Goal: Task Accomplishment & Management: Use online tool/utility

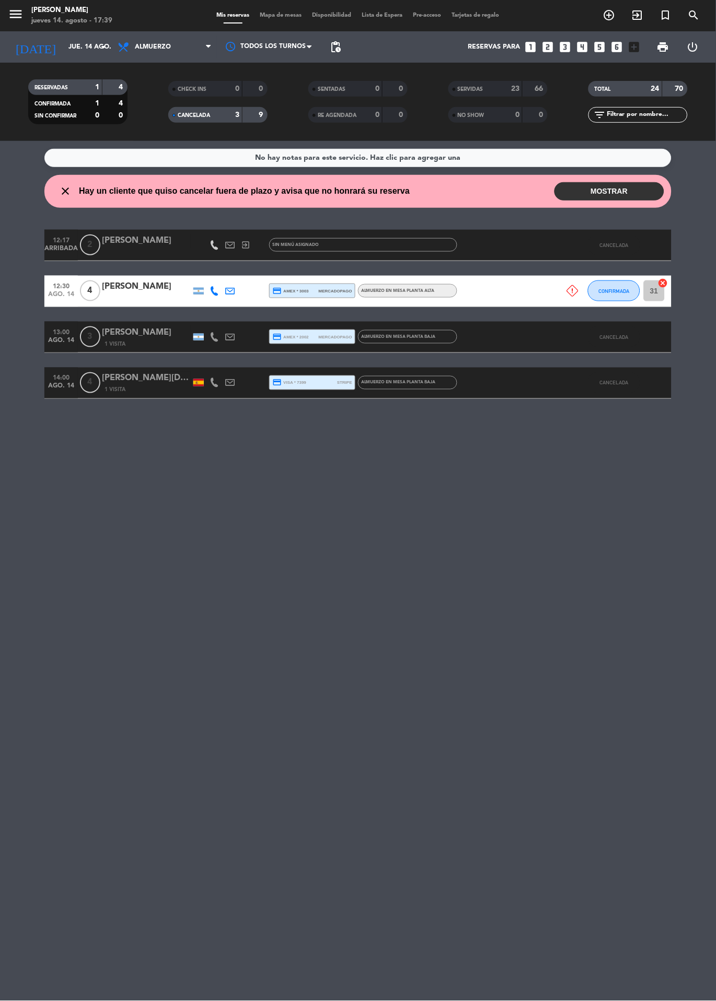
click at [484, 648] on div "No hay notas para este servicio. Haz clic para agregar una close Hay un cliente…" at bounding box center [358, 571] width 716 height 860
click at [168, 36] on span "Almuerzo" at bounding box center [164, 47] width 104 height 23
click at [183, 124] on div "menu [PERSON_NAME] jueves 14. agosto - 17:39 Mis reservas Mapa de mesas Disponi…" at bounding box center [358, 70] width 716 height 141
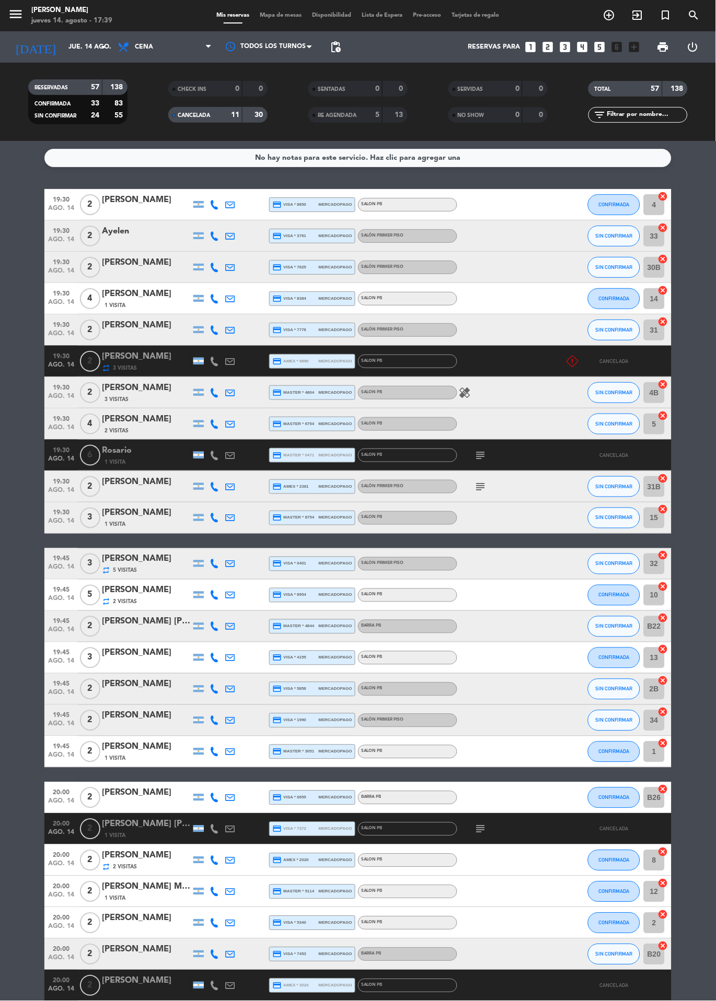
click at [513, 91] on div "0" at bounding box center [509, 89] width 21 height 12
click at [517, 85] on strong "0" at bounding box center [517, 88] width 4 height 7
click at [217, 118] on div "CANCELADA" at bounding box center [195, 115] width 48 height 12
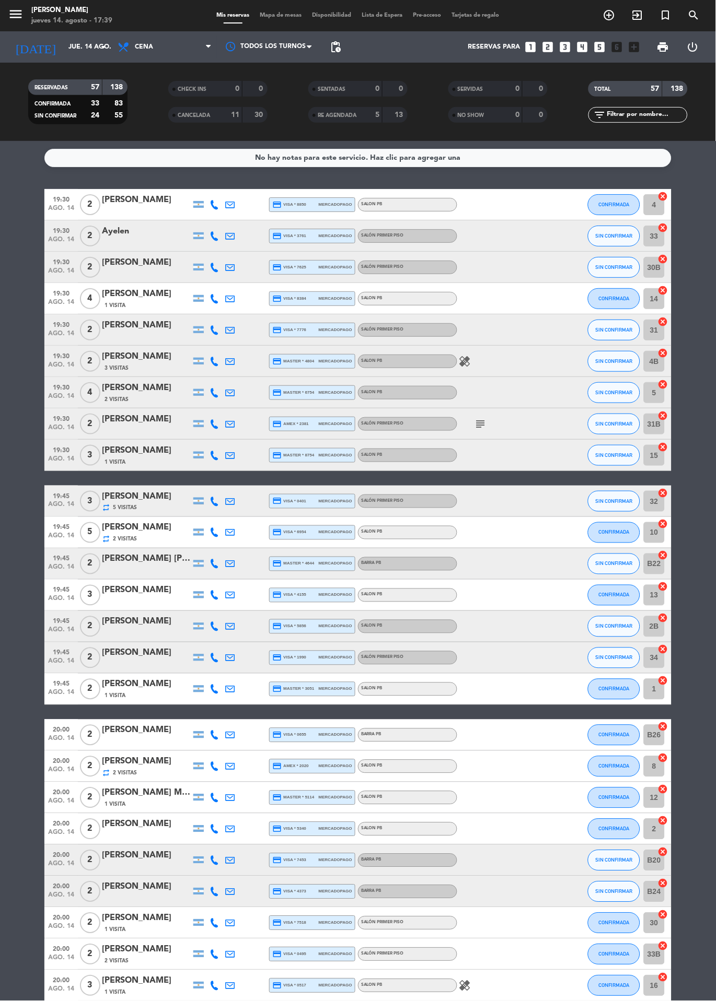
click at [471, 361] on icon "healing" at bounding box center [465, 361] width 13 height 13
click at [504, 440] on div at bounding box center [504, 455] width 94 height 31
click at [472, 453] on div at bounding box center [504, 455] width 94 height 31
click at [479, 424] on icon "subject" at bounding box center [480, 424] width 13 height 13
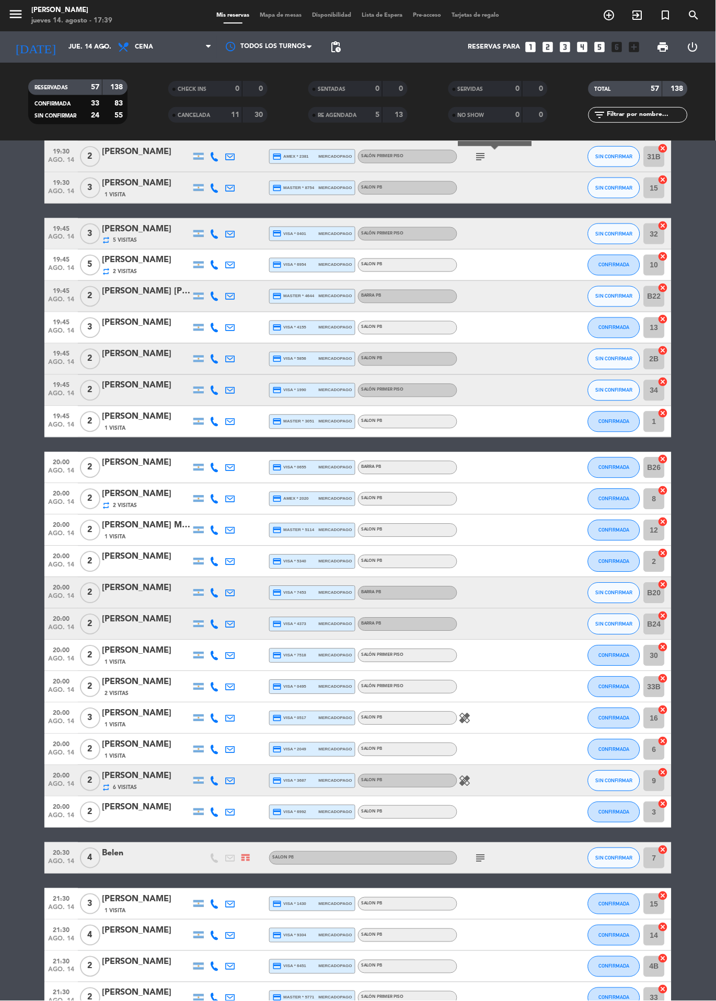
scroll to position [296, 0]
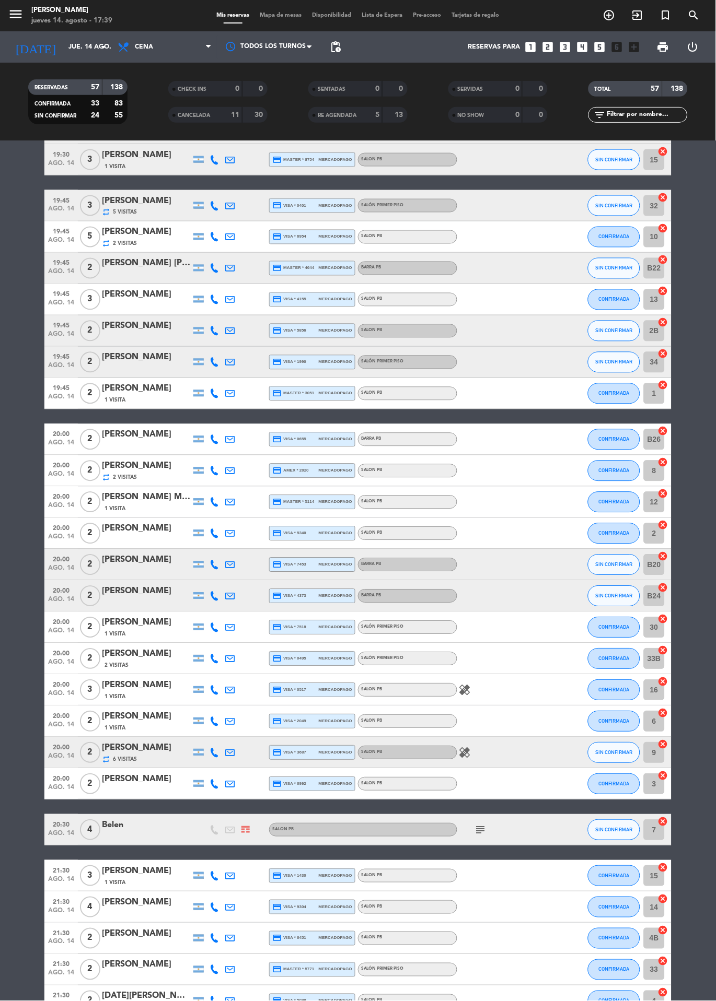
click at [466, 690] on icon "healing" at bounding box center [465, 690] width 13 height 13
click at [466, 752] on icon "healing" at bounding box center [465, 753] width 13 height 13
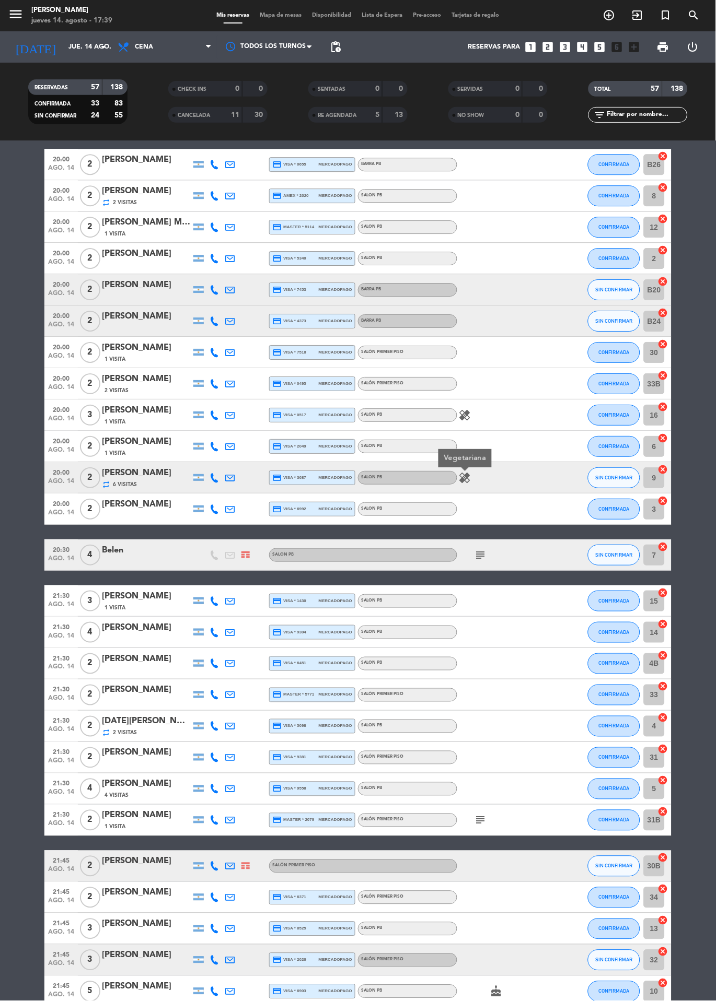
scroll to position [575, 0]
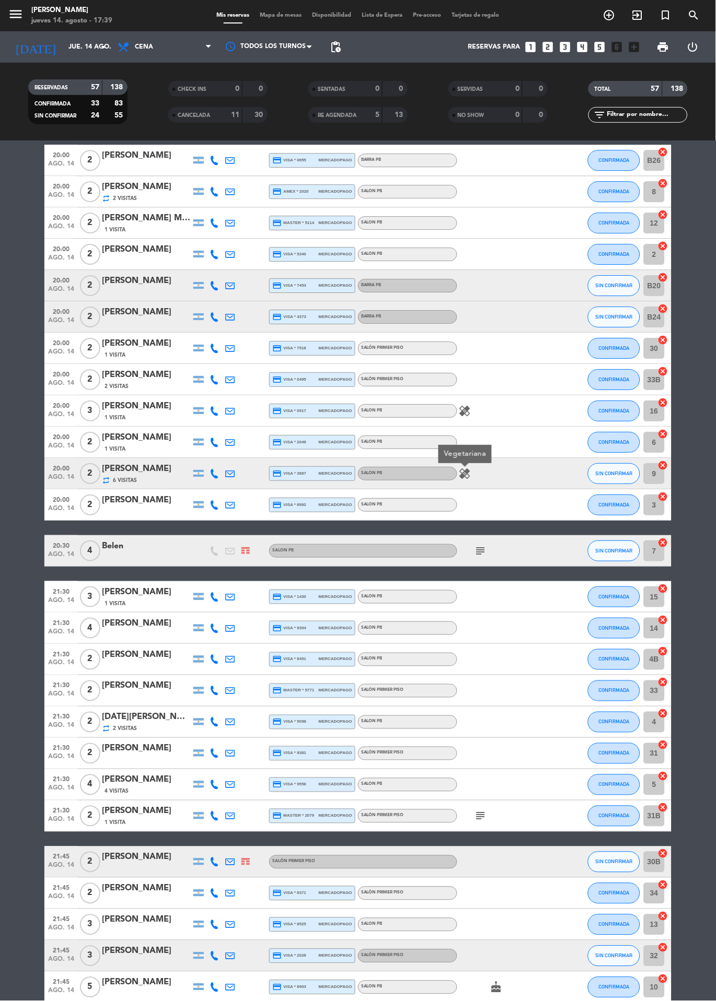
click at [482, 554] on icon "subject" at bounding box center [480, 551] width 13 height 13
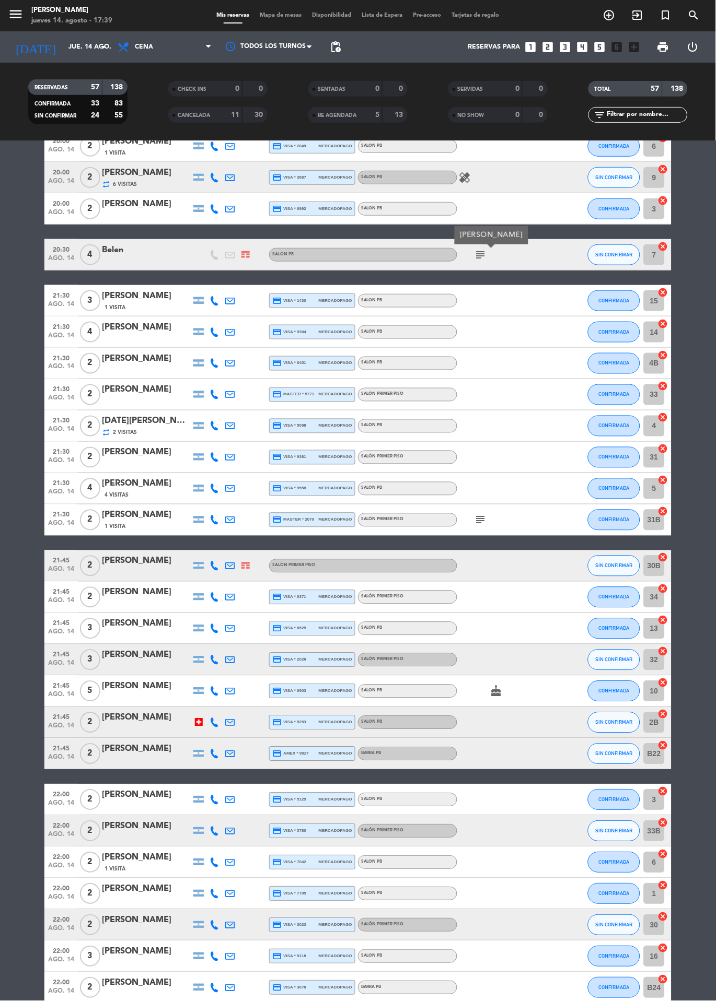
scroll to position [873, 0]
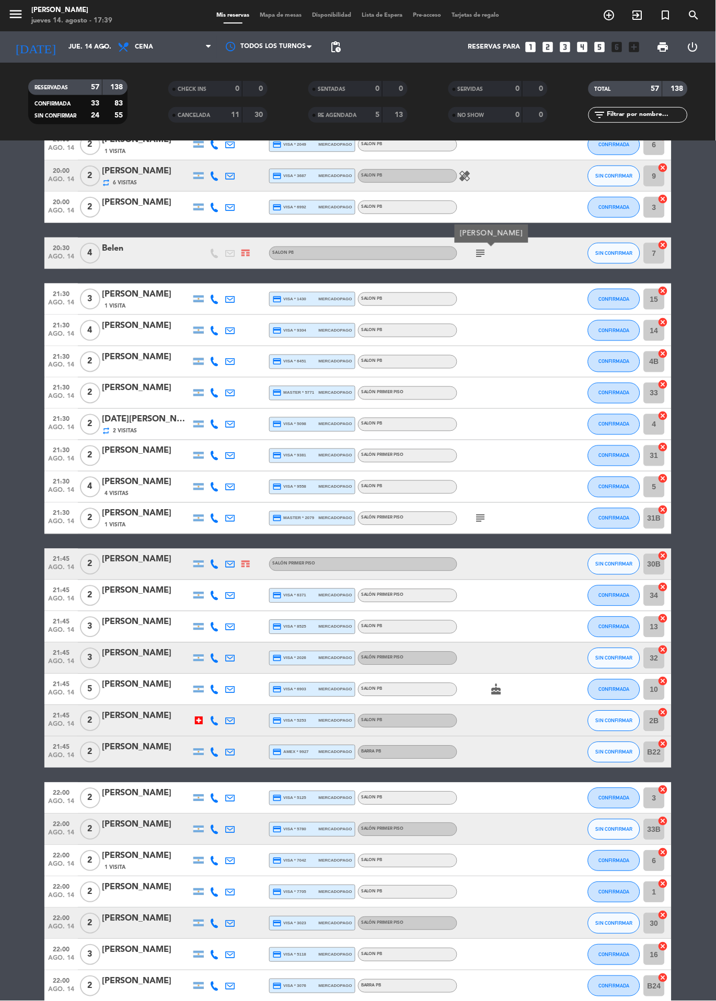
click at [500, 496] on div at bounding box center [504, 487] width 94 height 31
click at [480, 513] on icon "subject" at bounding box center [480, 518] width 13 height 13
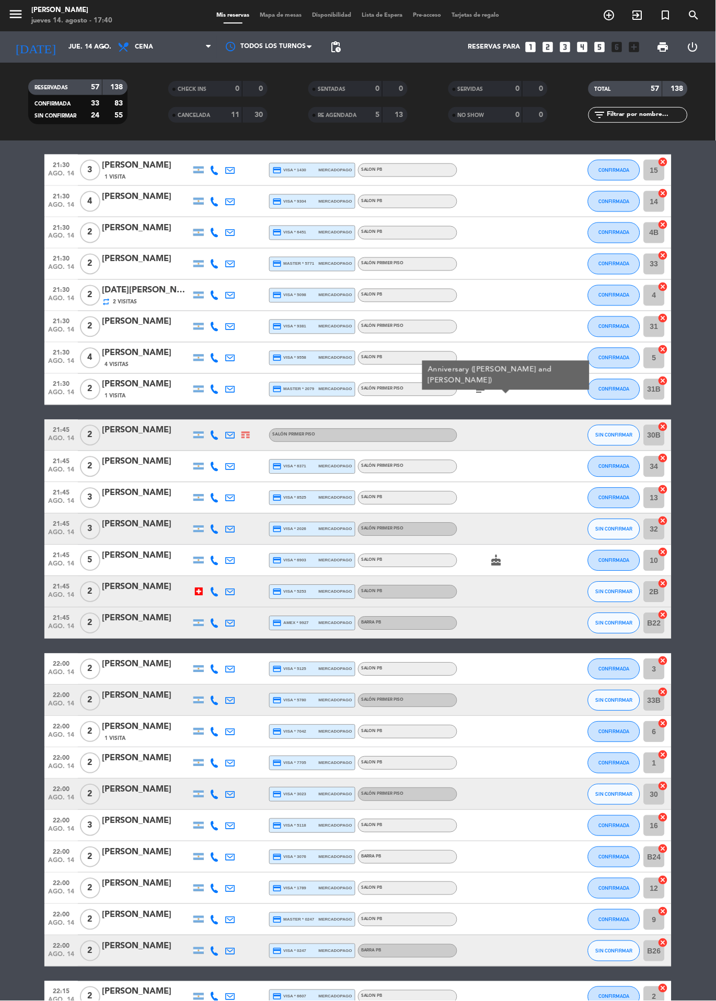
scroll to position [1000, 0]
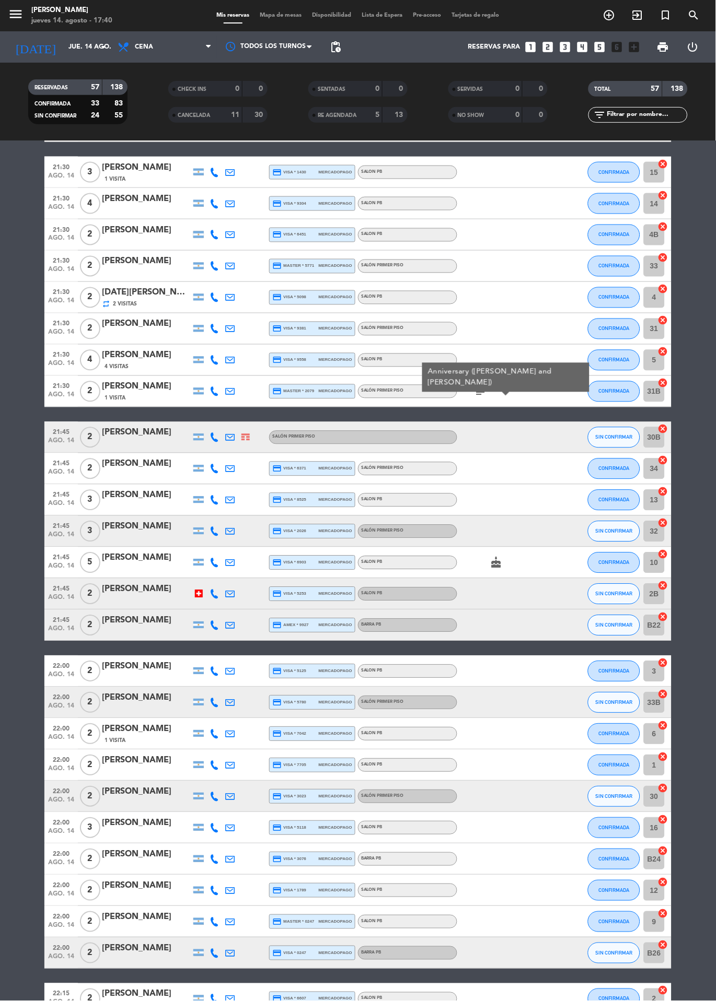
click at [496, 565] on icon "cake" at bounding box center [496, 563] width 13 height 13
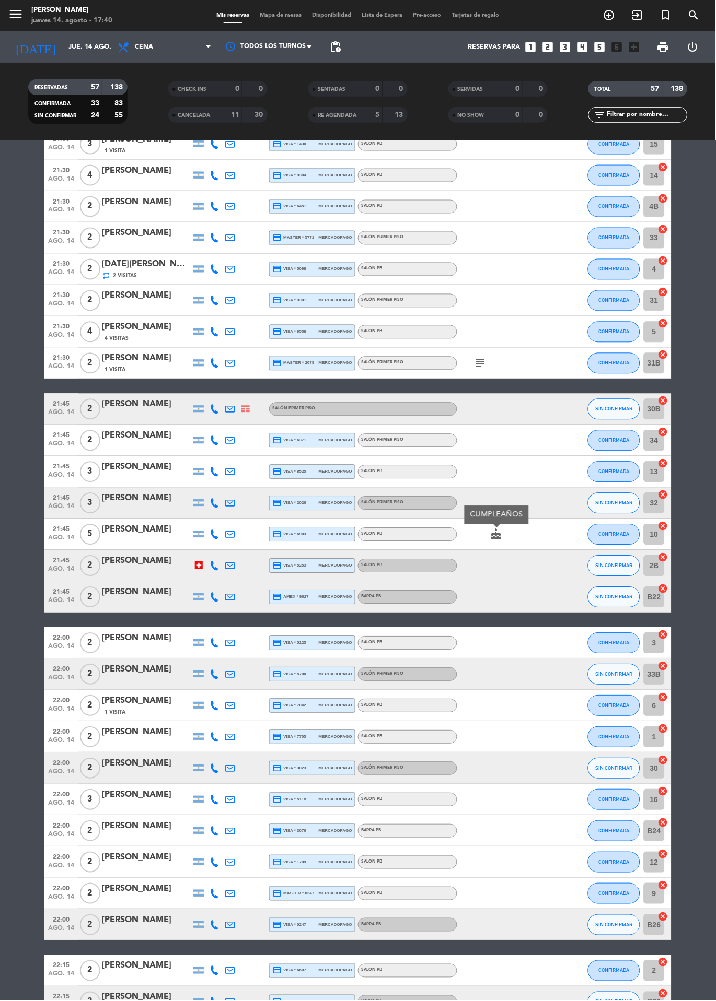
click at [281, 13] on span "Mapa de mesas" at bounding box center [281, 16] width 52 height 6
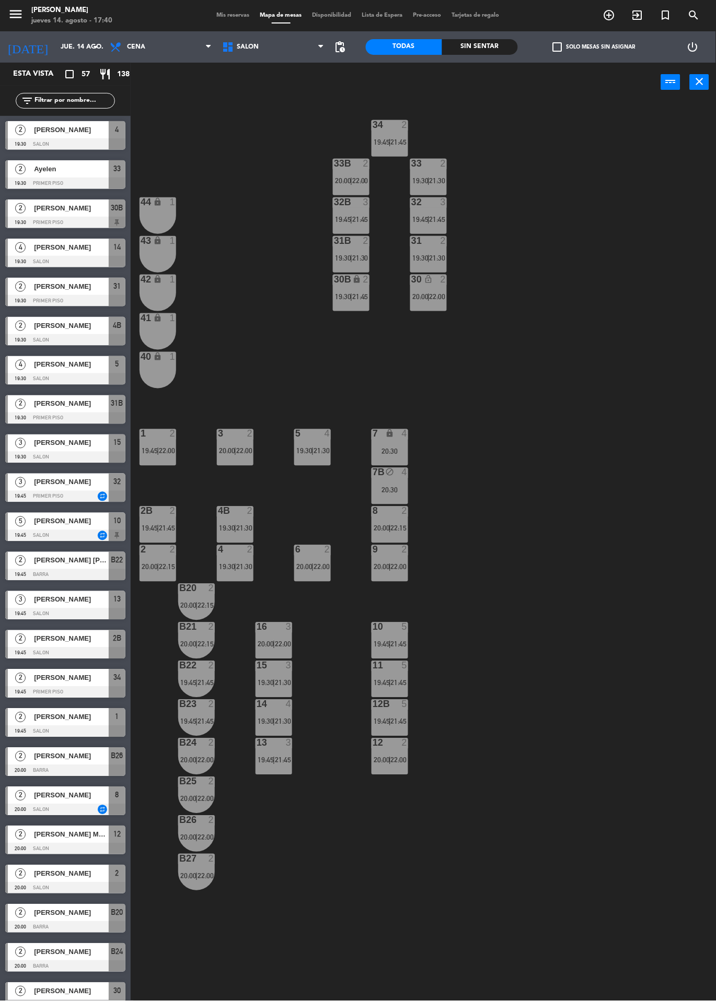
click at [399, 630] on div "5" at bounding box center [407, 627] width 17 height 9
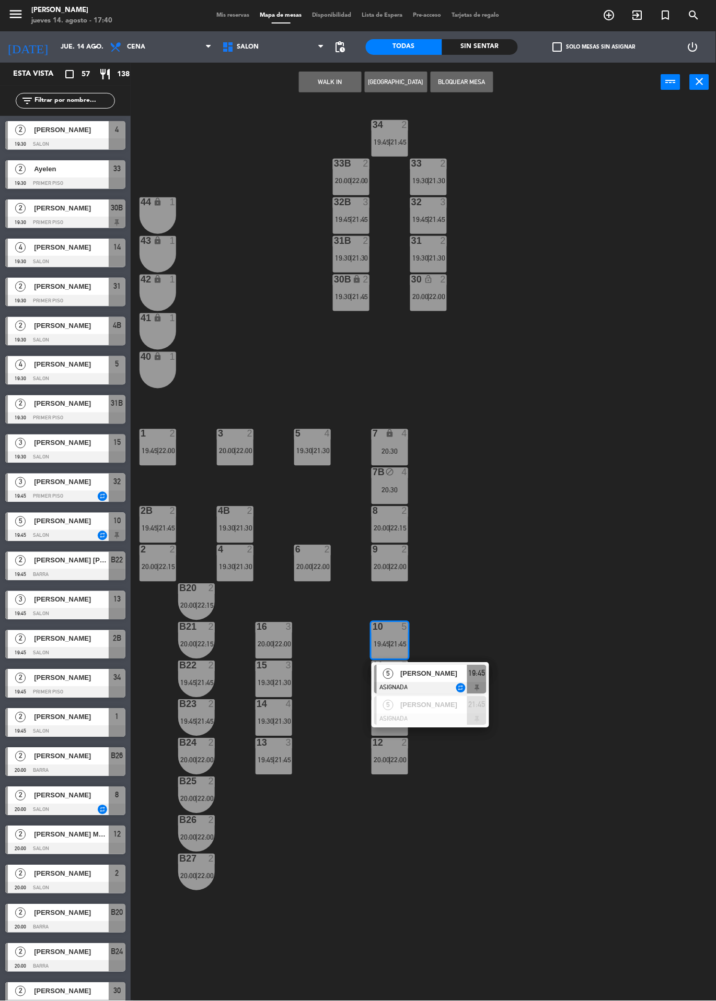
click at [524, 577] on div "34 2 19:45 | 21:45 33B 2 20:00 | 22:00 33 2 19:30 | 21:30 44 lock 1 32B 3 19:45…" at bounding box center [427, 602] width 578 height 1000
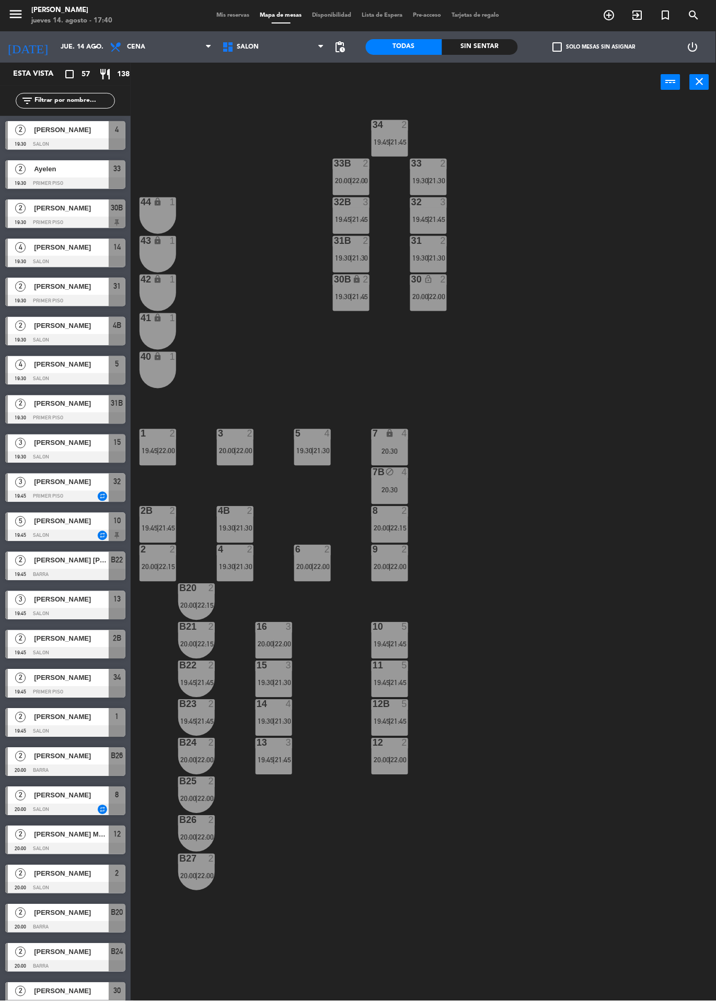
click at [390, 754] on div "12 2 20:00 | 22:00" at bounding box center [389, 757] width 37 height 37
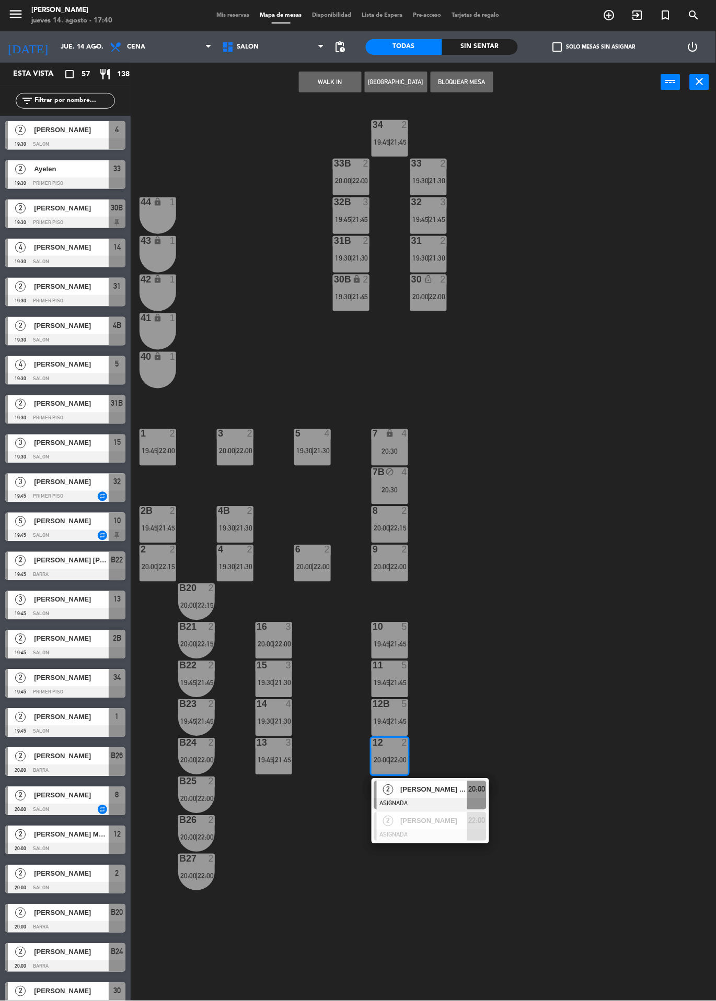
click at [451, 790] on span "[PERSON_NAME] Mayor" at bounding box center [433, 790] width 67 height 11
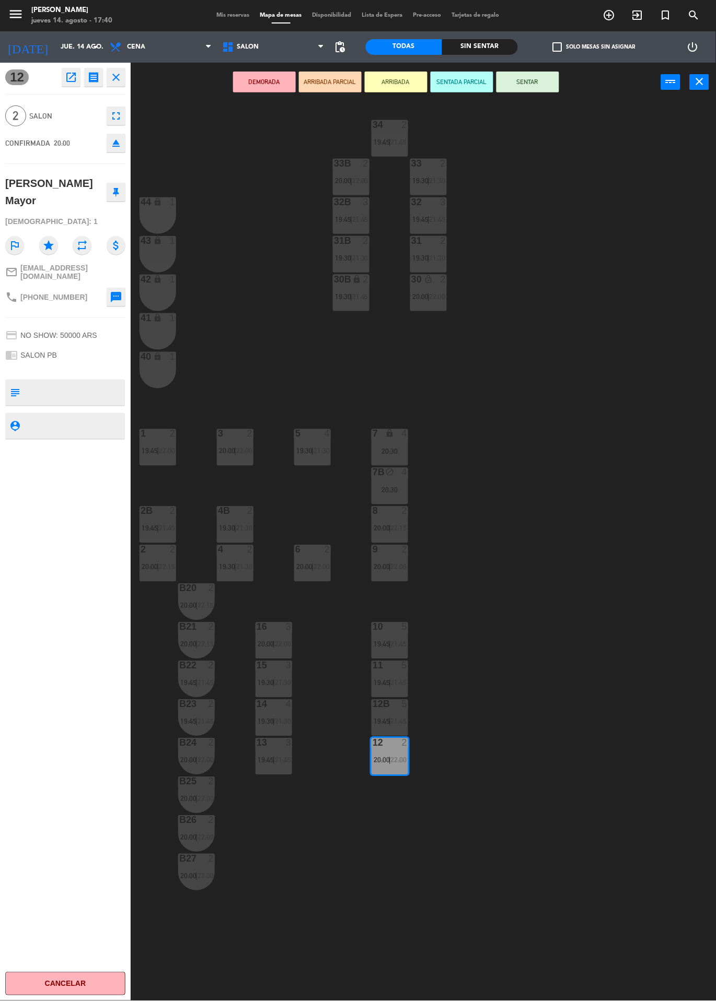
click at [116, 139] on icon "eject" at bounding box center [116, 143] width 13 height 13
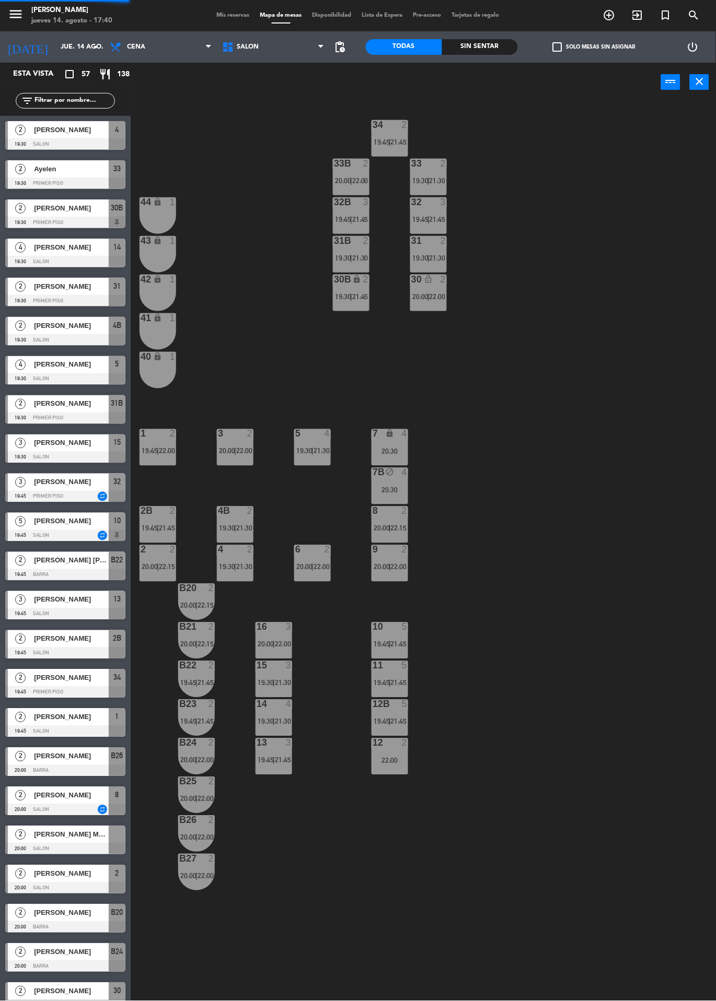
click at [390, 757] on div "22:00" at bounding box center [389, 760] width 37 height 7
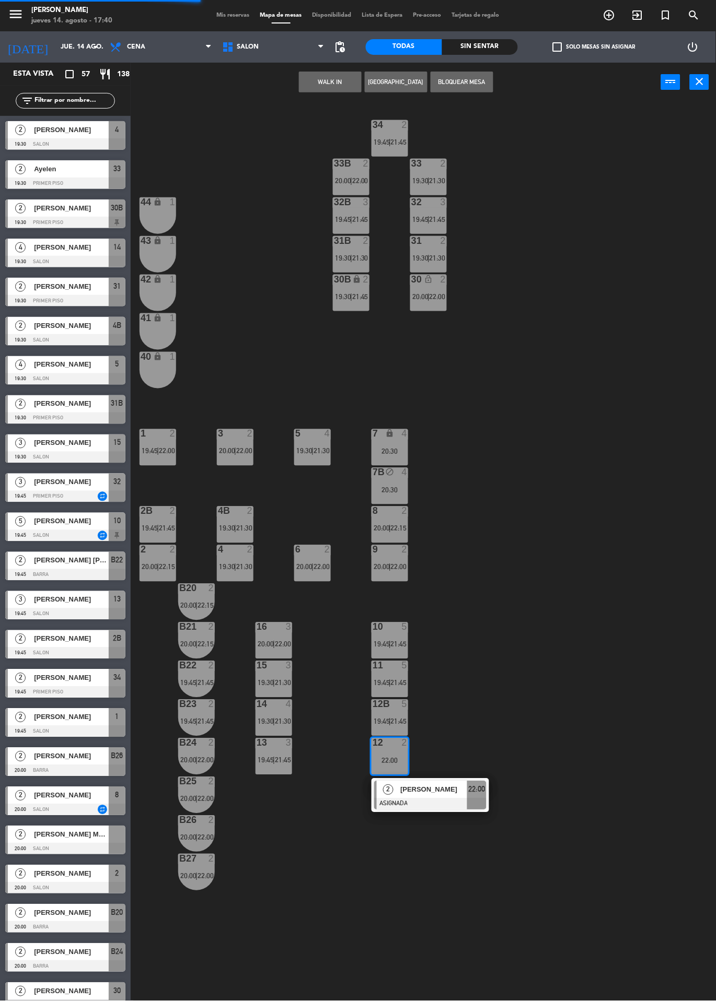
click at [457, 799] on div at bounding box center [430, 804] width 112 height 11
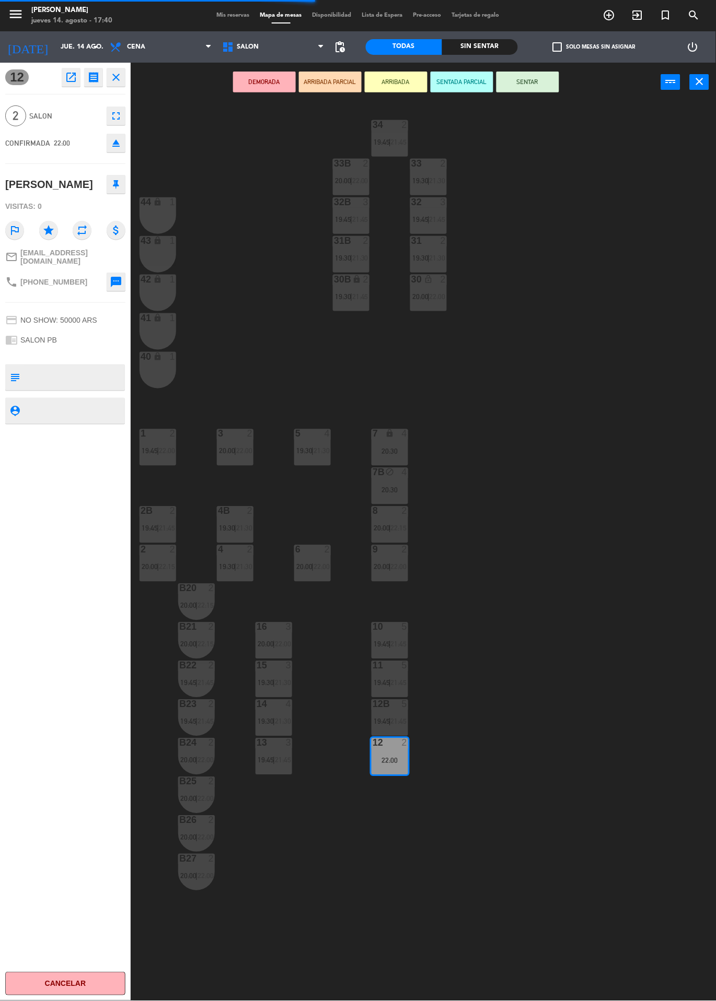
click at [120, 144] on icon "eject" at bounding box center [116, 143] width 13 height 13
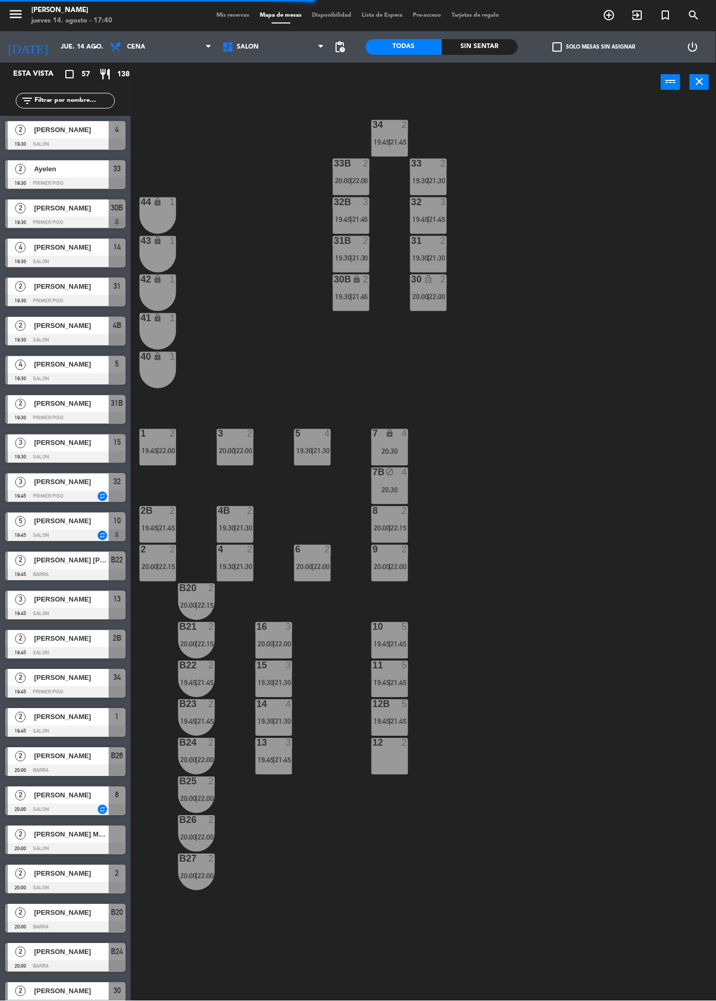
click at [404, 739] on div "2" at bounding box center [405, 743] width 6 height 9
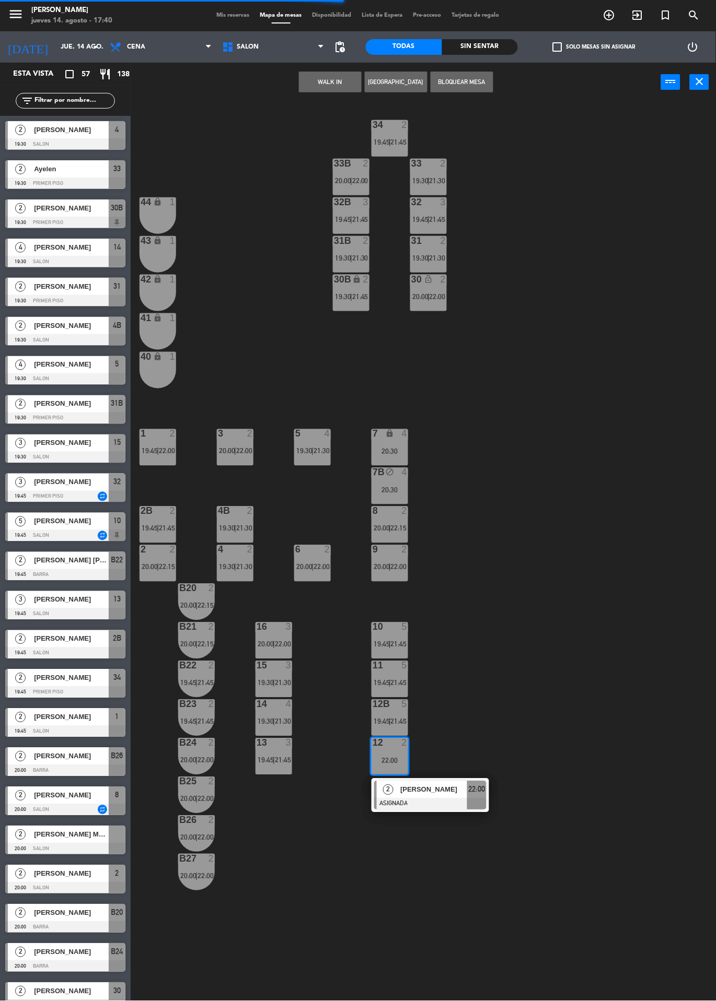
click at [394, 704] on div at bounding box center [389, 704] width 17 height 9
click at [545, 645] on div "34 2 19:45 | 21:45 33B 2 20:00 | 22:00 33 2 19:30 | 21:30 44 lock 1 32B 3 19:45…" at bounding box center [427, 602] width 578 height 1000
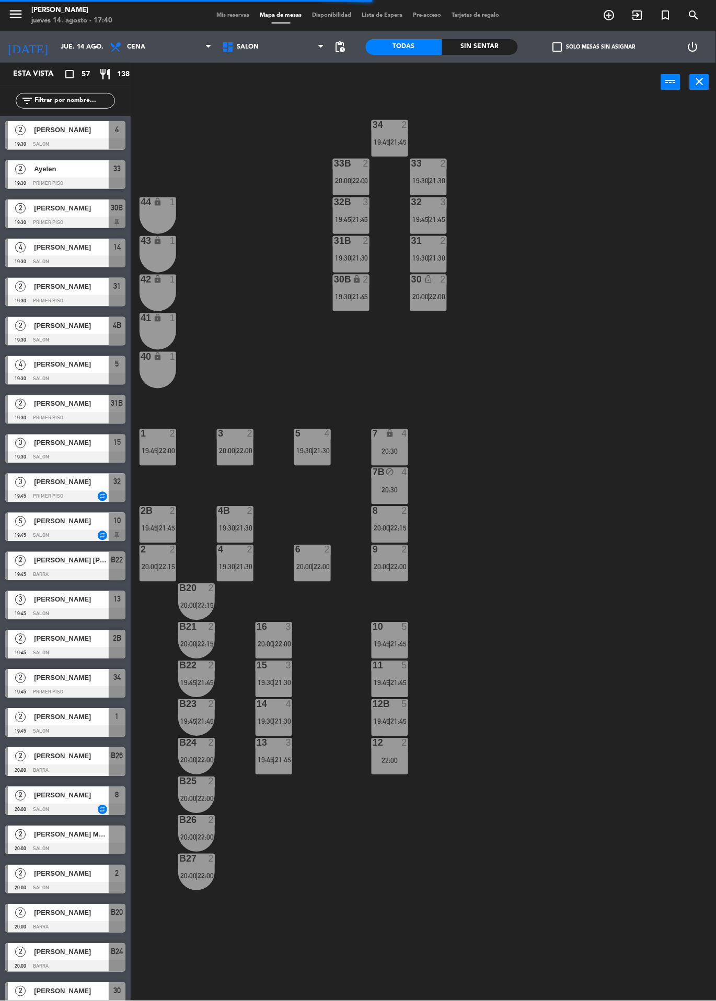
scroll to position [551, 0]
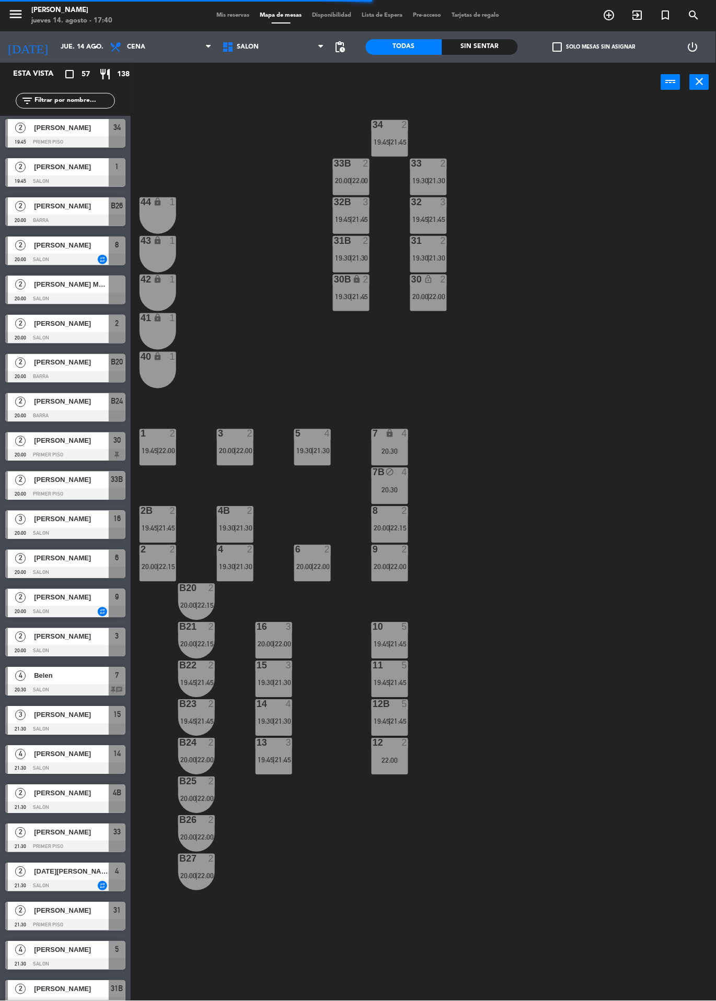
click at [403, 709] on div "5" at bounding box center [405, 704] width 6 height 9
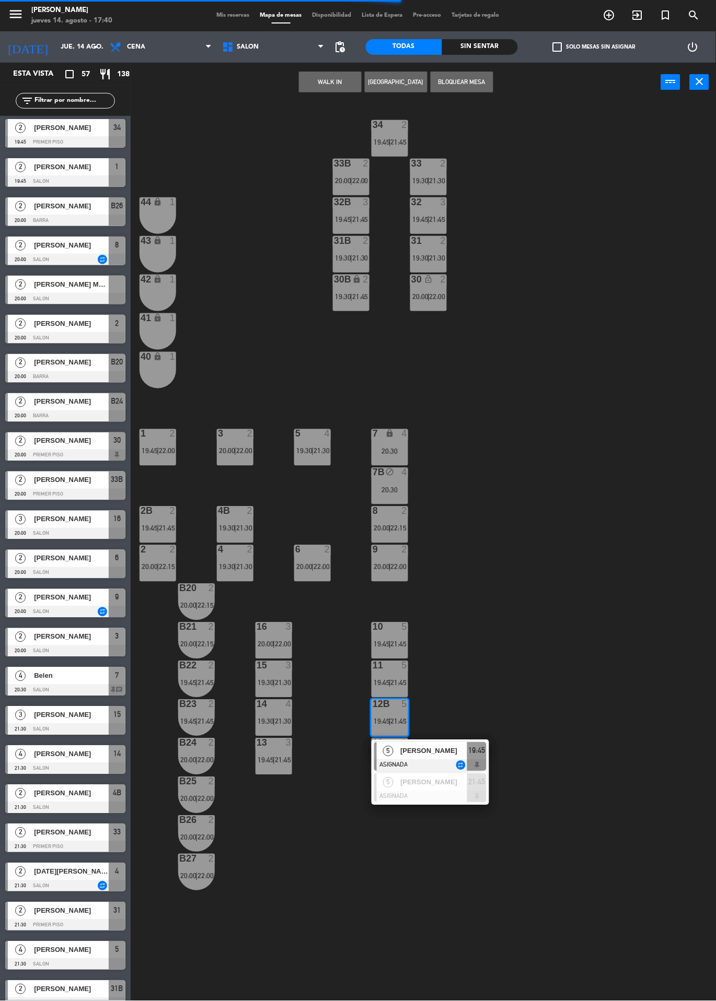
click at [440, 750] on span "[PERSON_NAME]" at bounding box center [433, 751] width 67 height 11
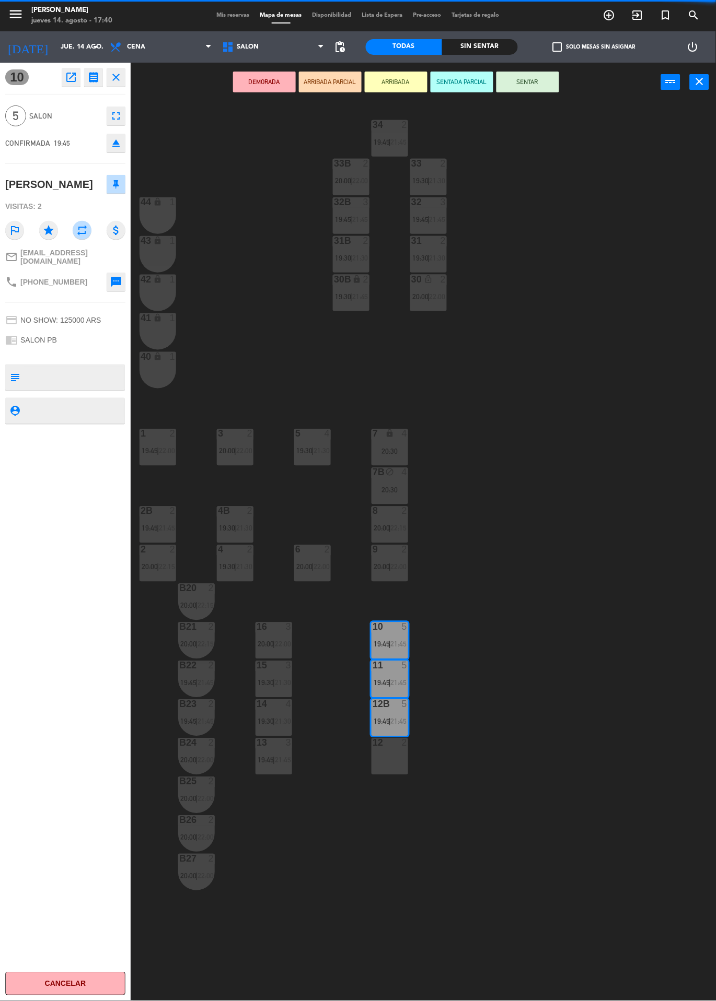
click at [120, 144] on icon "eject" at bounding box center [116, 143] width 13 height 13
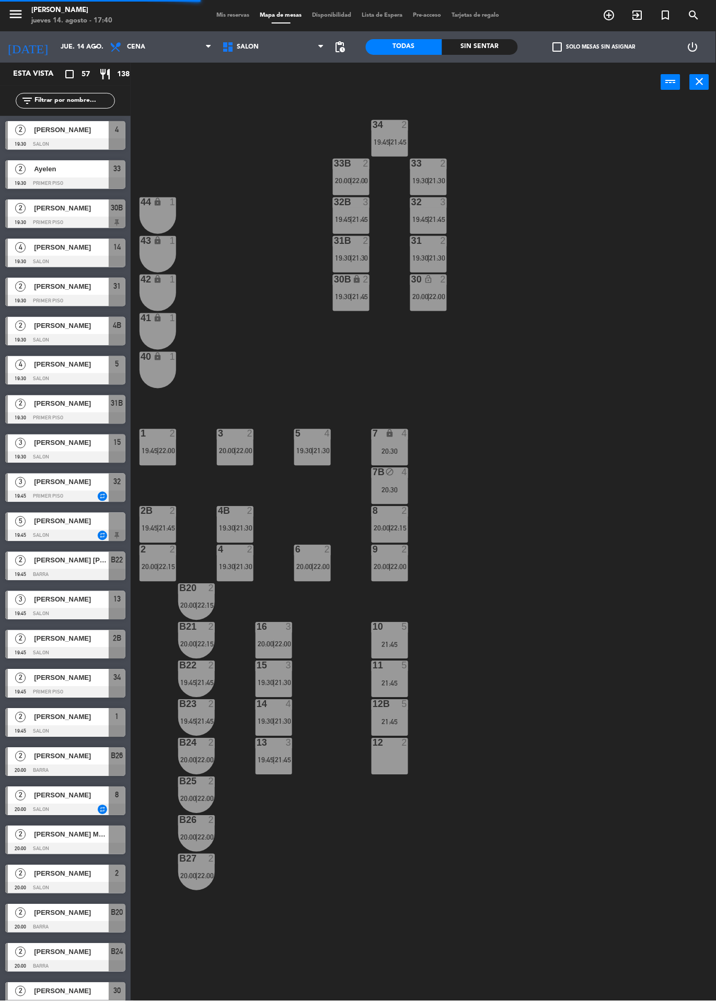
click at [404, 722] on div "21:45" at bounding box center [389, 722] width 37 height 7
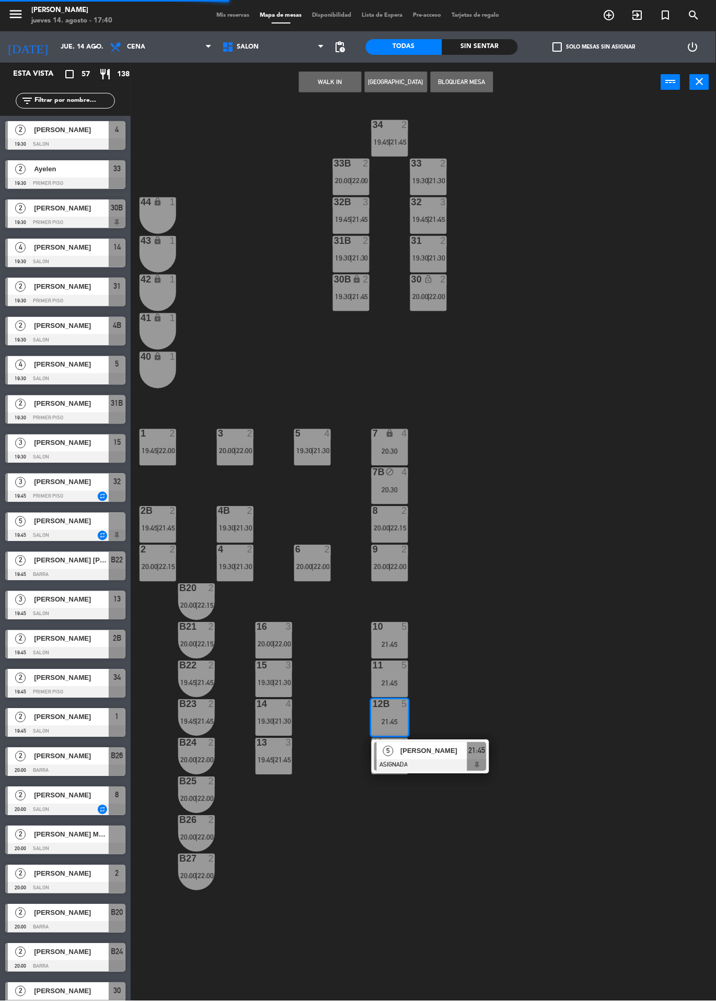
click at [459, 764] on div at bounding box center [430, 765] width 112 height 11
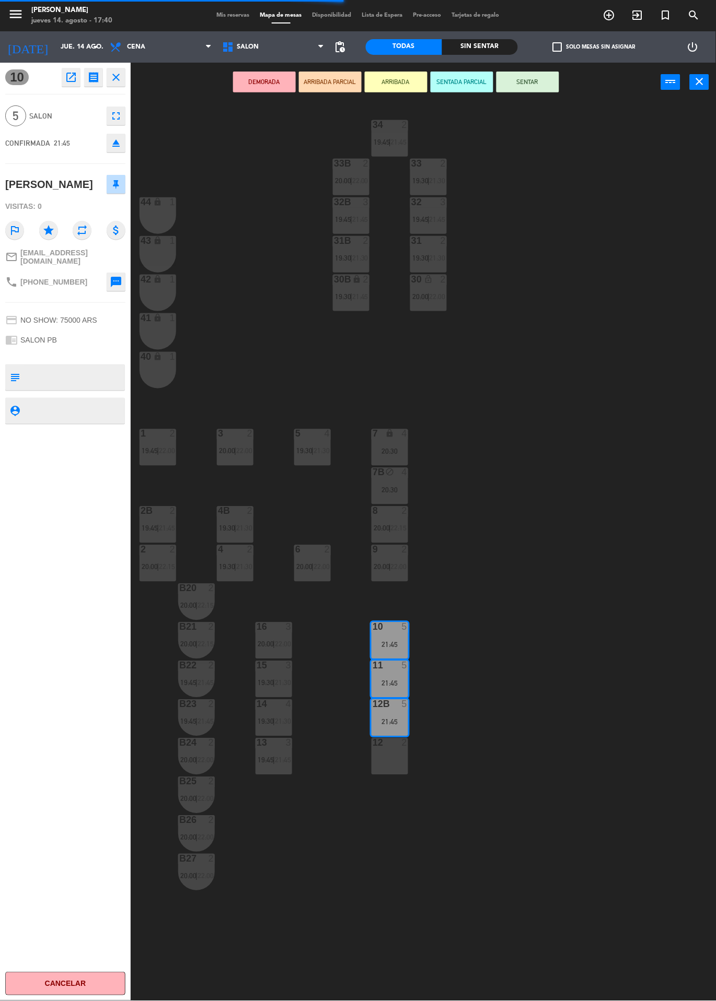
click at [118, 143] on icon "eject" at bounding box center [116, 143] width 13 height 13
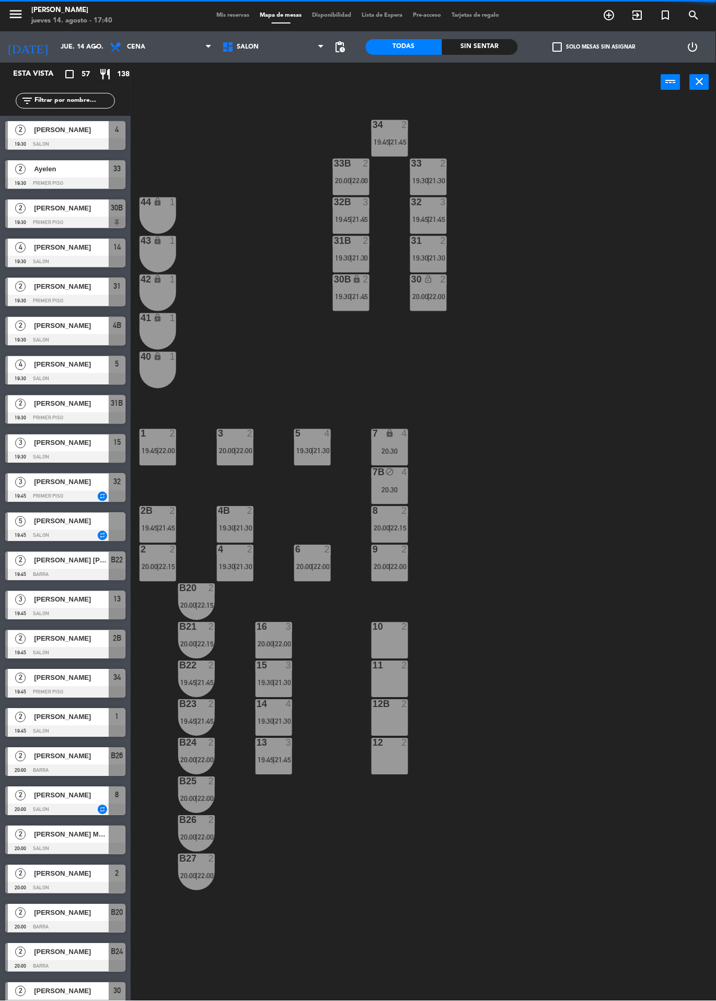
scroll to position [159, 0]
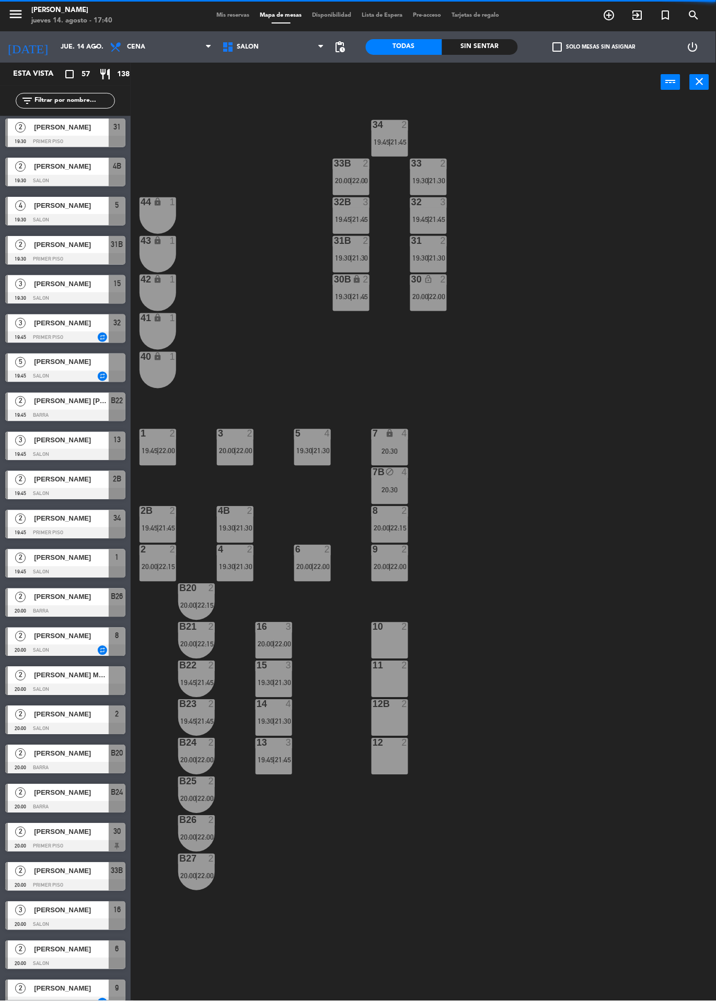
click at [405, 648] on div "10 2" at bounding box center [389, 641] width 37 height 37
click at [614, 46] on label "check_box_outline_blank Solo mesas sin asignar" at bounding box center [594, 46] width 83 height 9
click at [594, 47] on input "check_box_outline_blank Solo mesas sin asignar" at bounding box center [594, 47] width 0 height 0
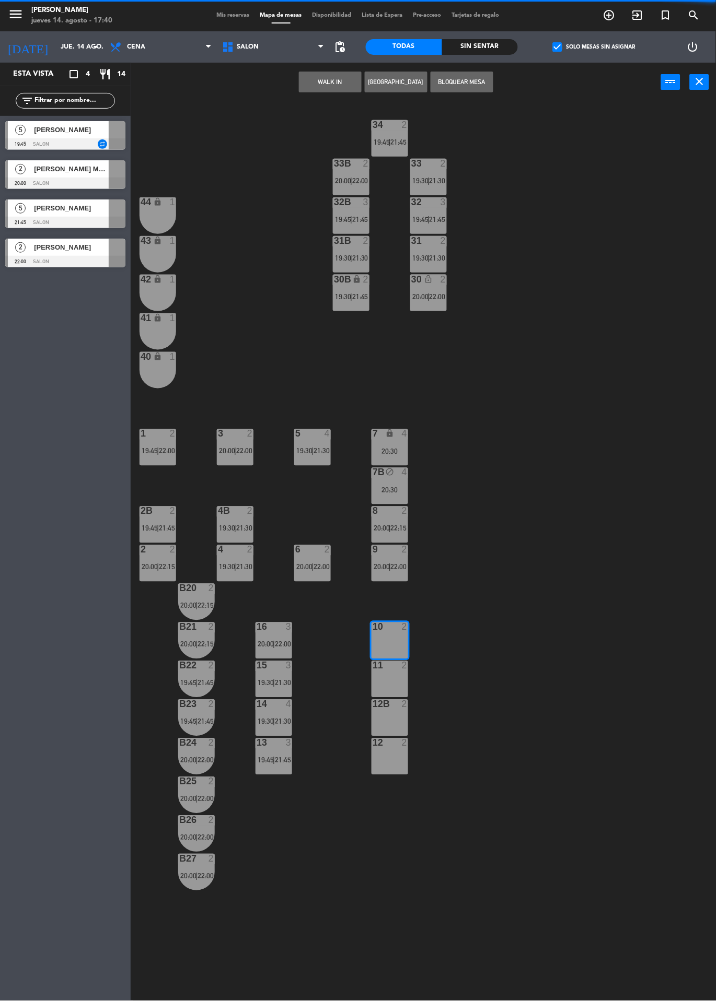
click at [64, 209] on span "[PERSON_NAME]" at bounding box center [71, 208] width 75 height 11
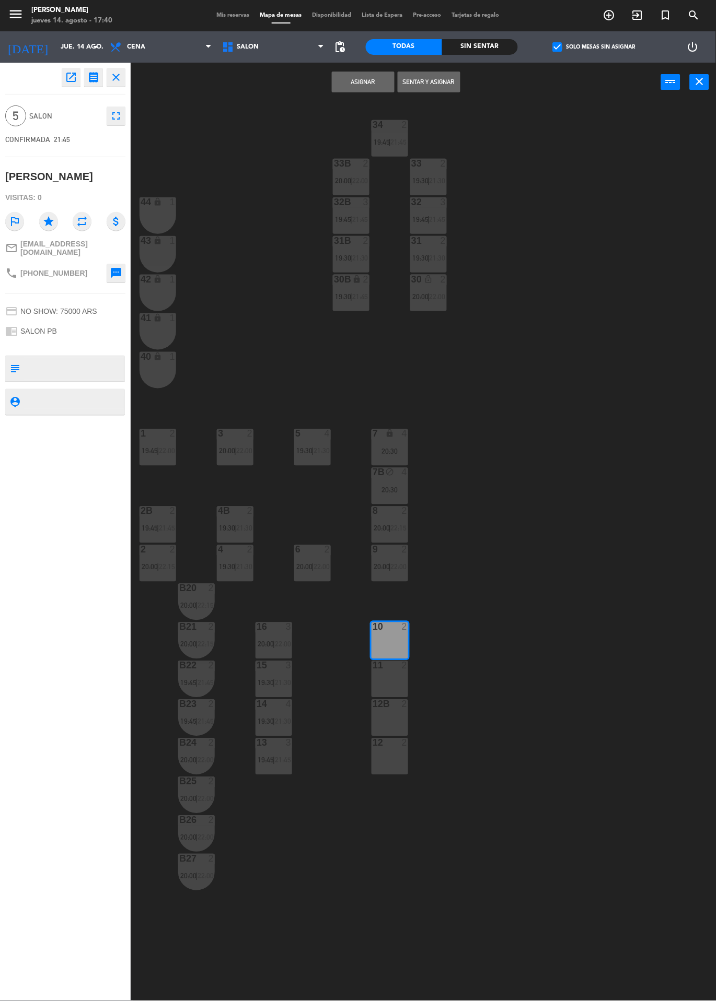
click at [392, 768] on div "12 2" at bounding box center [389, 757] width 37 height 37
click at [403, 725] on div "12B 2" at bounding box center [389, 718] width 37 height 37
click at [528, 587] on div "34 2 19:45 | 21:45 33B 2 20:00 | 22:00 33 2 19:30 | 21:30 44 lock 1 32B 3 19:45…" at bounding box center [427, 602] width 578 height 1000
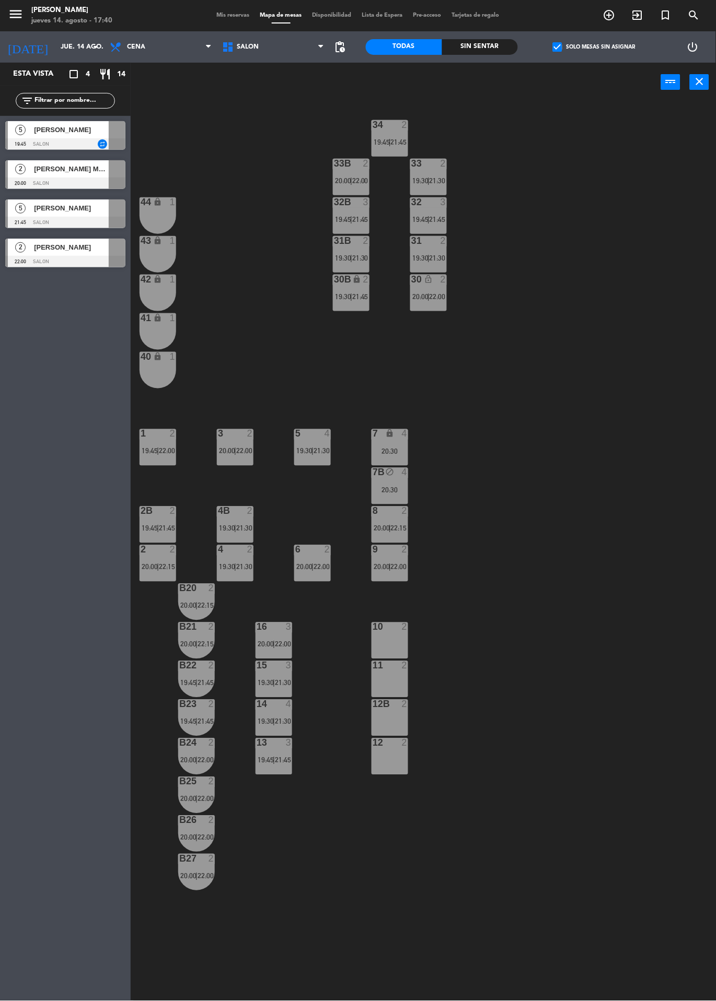
click at [74, 208] on span "[PERSON_NAME]" at bounding box center [71, 208] width 75 height 11
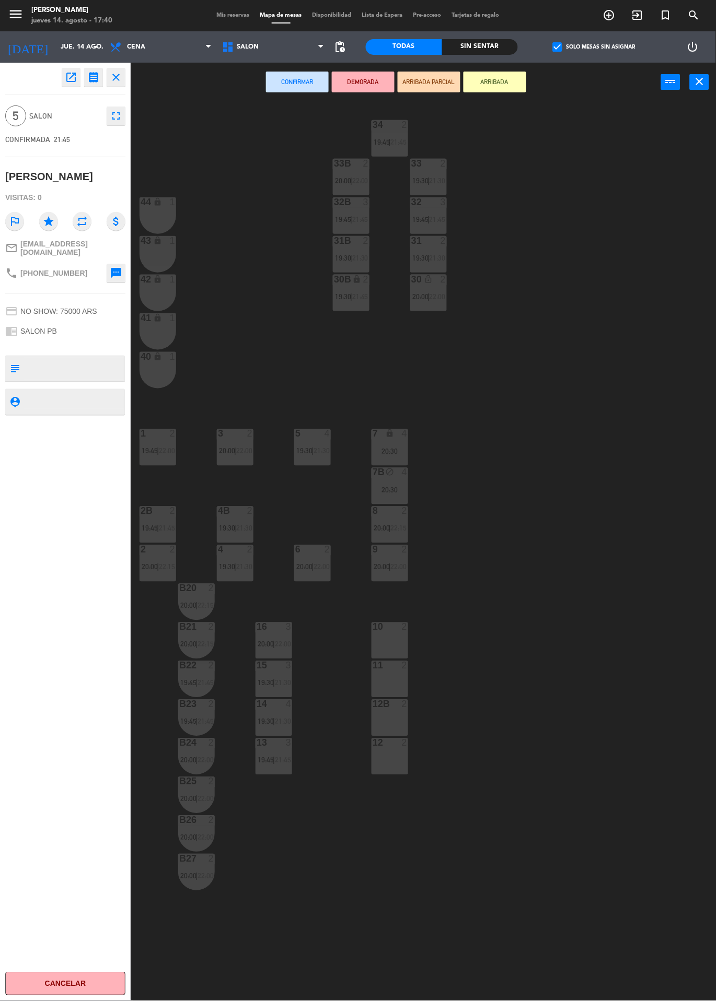
click at [372, 770] on div "12 2" at bounding box center [389, 757] width 37 height 37
click at [389, 716] on div "12B 2" at bounding box center [389, 718] width 37 height 37
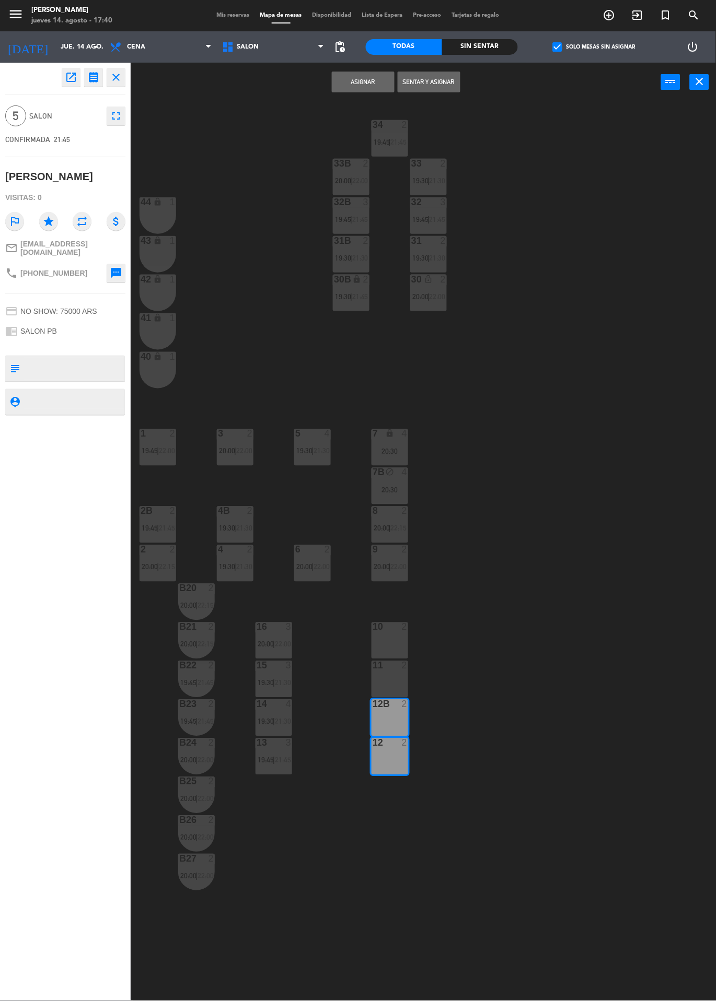
click at [369, 89] on button "Asignar" at bounding box center [363, 82] width 63 height 21
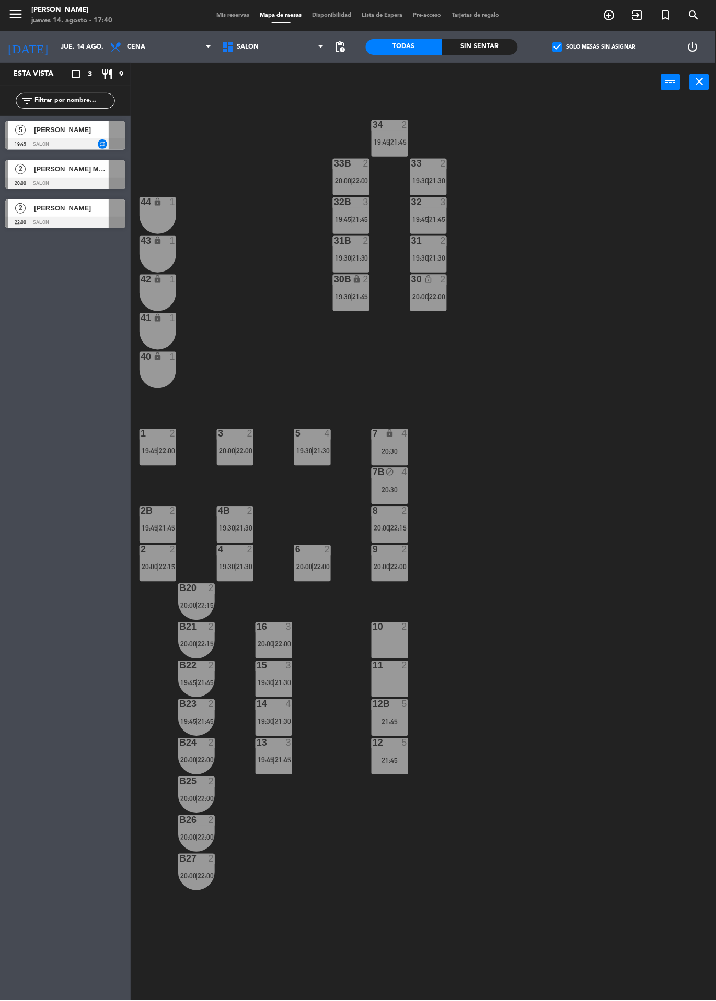
click at [80, 139] on div at bounding box center [65, 143] width 120 height 11
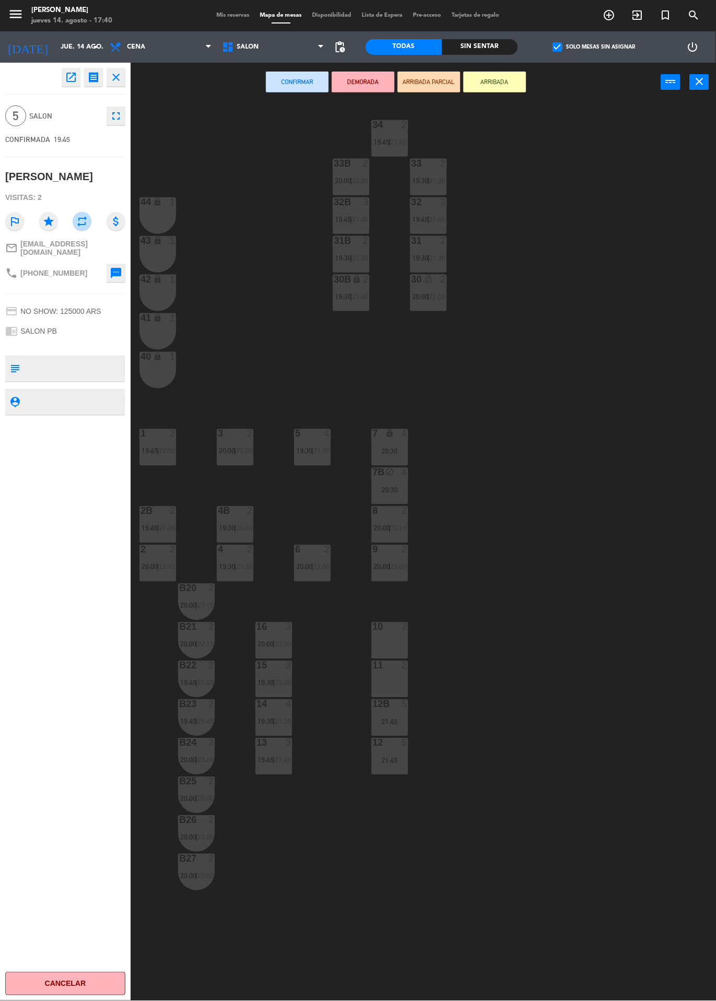
click at [407, 764] on div "21:45" at bounding box center [389, 760] width 37 height 7
click at [383, 722] on div "21:45" at bounding box center [389, 722] width 37 height 7
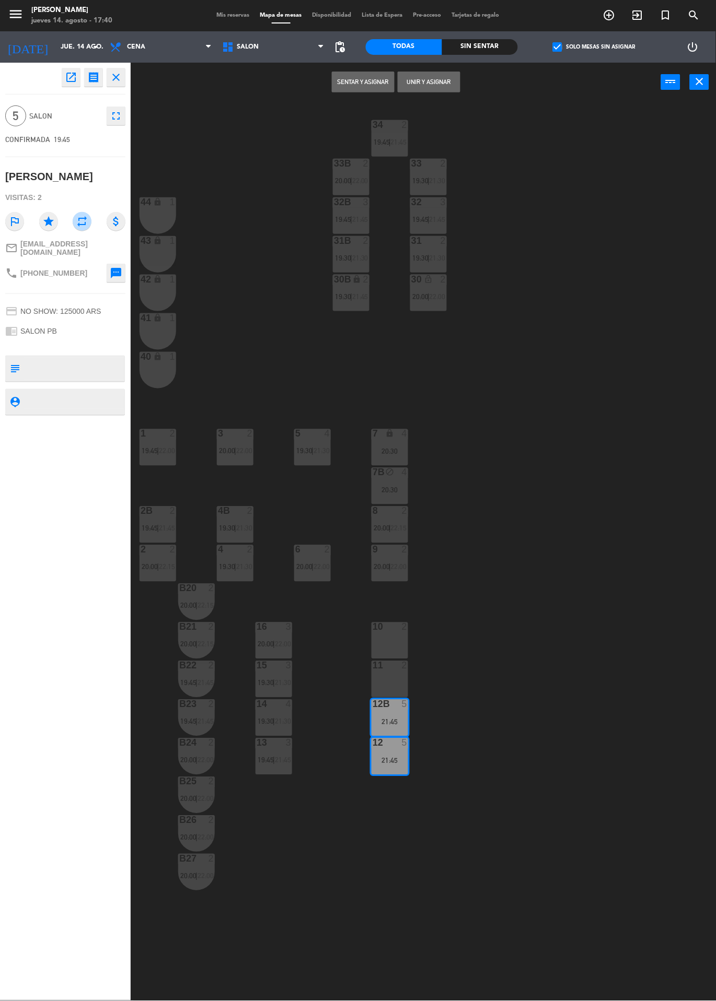
click at [441, 81] on button "Unir y asignar" at bounding box center [429, 82] width 63 height 21
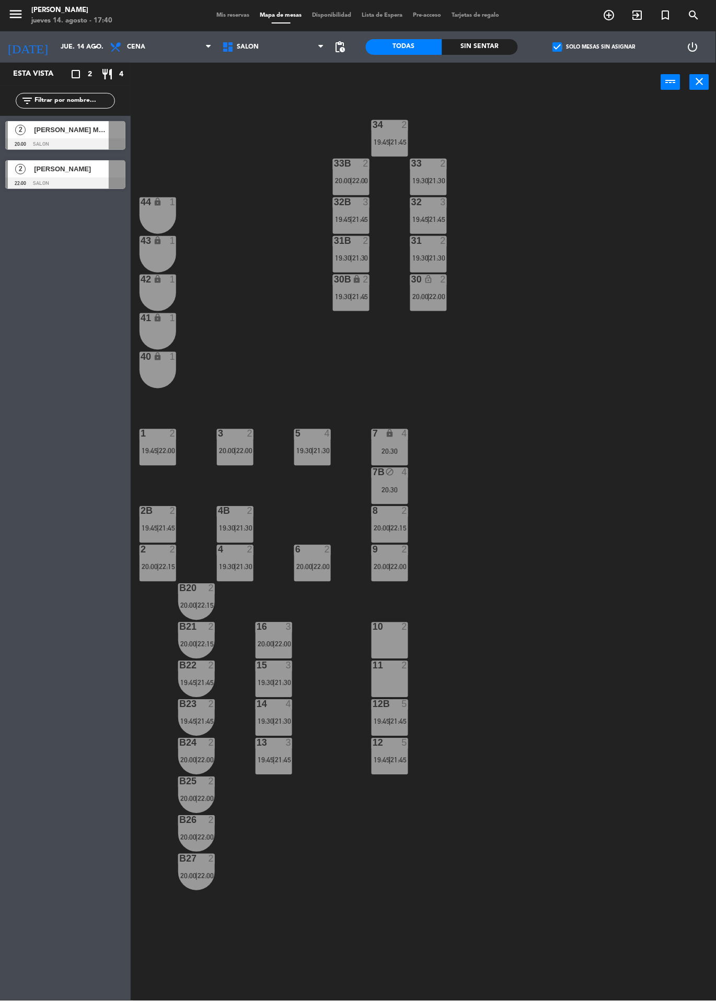
click at [87, 149] on div at bounding box center [65, 143] width 120 height 11
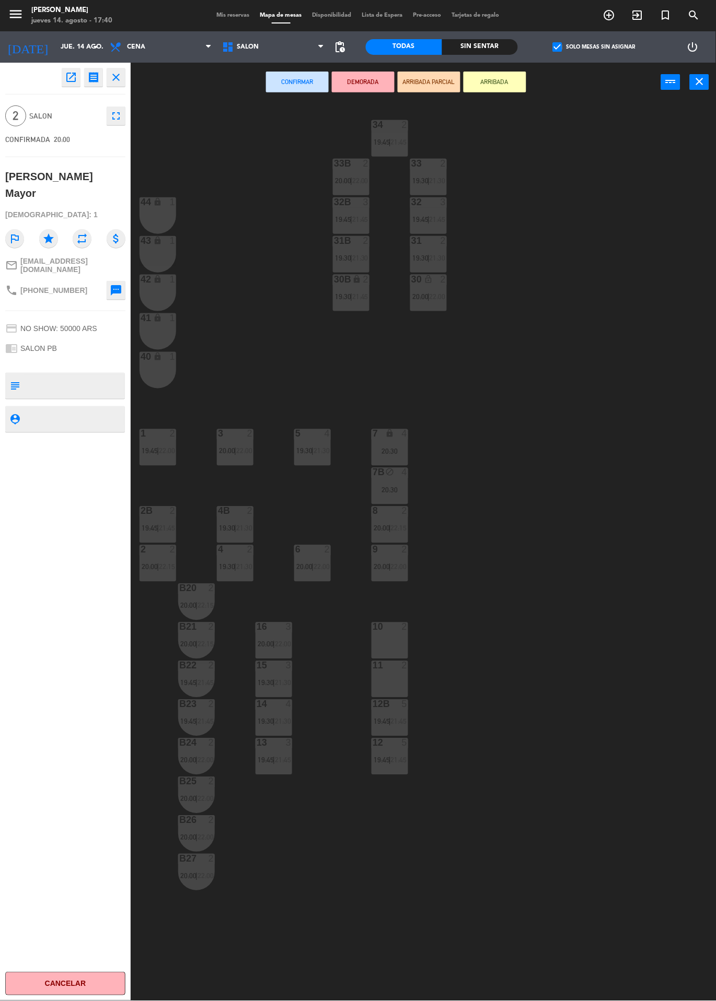
click at [386, 632] on div at bounding box center [389, 627] width 17 height 9
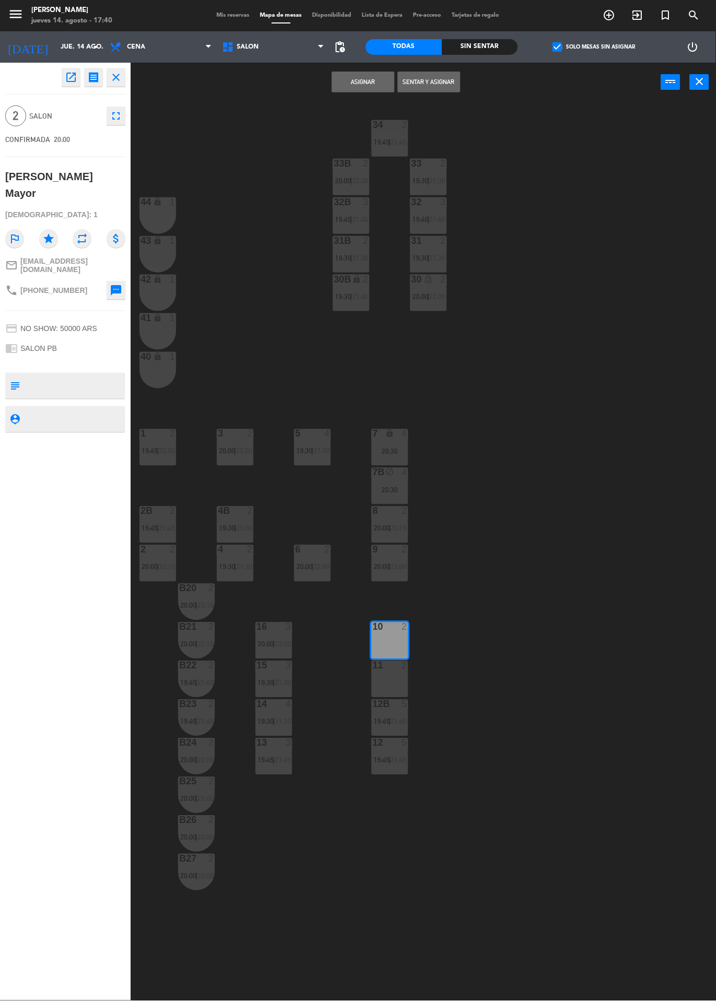
click at [366, 80] on button "Asignar" at bounding box center [363, 82] width 63 height 21
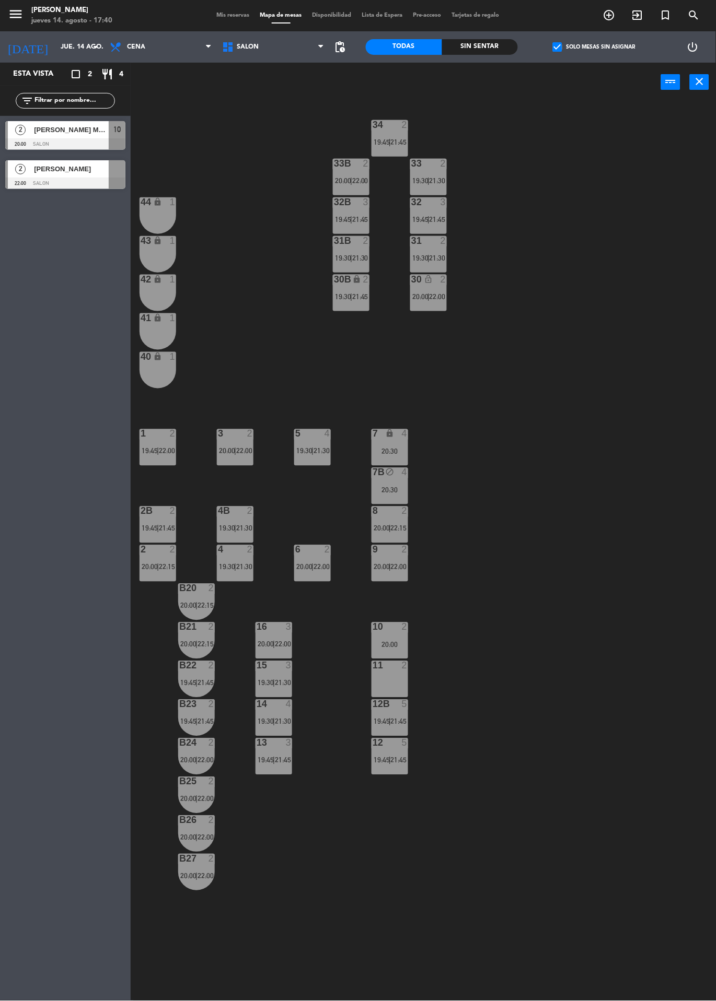
click at [74, 181] on div at bounding box center [65, 183] width 120 height 11
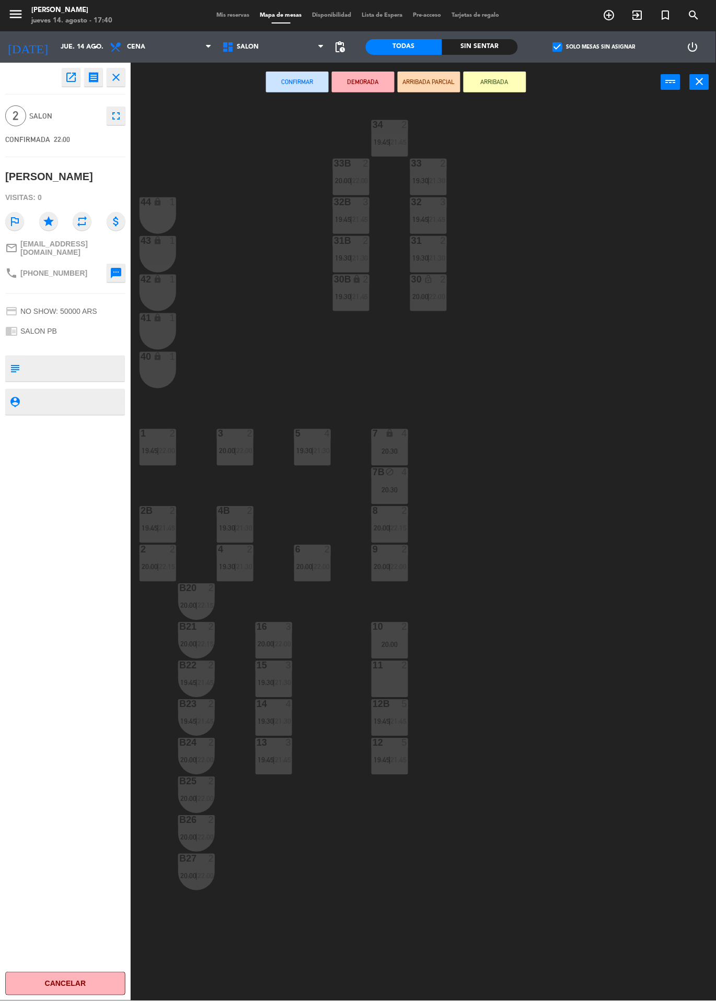
click at [401, 635] on div "10 2 20:00" at bounding box center [389, 641] width 37 height 37
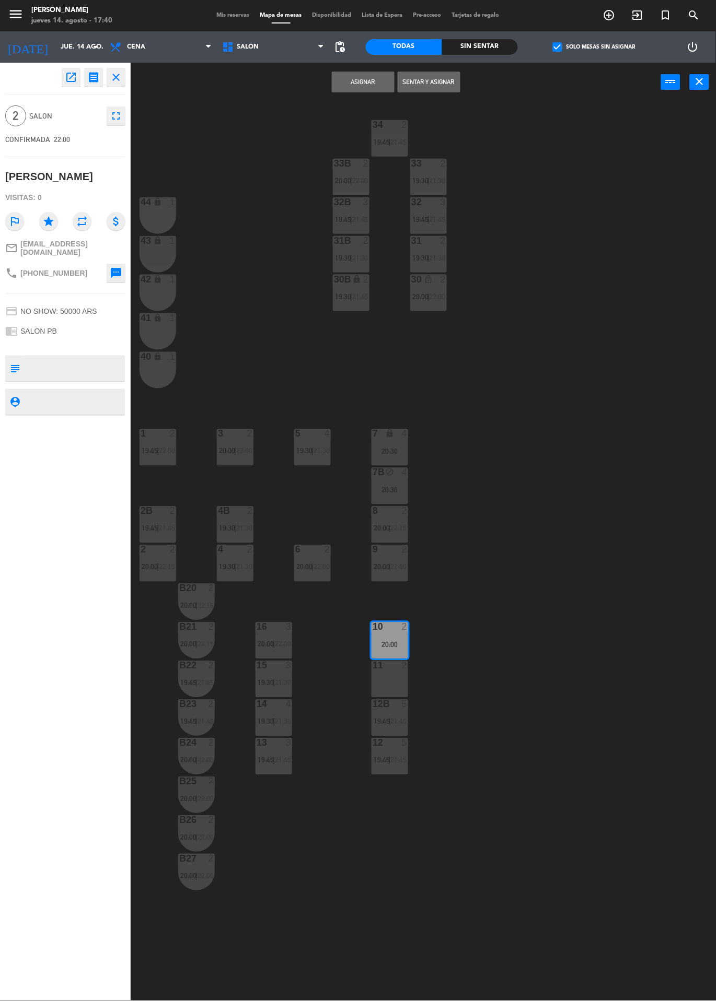
click at [378, 72] on button "Asignar" at bounding box center [363, 82] width 63 height 21
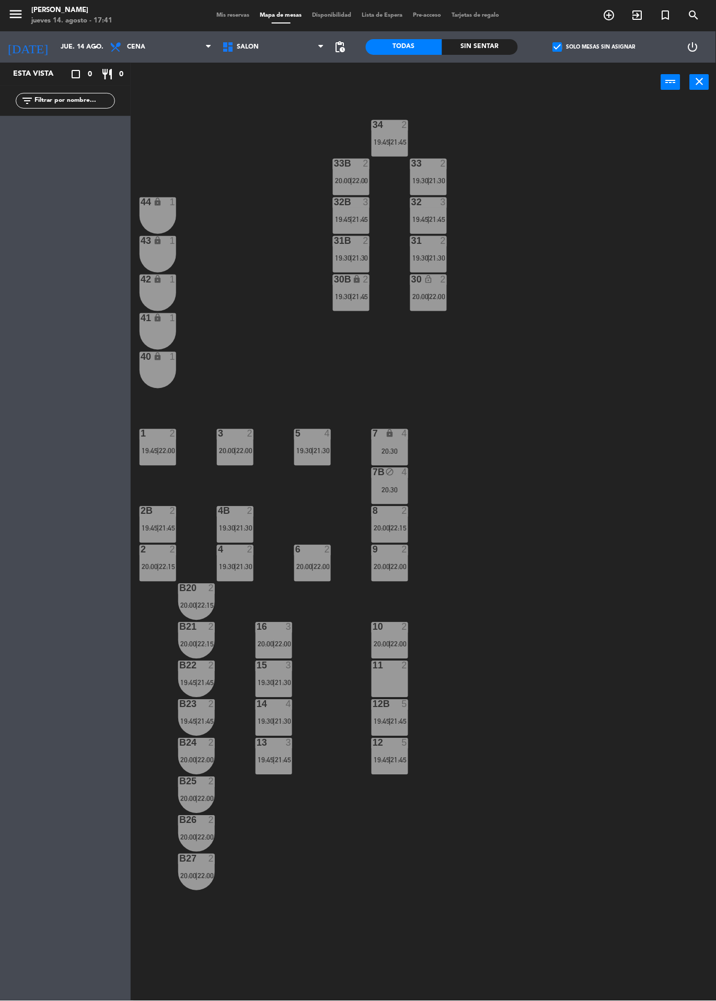
click at [602, 43] on label "check_box Solo mesas sin asignar" at bounding box center [594, 46] width 83 height 9
click at [594, 47] on input "check_box Solo mesas sin asignar" at bounding box center [594, 47] width 0 height 0
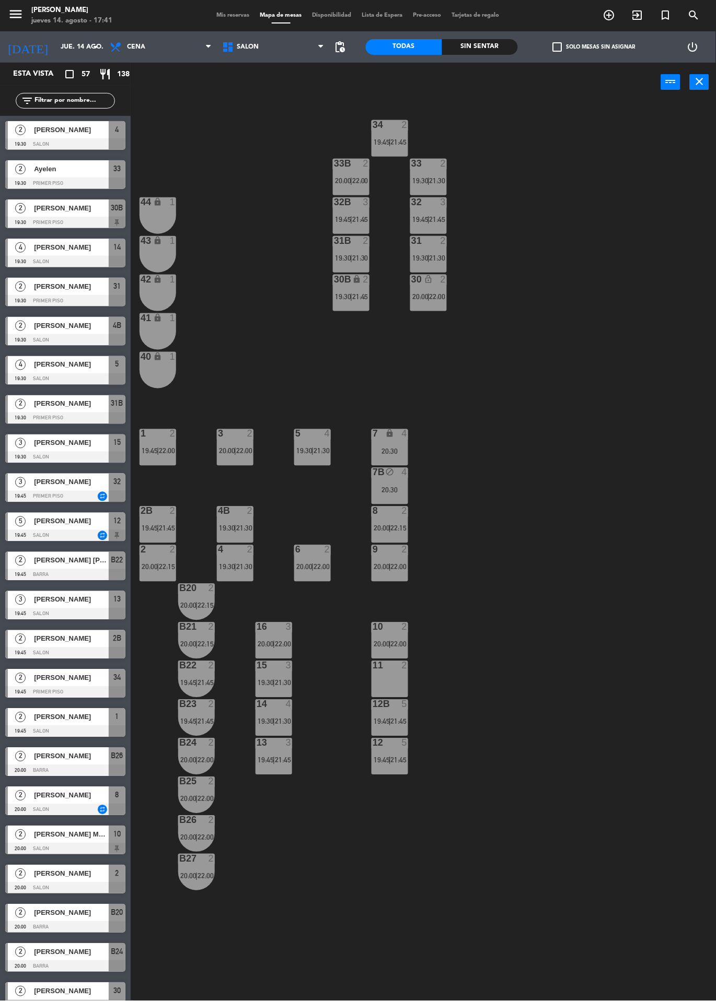
click at [288, 666] on div "3" at bounding box center [289, 665] width 6 height 9
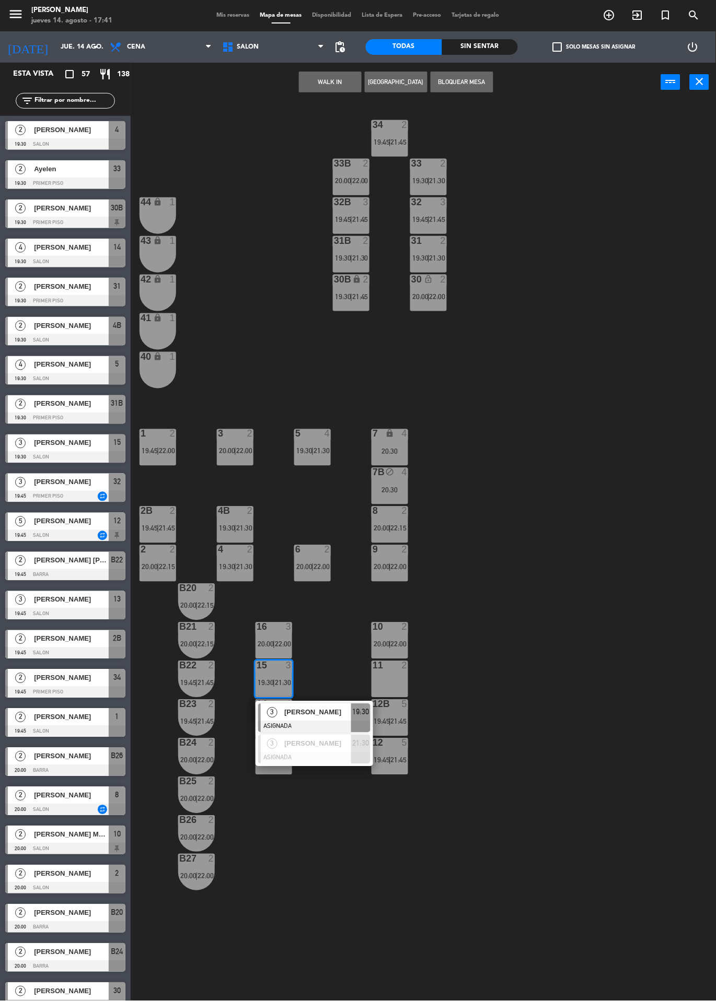
click at [538, 518] on div "34 2 19:45 | 21:45 33B 2 20:00 | 22:00 33 2 19:30 | 21:30 44 lock 1 32B 3 19:45…" at bounding box center [427, 602] width 578 height 1000
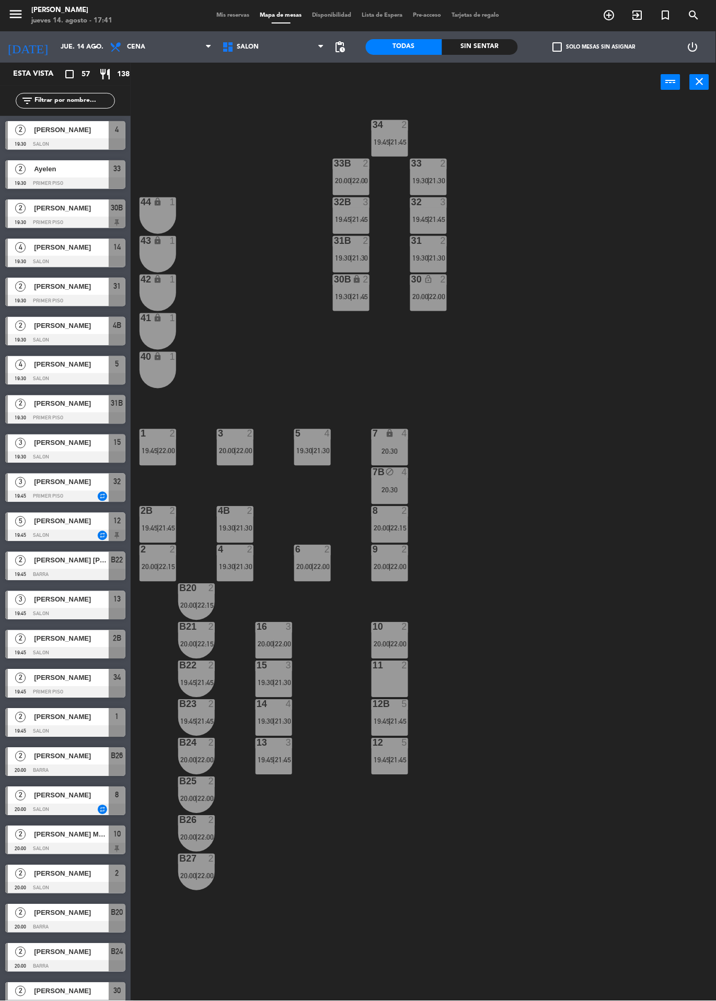
click at [279, 669] on div at bounding box center [273, 665] width 17 height 9
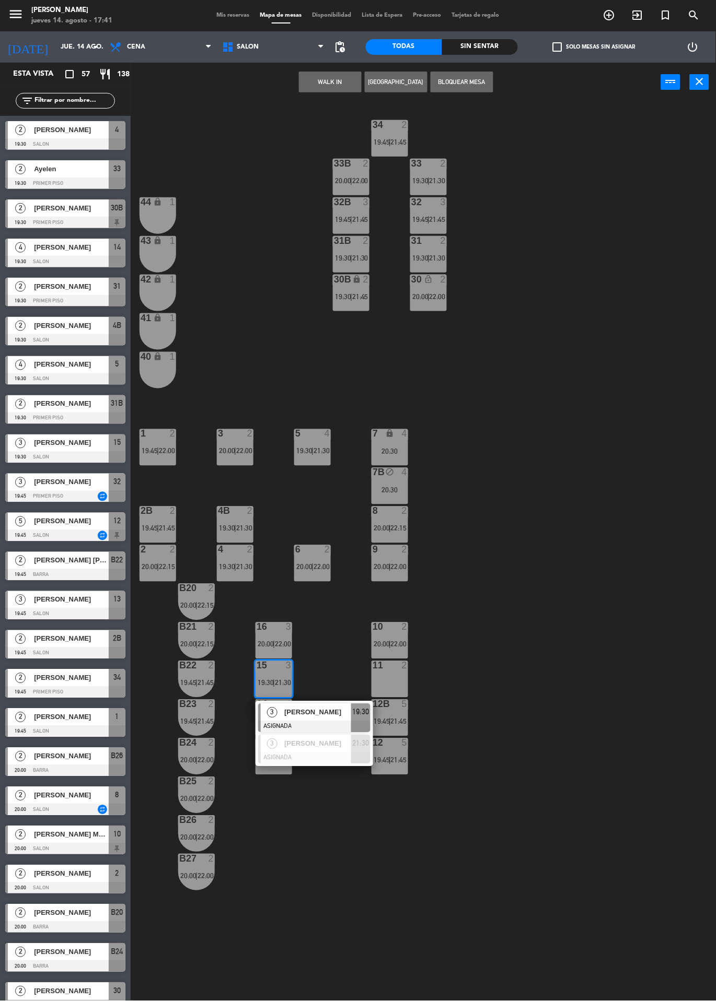
click at [336, 761] on div at bounding box center [314, 758] width 112 height 11
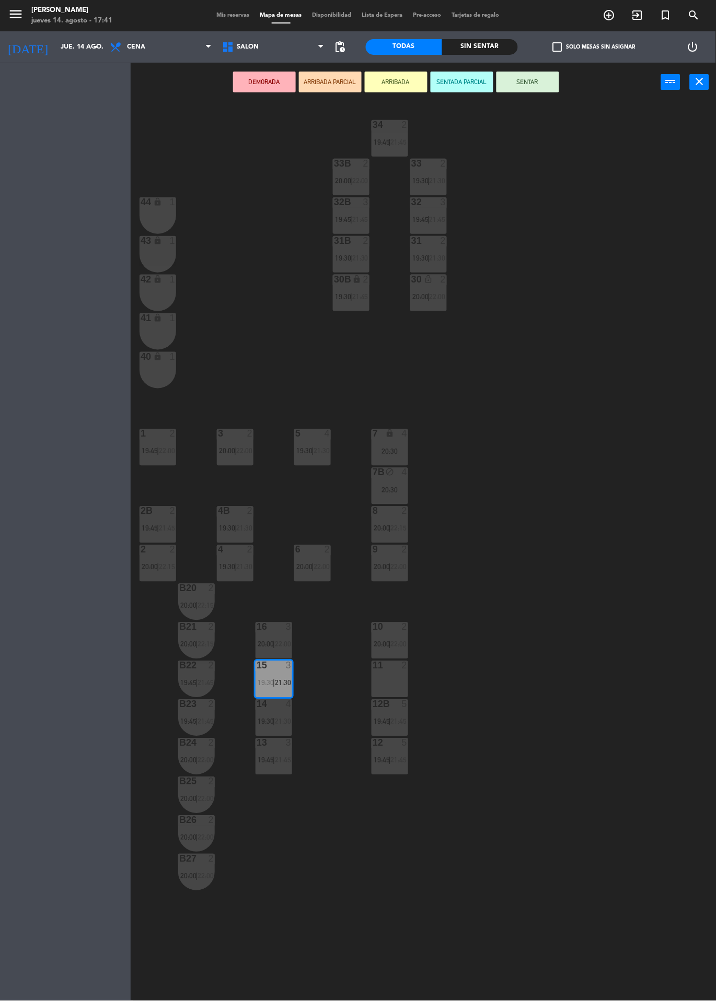
click at [277, 640] on span "22:00" at bounding box center [283, 644] width 16 height 8
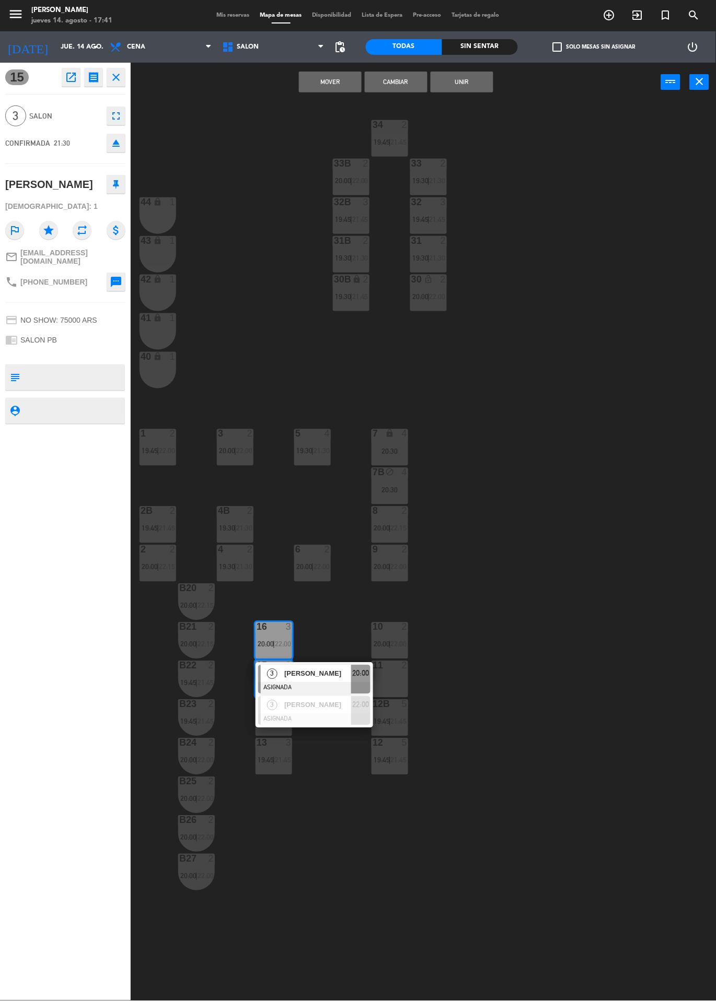
click at [548, 496] on div "34 2 19:45 | 21:45 33B 2 20:00 | 22:00 33 2 19:30 | 21:30 44 lock 1 32B 3 19:45…" at bounding box center [427, 602] width 578 height 1000
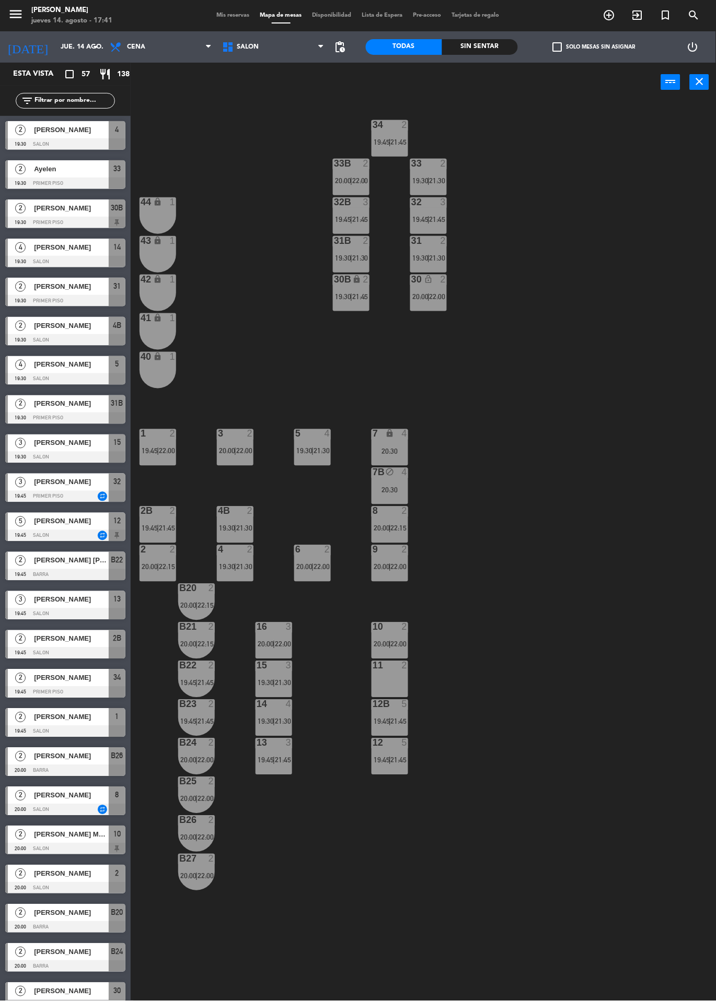
click at [233, 562] on div "4 2 19:30 | 21:30" at bounding box center [235, 563] width 37 height 37
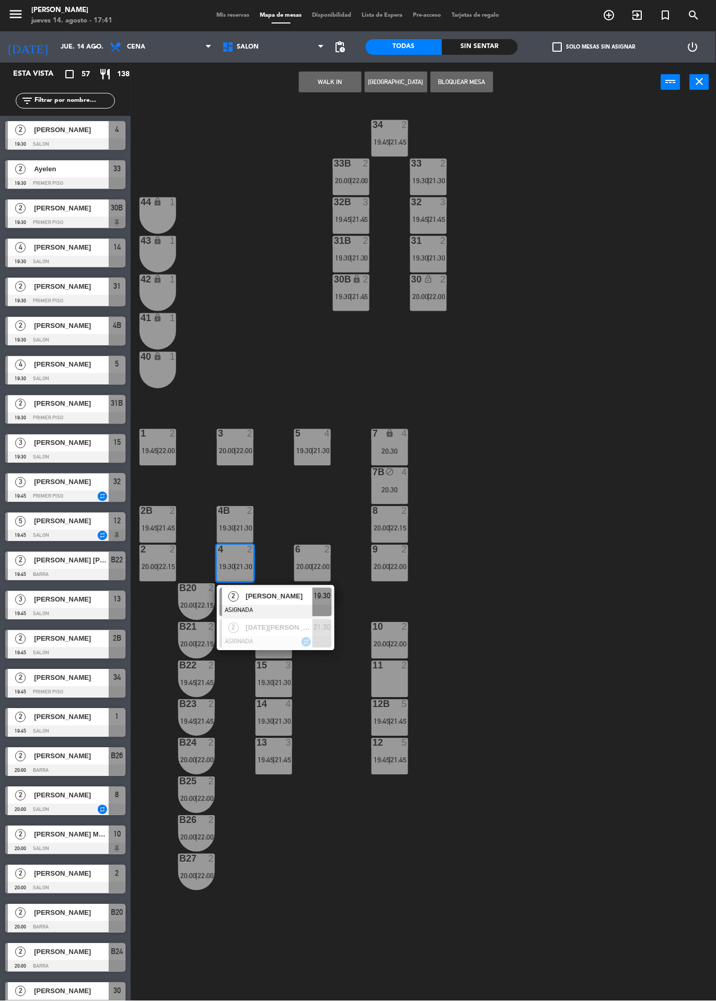
click at [387, 567] on span "20:00" at bounding box center [381, 567] width 16 height 8
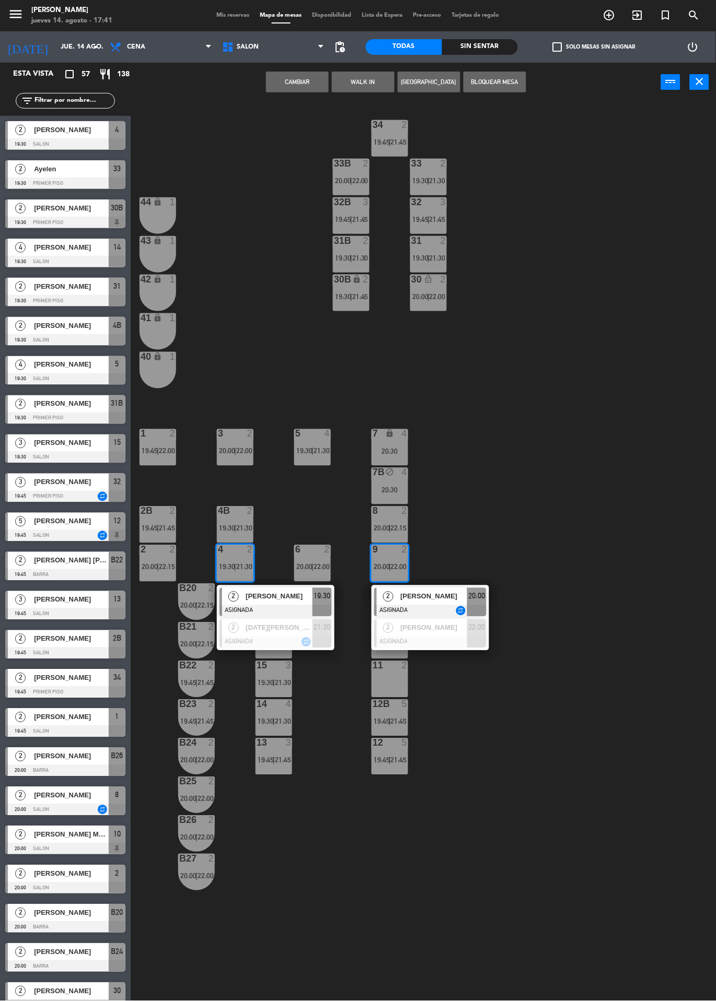
click at [567, 476] on div "34 2 19:45 | 21:45 33B 2 20:00 | 22:00 33 2 19:30 | 21:30 44 lock 1 32B 3 19:45…" at bounding box center [427, 602] width 578 height 1000
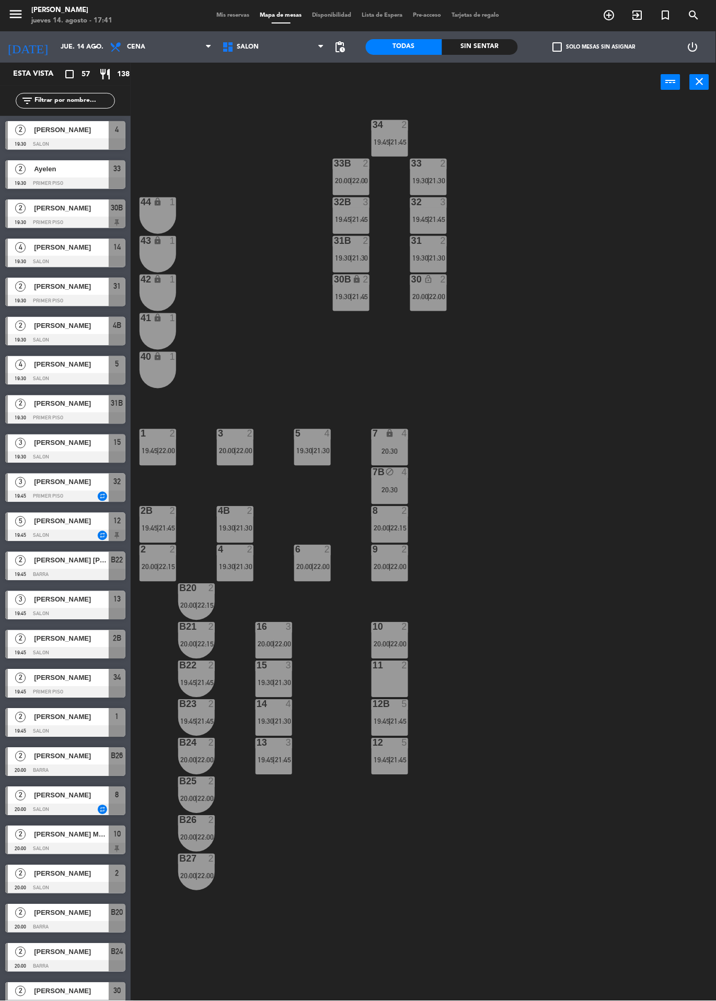
click at [231, 553] on div at bounding box center [235, 549] width 17 height 9
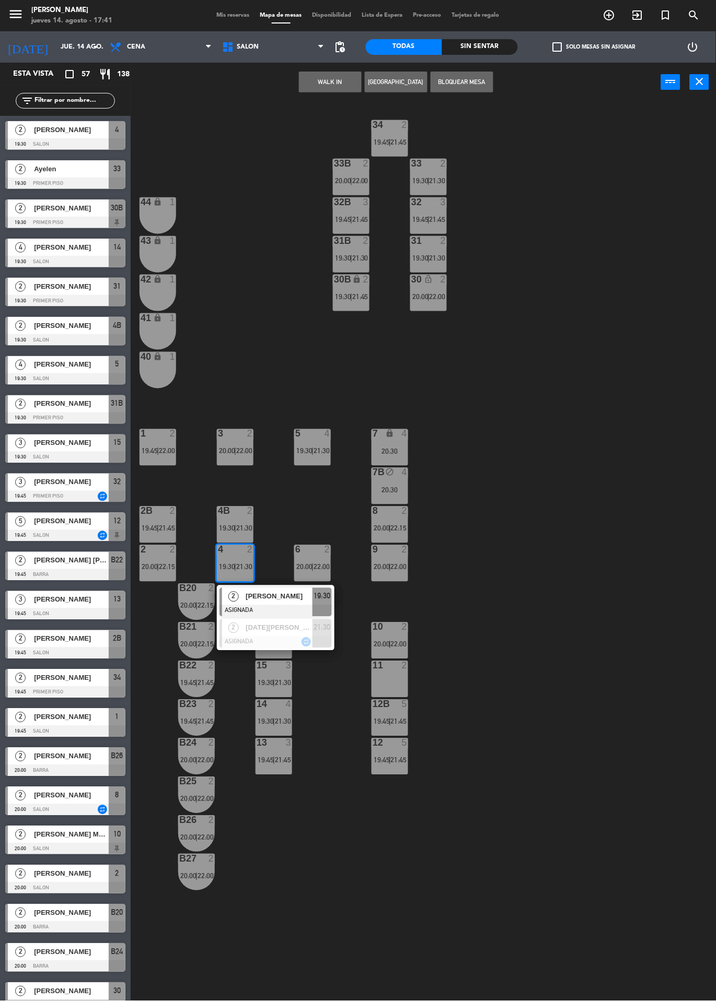
click at [295, 646] on div at bounding box center [275, 642] width 112 height 11
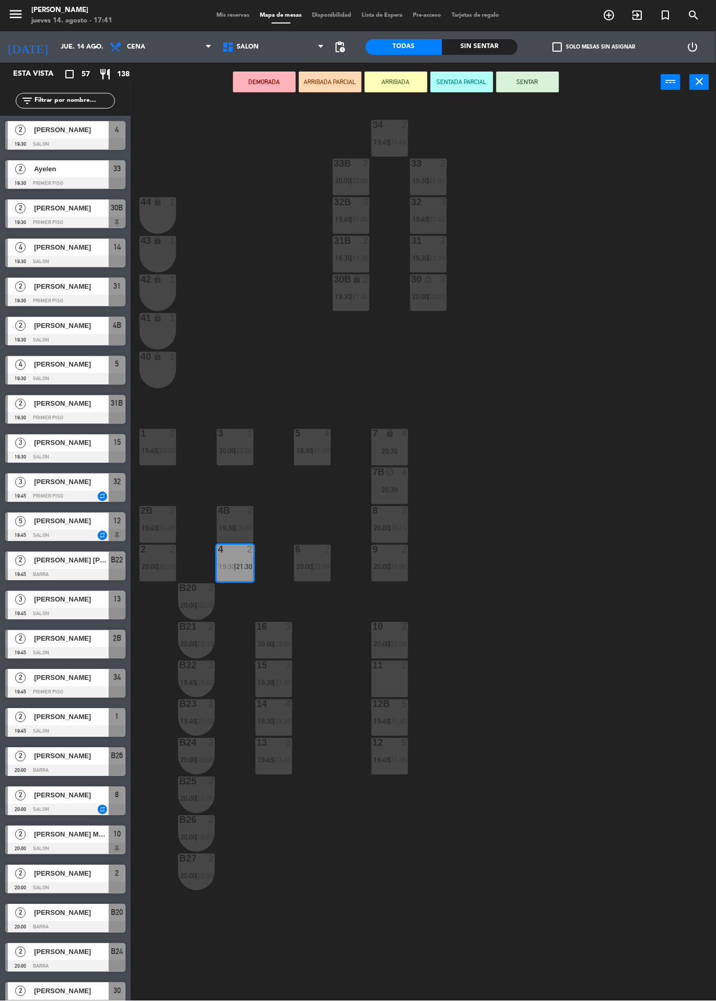
click at [391, 577] on div "9 2 20:00 | 22:00" at bounding box center [389, 563] width 37 height 37
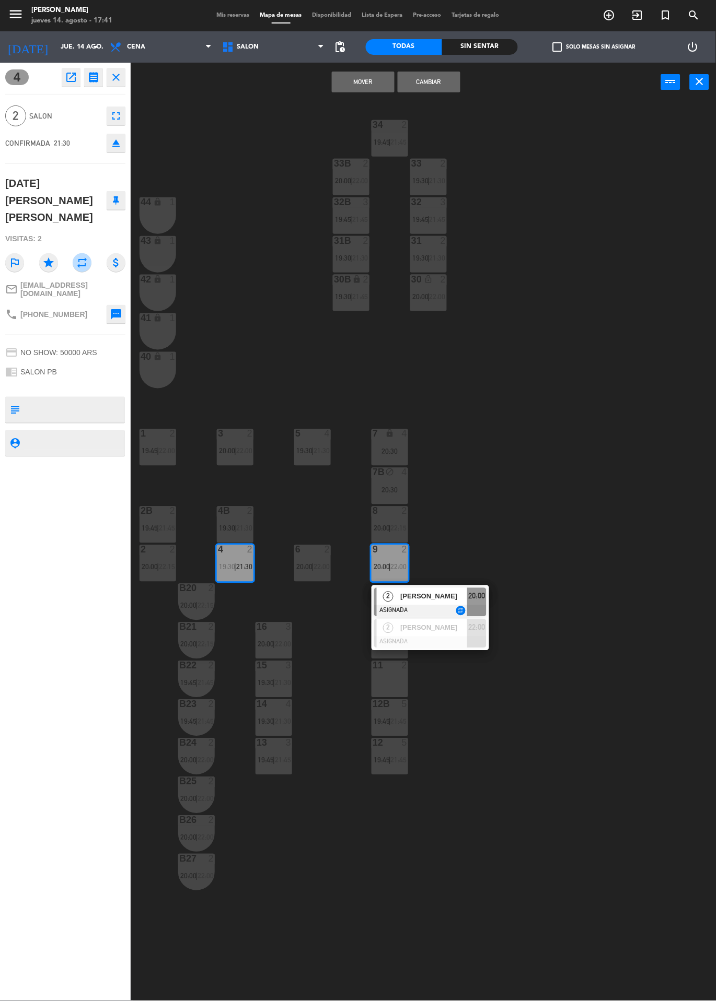
click at [457, 634] on div "[PERSON_NAME]" at bounding box center [433, 628] width 68 height 17
click at [451, 89] on button "Cambiar" at bounding box center [429, 82] width 63 height 21
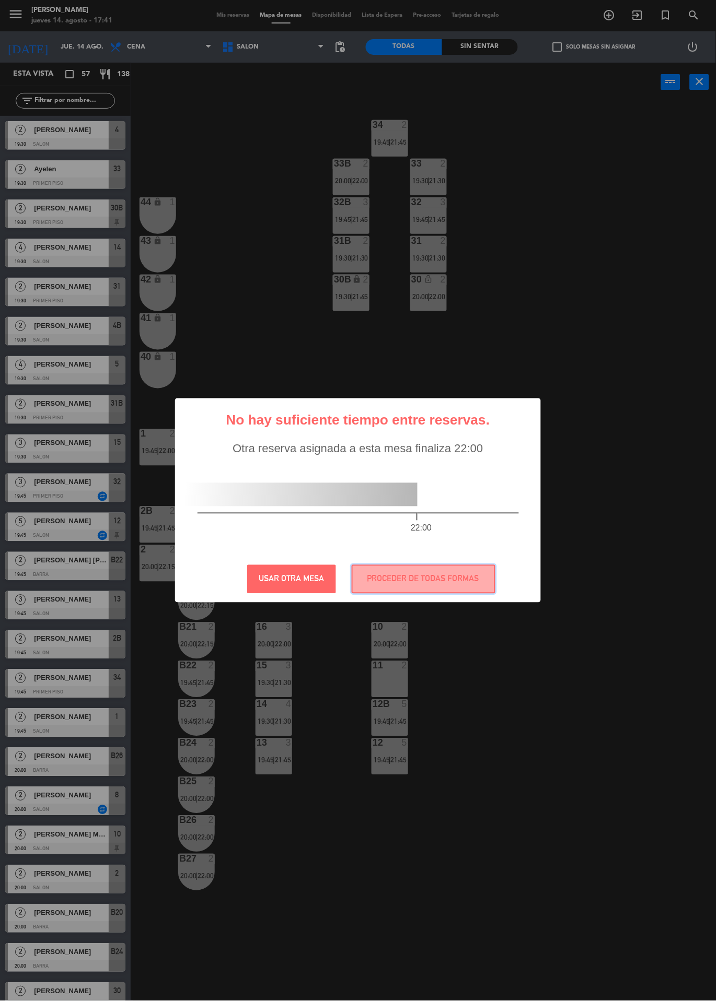
click at [449, 594] on button "PROCEDER DE TODAS FORMAS" at bounding box center [424, 579] width 144 height 29
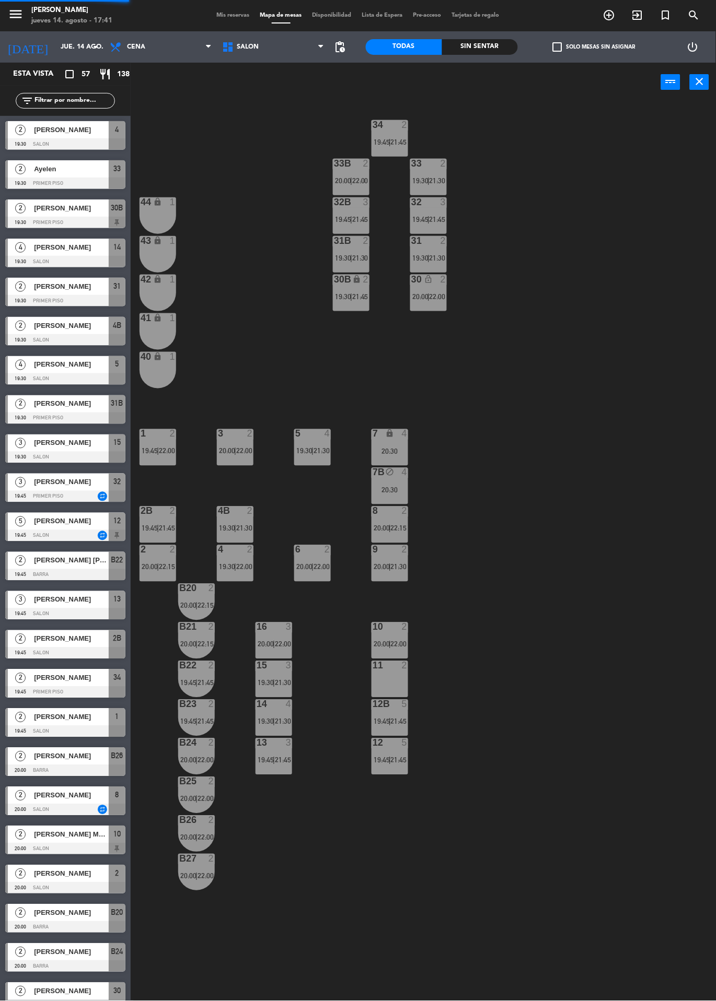
click at [227, 567] on span "19:30" at bounding box center [227, 567] width 16 height 8
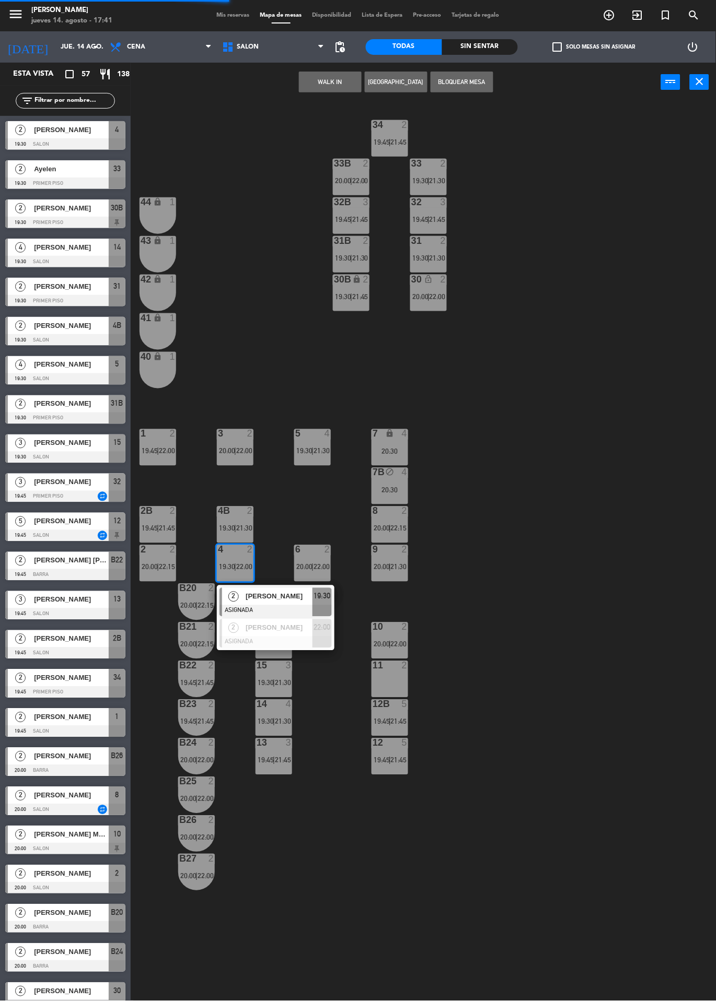
click at [289, 591] on span "[PERSON_NAME]" at bounding box center [279, 596] width 67 height 11
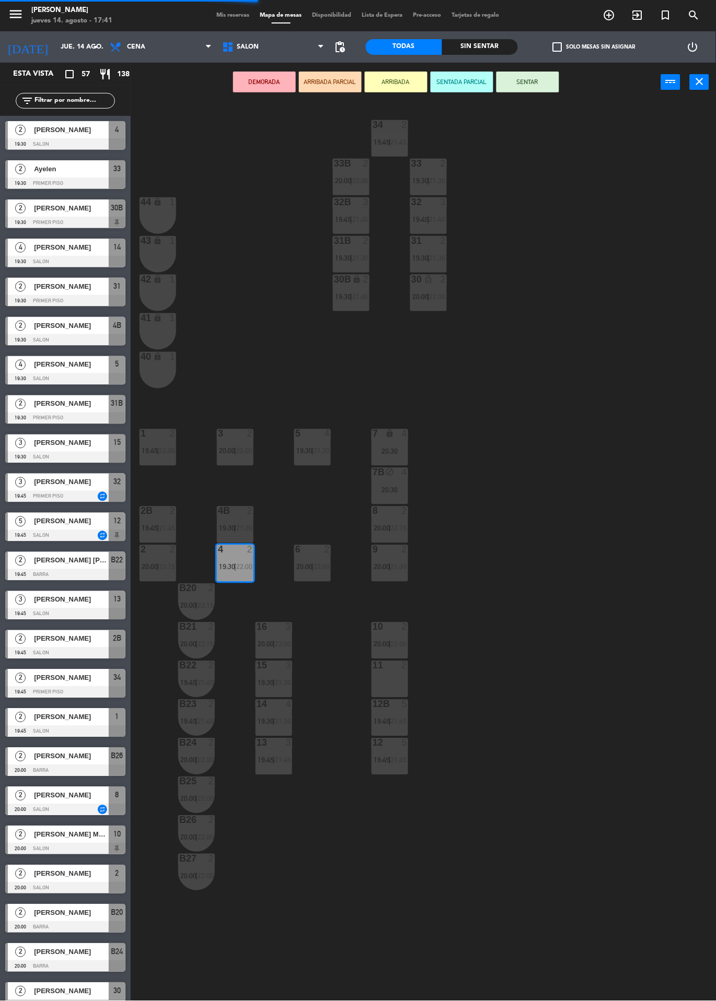
click at [397, 568] on span "21:30" at bounding box center [399, 567] width 16 height 8
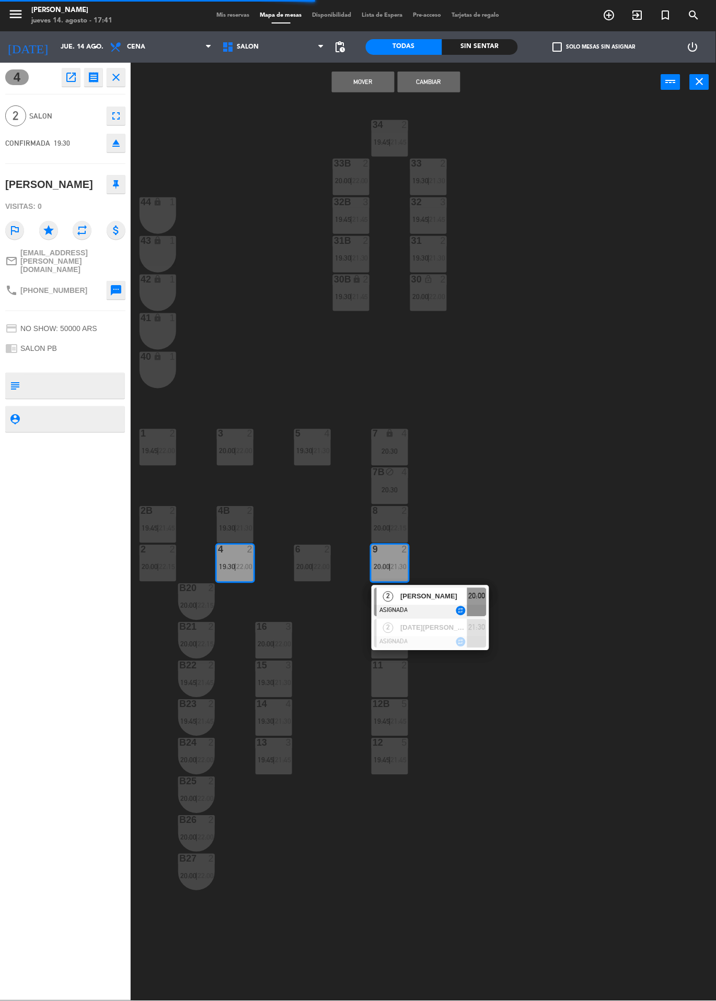
click at [441, 596] on span "[PERSON_NAME]" at bounding box center [433, 596] width 67 height 11
click at [455, 81] on button "Cambiar" at bounding box center [429, 82] width 63 height 21
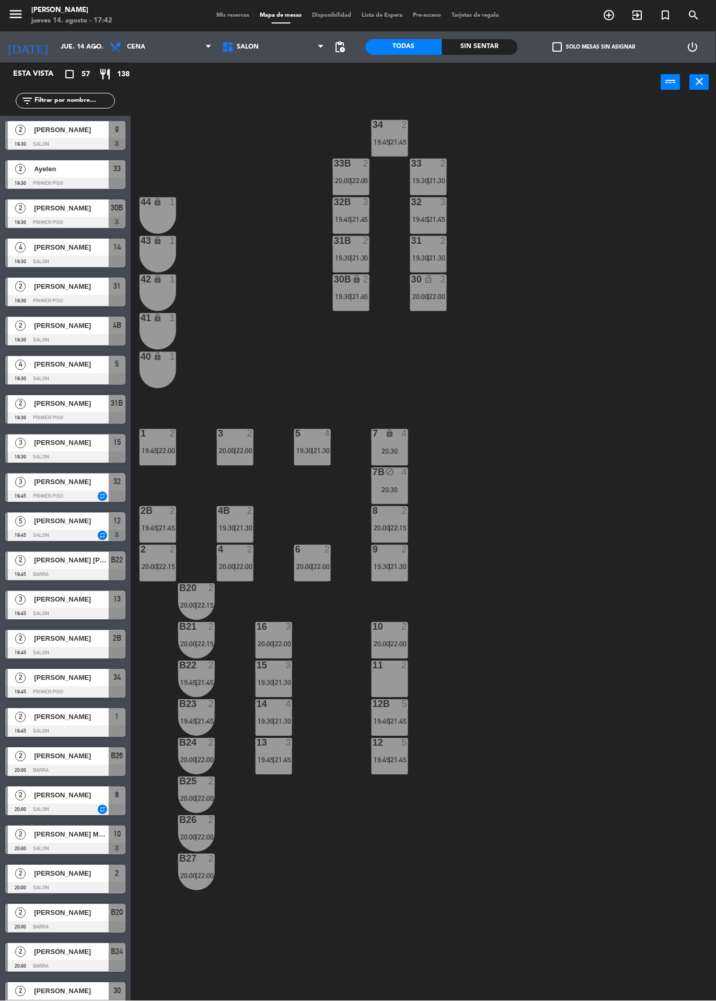
click at [283, 760] on span "21:45" at bounding box center [283, 760] width 16 height 8
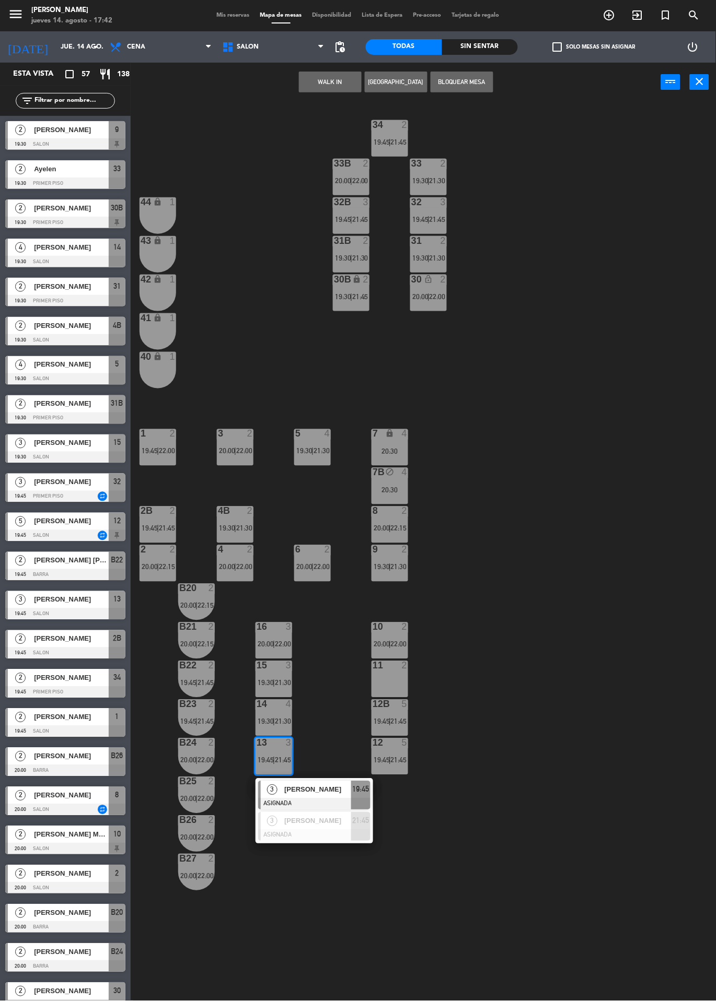
click at [530, 548] on div "34 2 19:45 | 21:45 33B 2 20:00 | 22:00 33 2 19:30 | 21:30 44 lock 1 32B 3 19:45…" at bounding box center [427, 602] width 578 height 1000
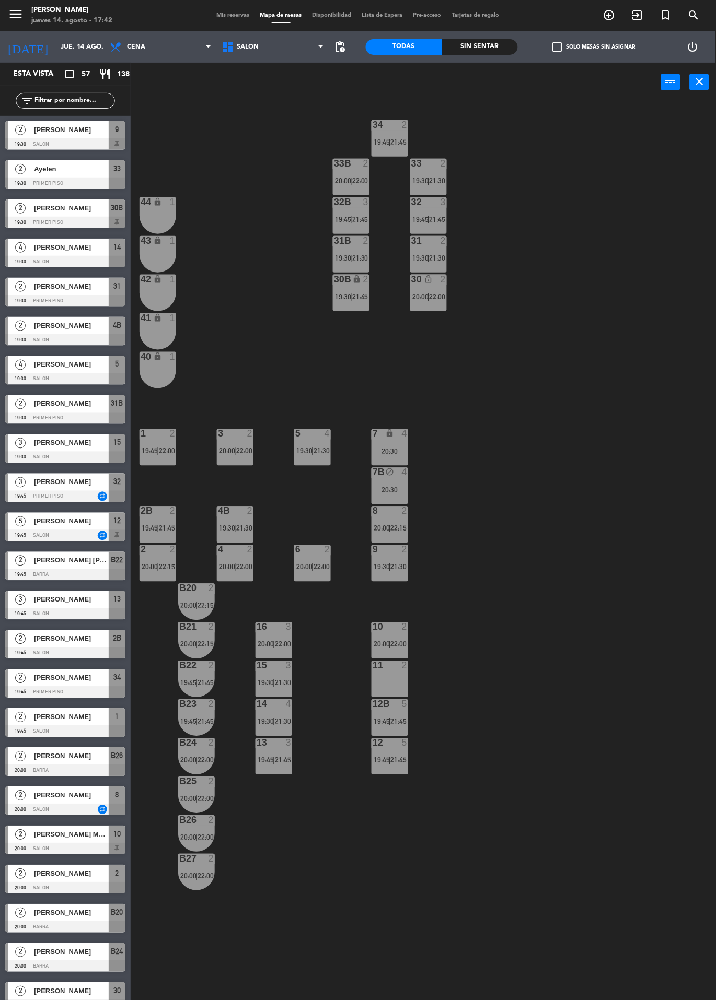
click at [274, 680] on span "|" at bounding box center [274, 683] width 2 height 8
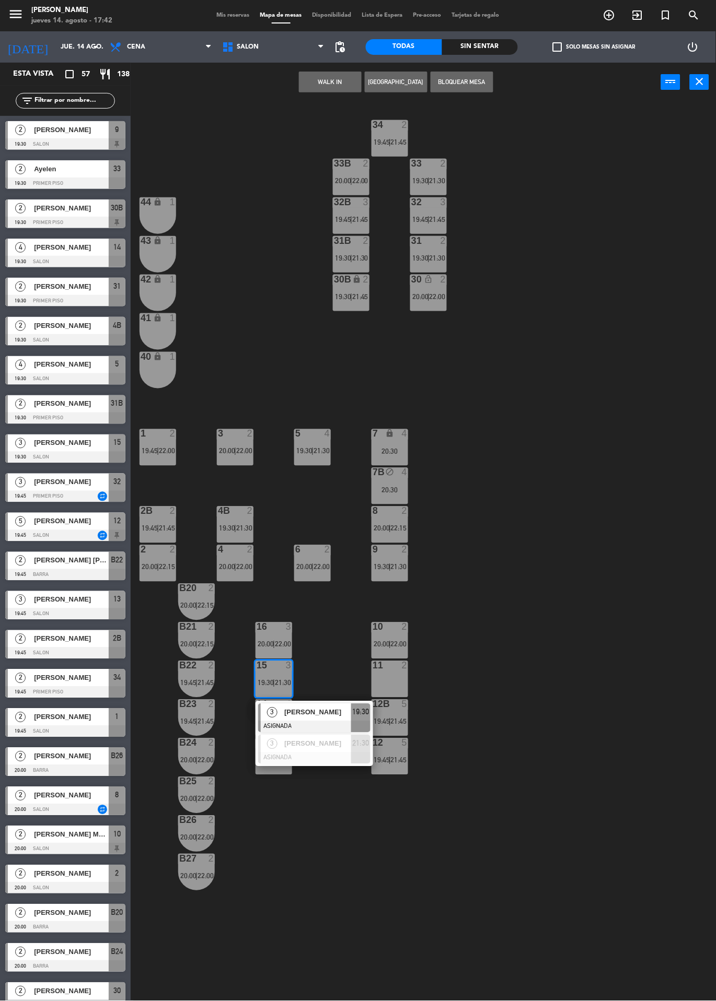
click at [345, 761] on div at bounding box center [314, 758] width 112 height 11
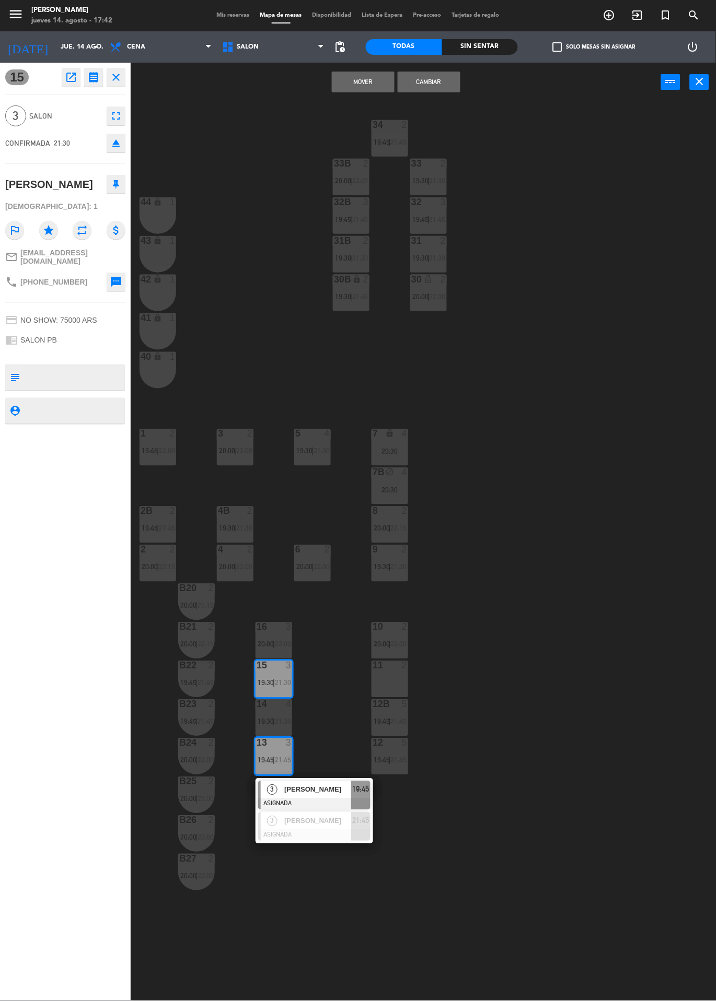
click at [332, 821] on span "[PERSON_NAME]" at bounding box center [317, 821] width 67 height 11
click at [540, 244] on div "34 2 19:45 | 21:45 33B 2 20:00 | 22:00 33 2 19:30 | 21:30 44 lock 1 32B 3 19:45…" at bounding box center [427, 602] width 578 height 1000
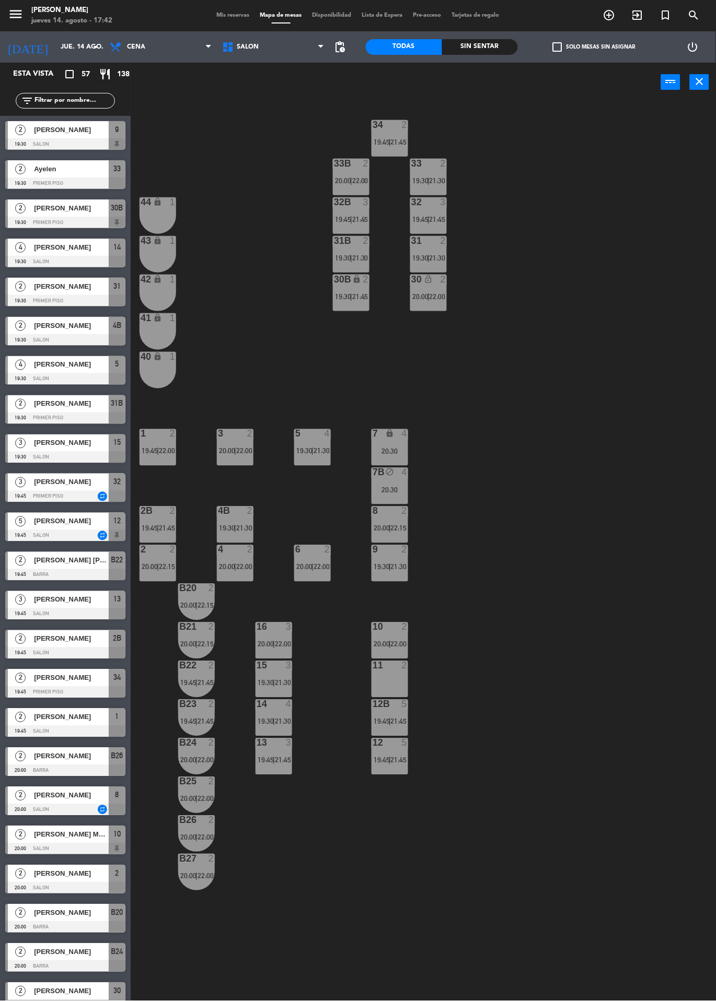
click at [284, 644] on span "22:00" at bounding box center [283, 644] width 16 height 8
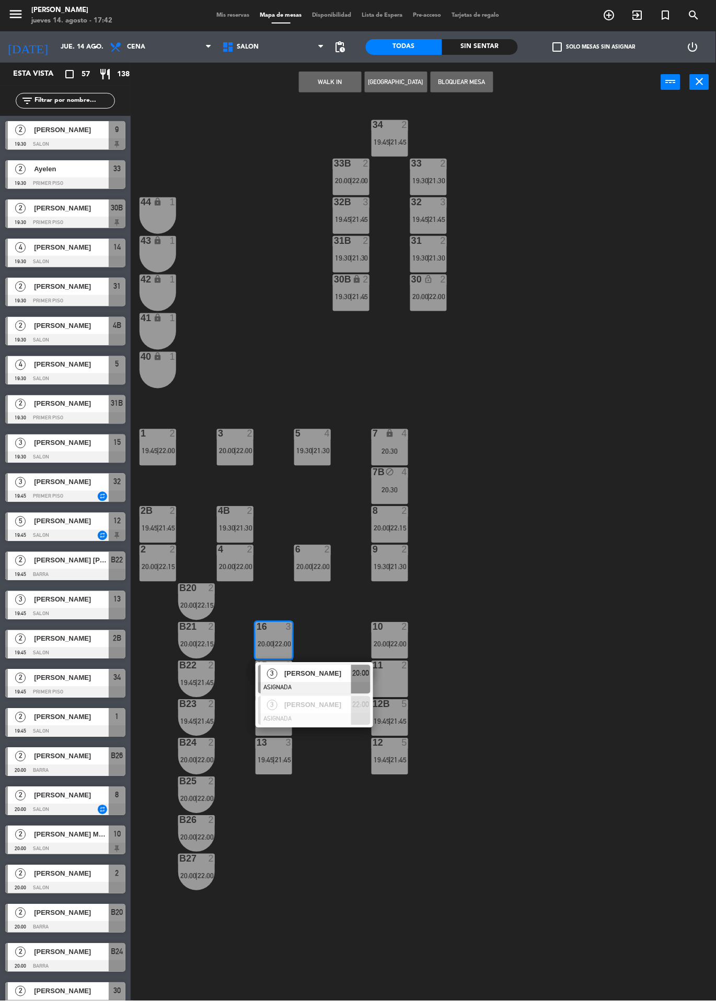
click at [334, 711] on div "[PERSON_NAME]" at bounding box center [317, 705] width 68 height 17
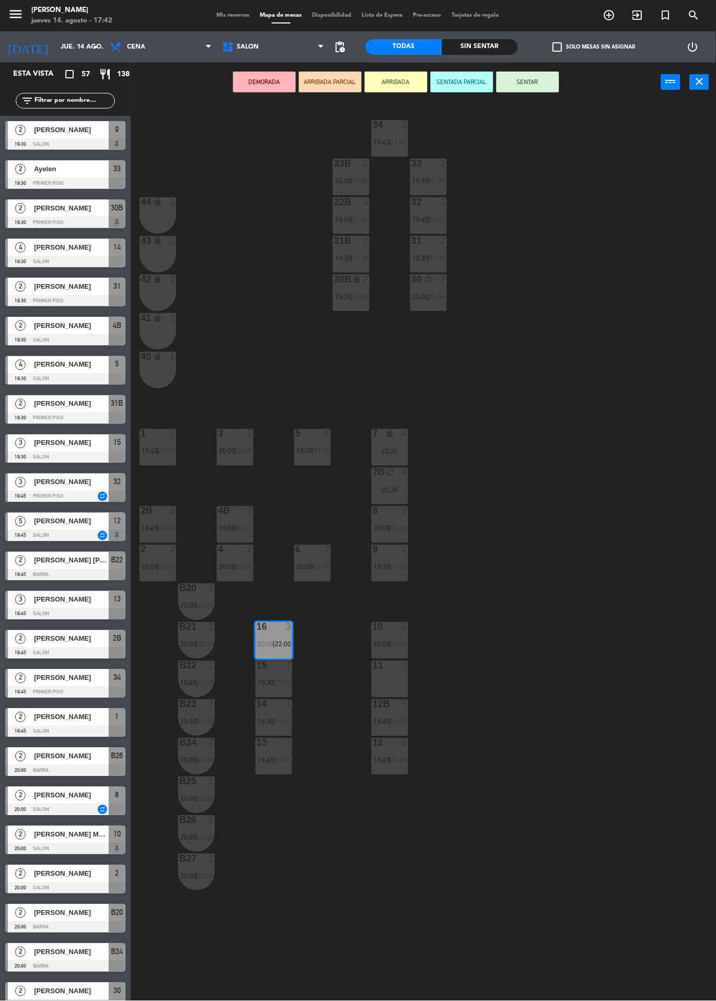
click at [279, 773] on div "13 3 19:45 | 21:45" at bounding box center [273, 757] width 37 height 37
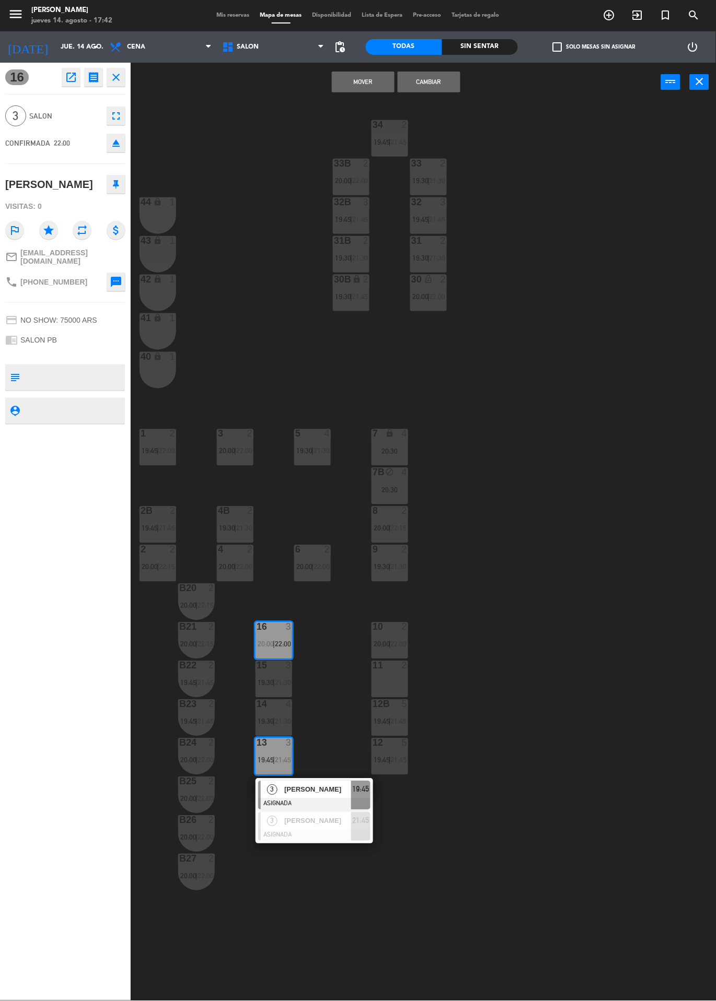
click at [341, 828] on div "[PERSON_NAME]" at bounding box center [317, 821] width 68 height 17
click at [434, 91] on button "Cambiar" at bounding box center [429, 82] width 63 height 21
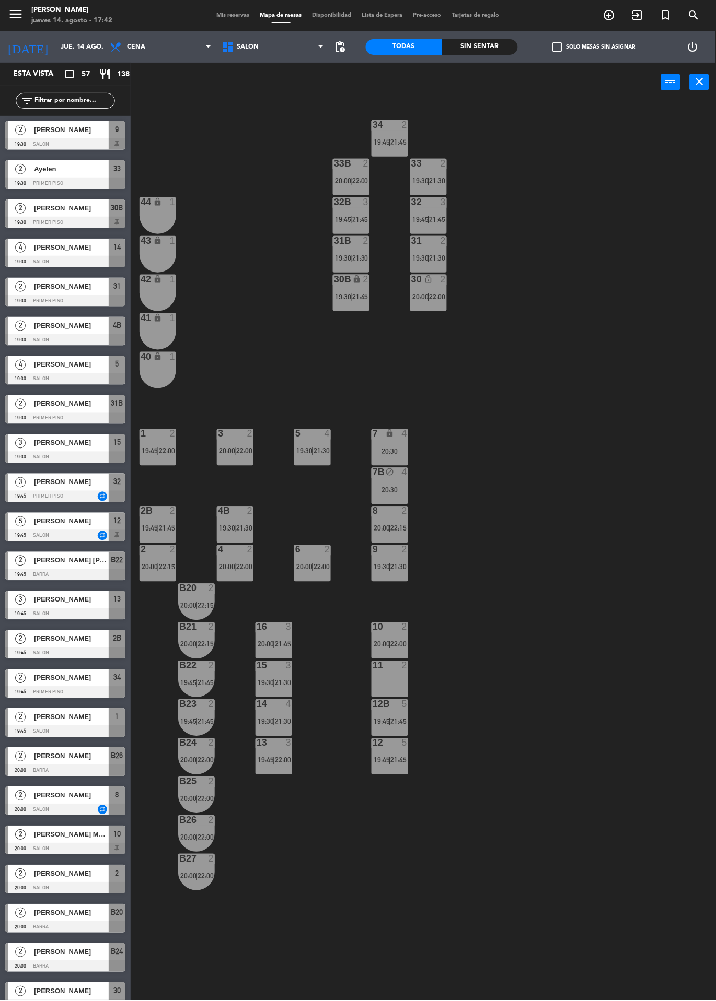
scroll to position [472, 0]
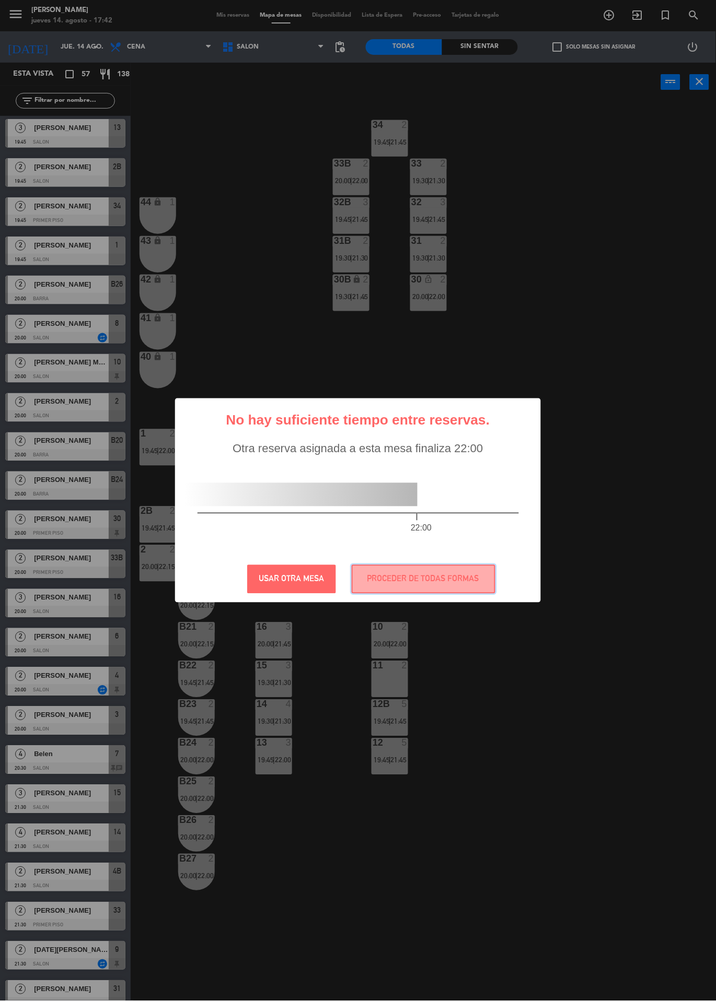
click at [442, 594] on button "PROCEDER DE TODAS FORMAS" at bounding box center [424, 579] width 144 height 29
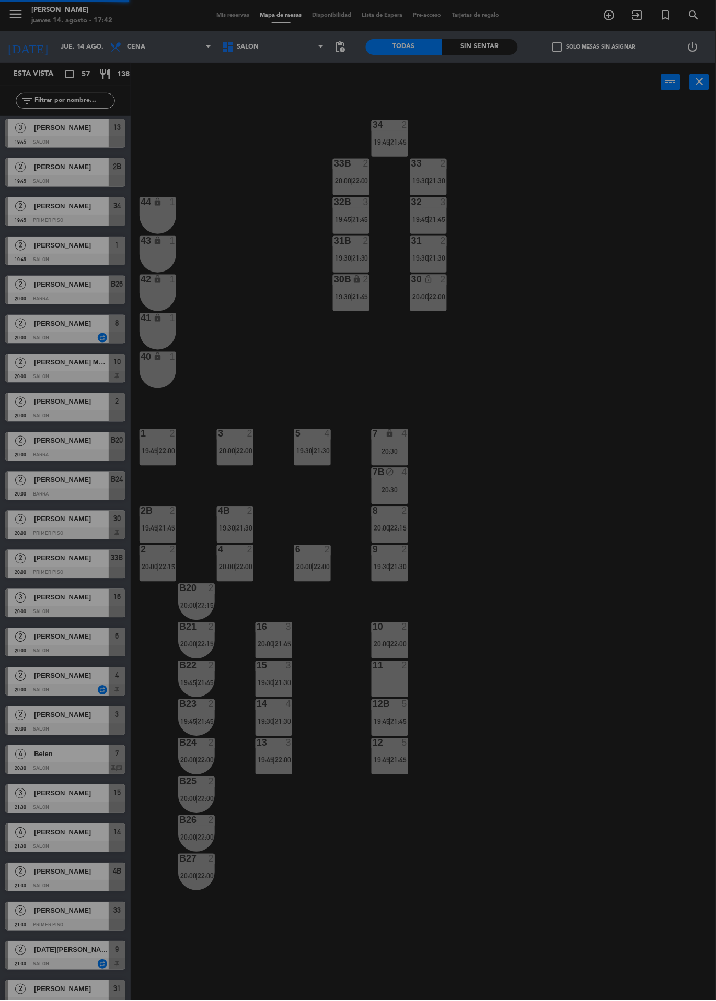
click at [269, 774] on div "13 3 19:45 | 22:00" at bounding box center [273, 757] width 37 height 37
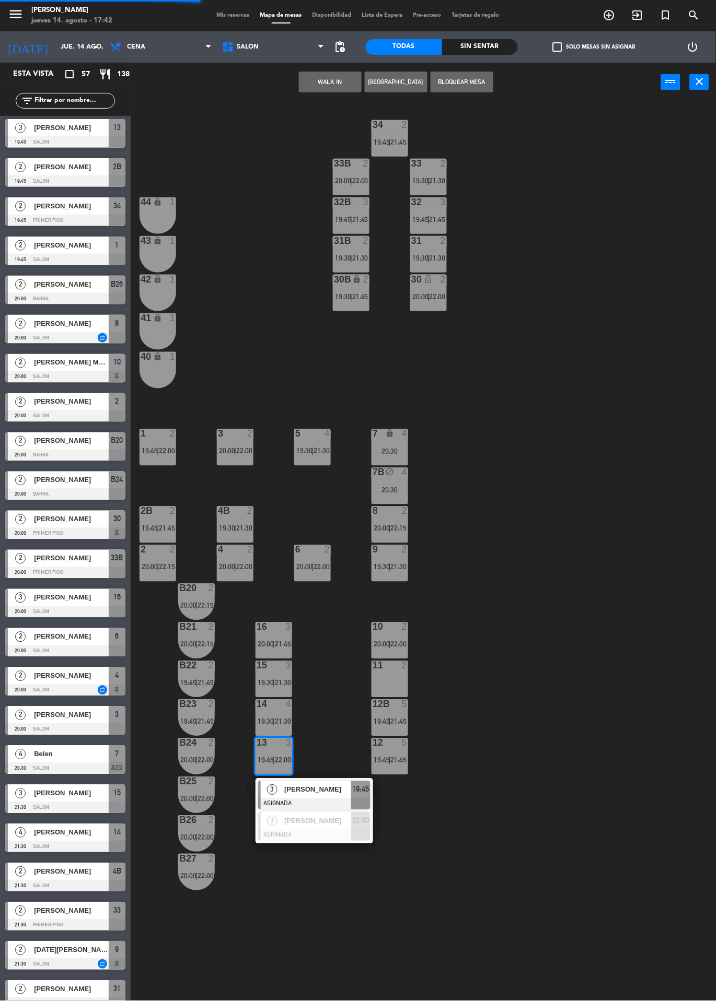
click at [336, 792] on span "[PERSON_NAME]" at bounding box center [317, 790] width 67 height 11
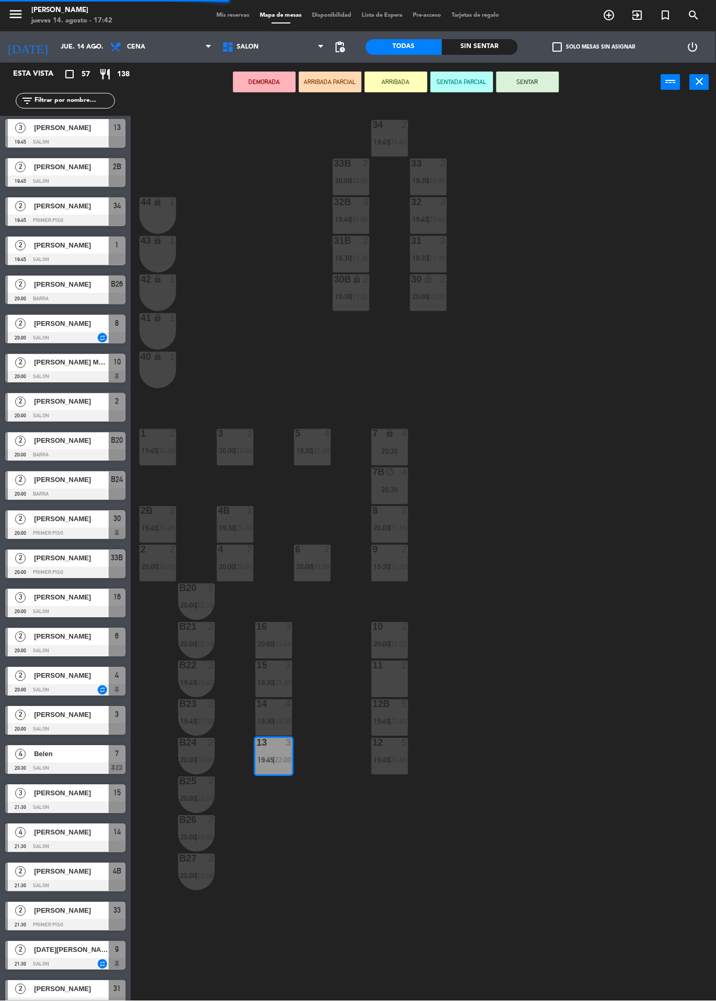
click at [277, 641] on span "21:45" at bounding box center [283, 644] width 16 height 8
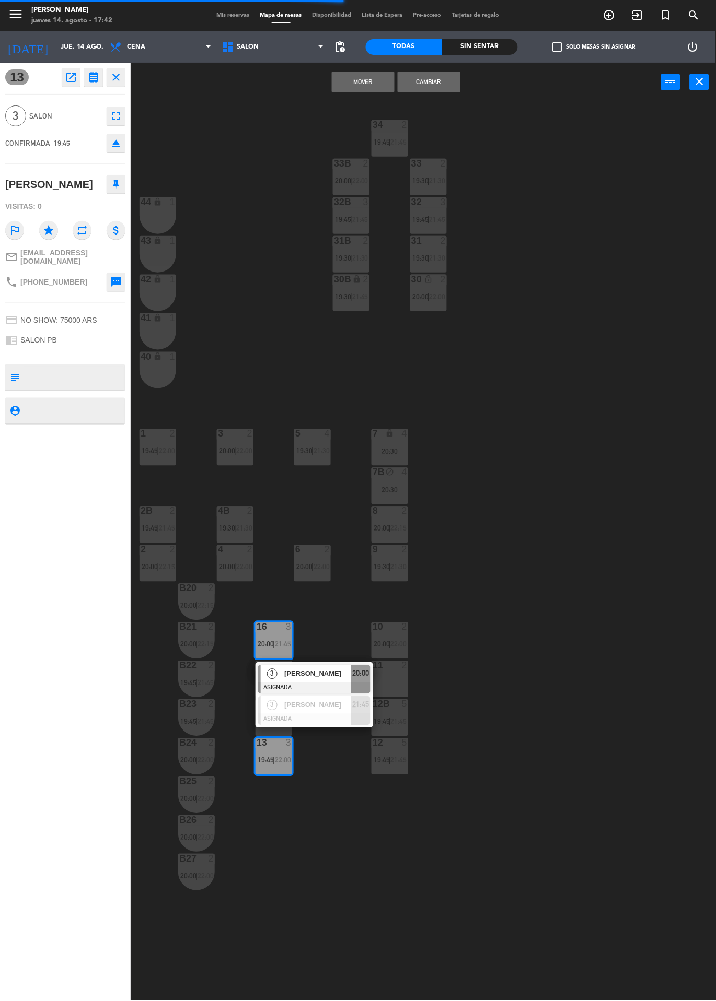
click at [437, 88] on button "Cambiar" at bounding box center [429, 82] width 63 height 21
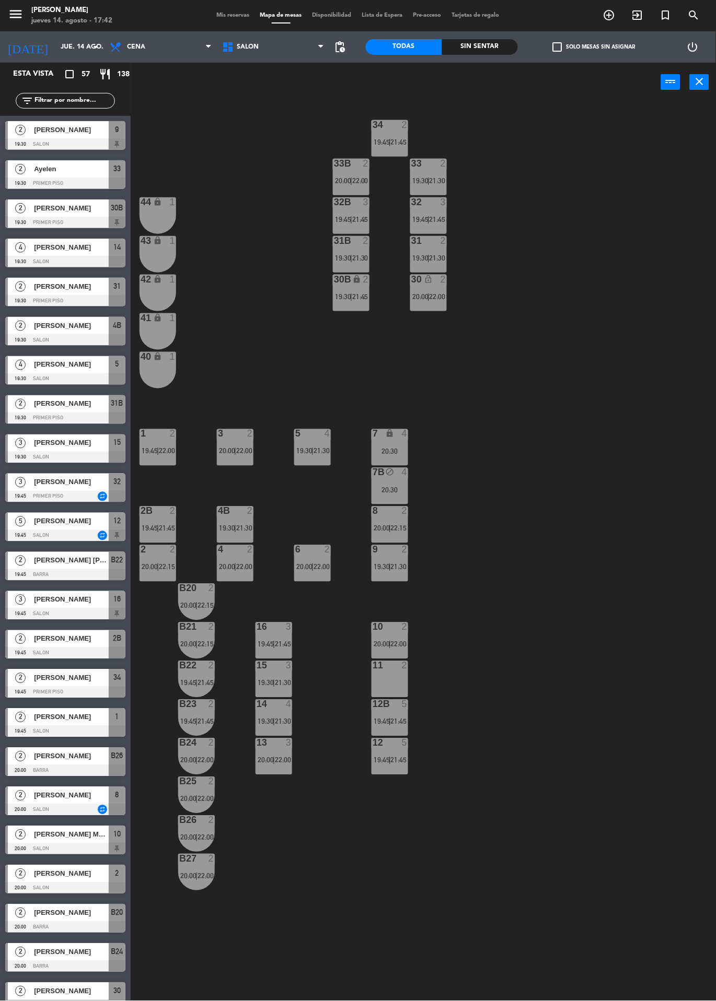
click at [246, 511] on div "2" at bounding box center [252, 511] width 17 height 9
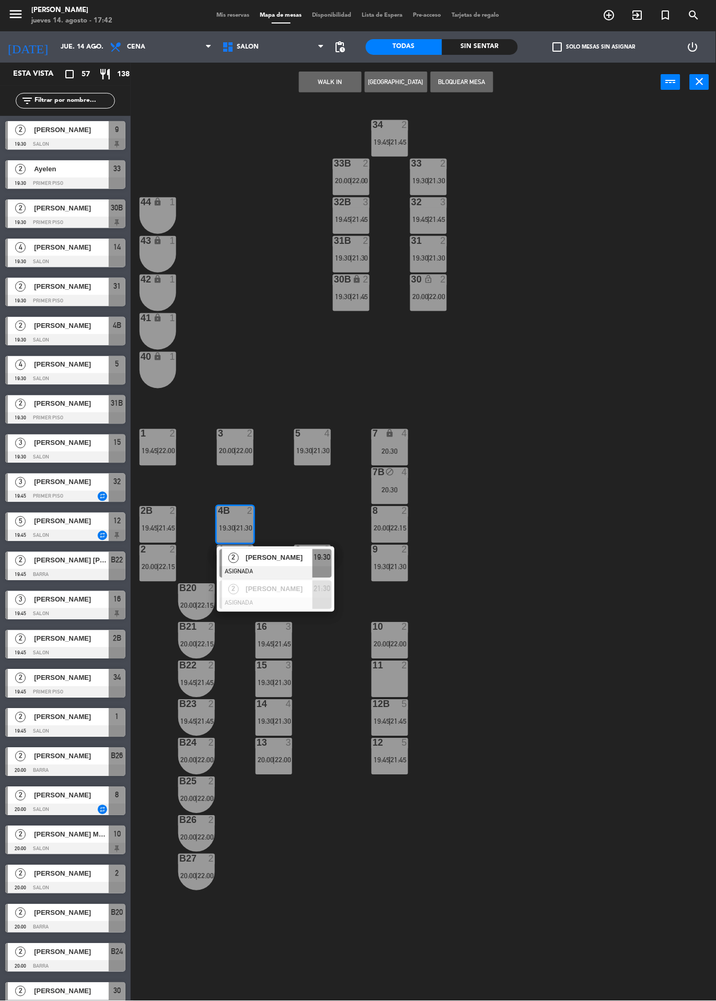
click at [581, 374] on div "34 2 19:45 | 21:45 33B 2 20:00 | 22:00 33 2 19:30 | 21:30 44 lock 1 32B 3 19:45…" at bounding box center [427, 602] width 578 height 1000
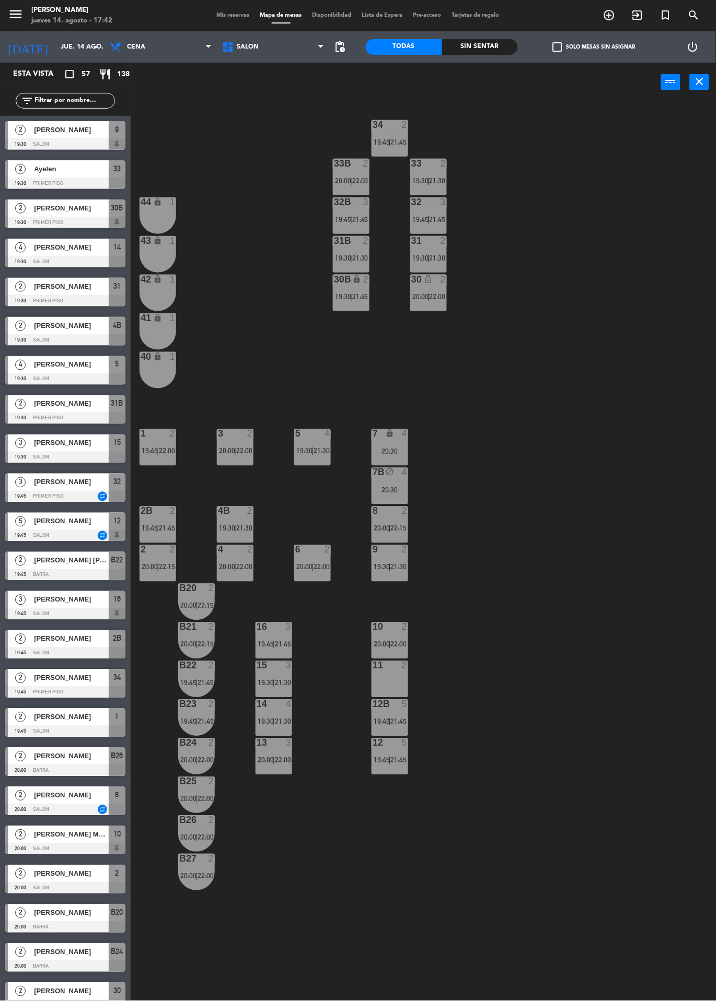
click at [240, 567] on span "22:00" at bounding box center [244, 567] width 16 height 8
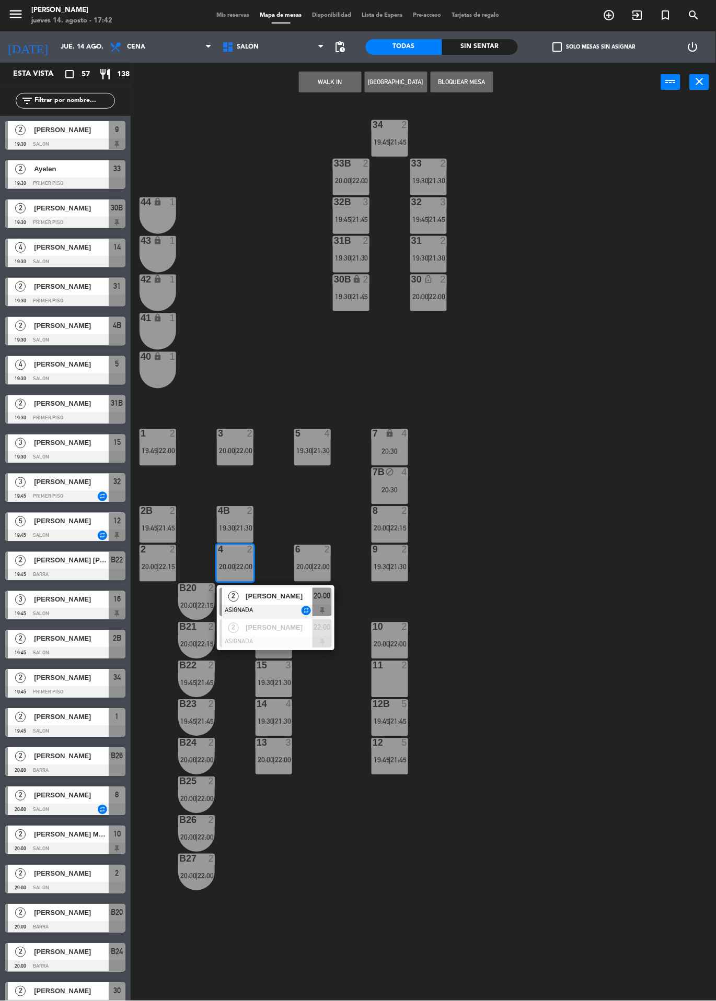
click at [287, 640] on div at bounding box center [275, 642] width 112 height 11
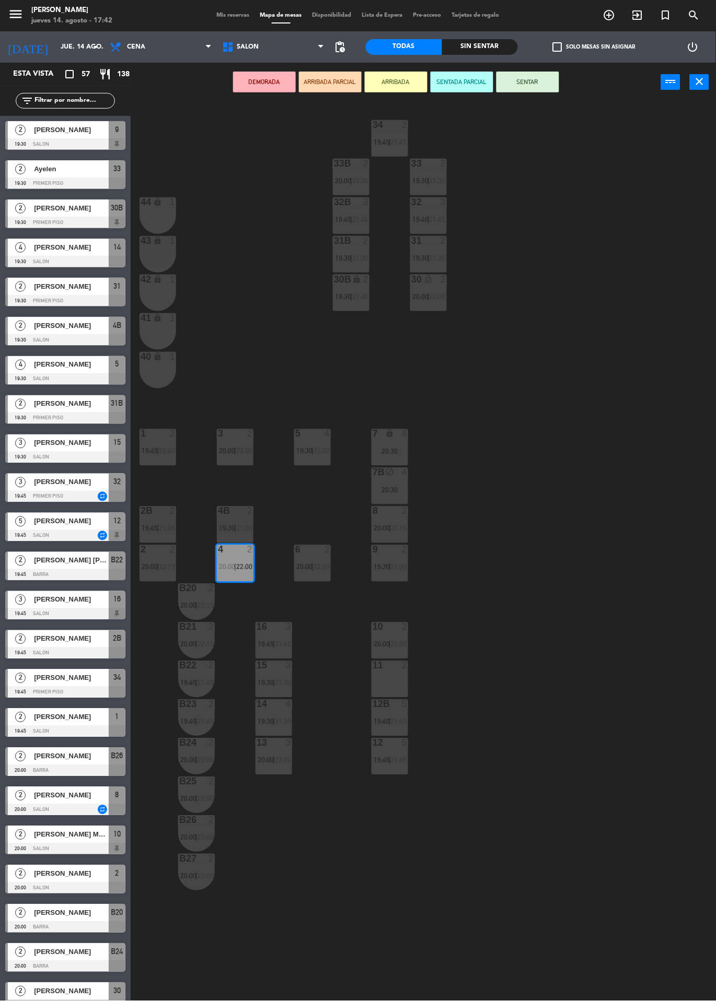
click at [244, 514] on div "2" at bounding box center [252, 511] width 17 height 9
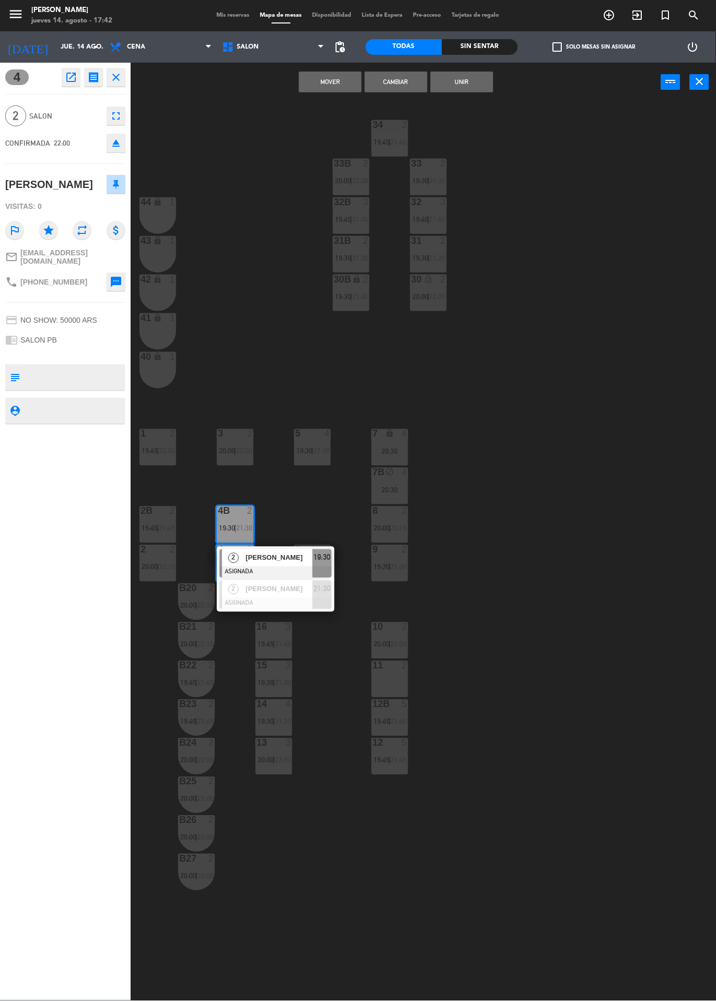
click at [296, 598] on div at bounding box center [275, 603] width 112 height 11
click at [424, 78] on button "Cambiar" at bounding box center [396, 82] width 63 height 21
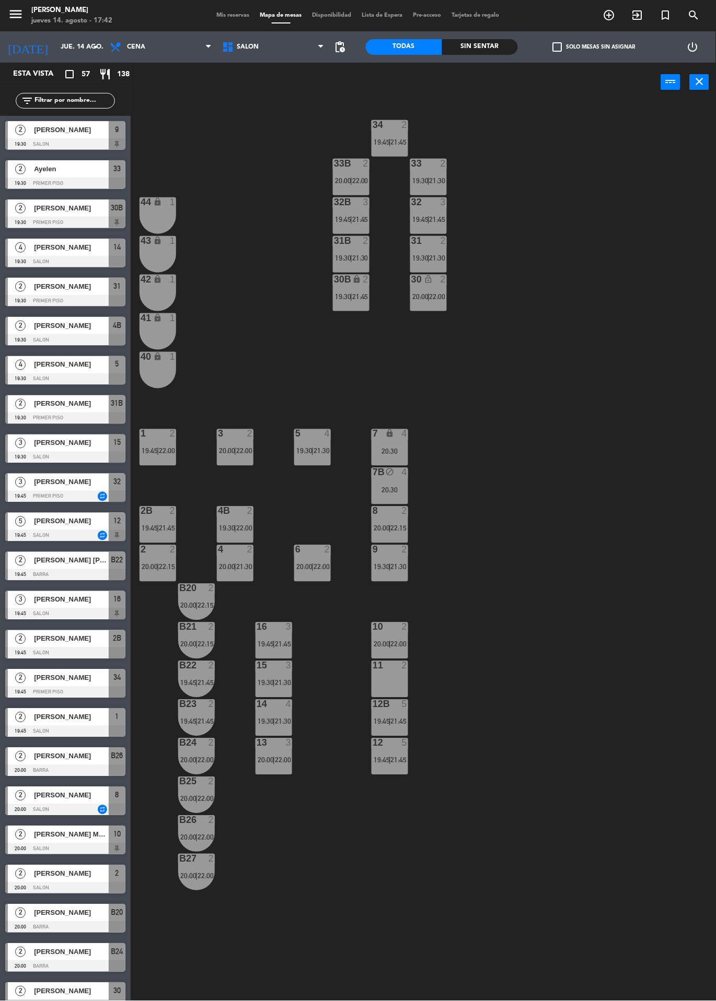
scroll to position [590, 0]
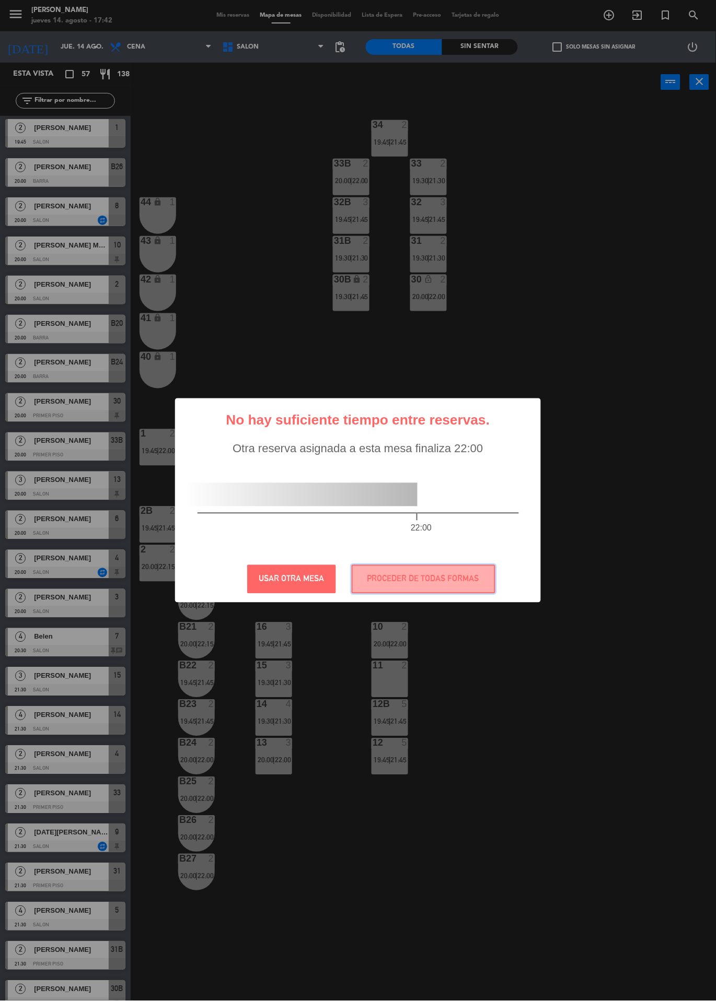
click at [424, 594] on button "PROCEDER DE TODAS FORMAS" at bounding box center [424, 579] width 144 height 29
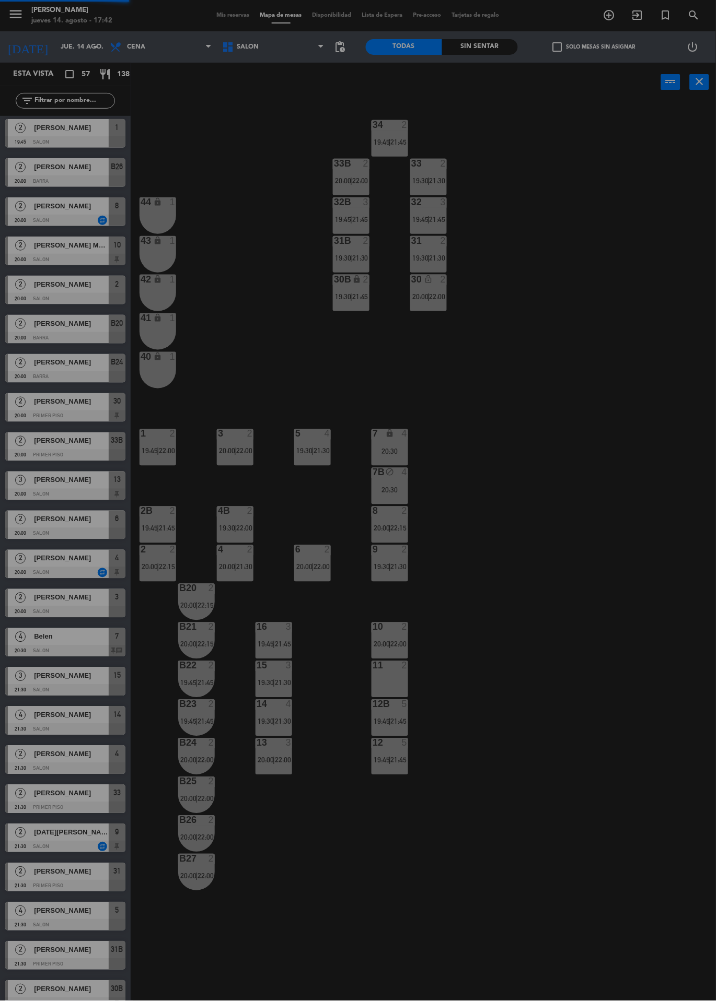
click at [239, 565] on span "21:30" at bounding box center [244, 567] width 16 height 8
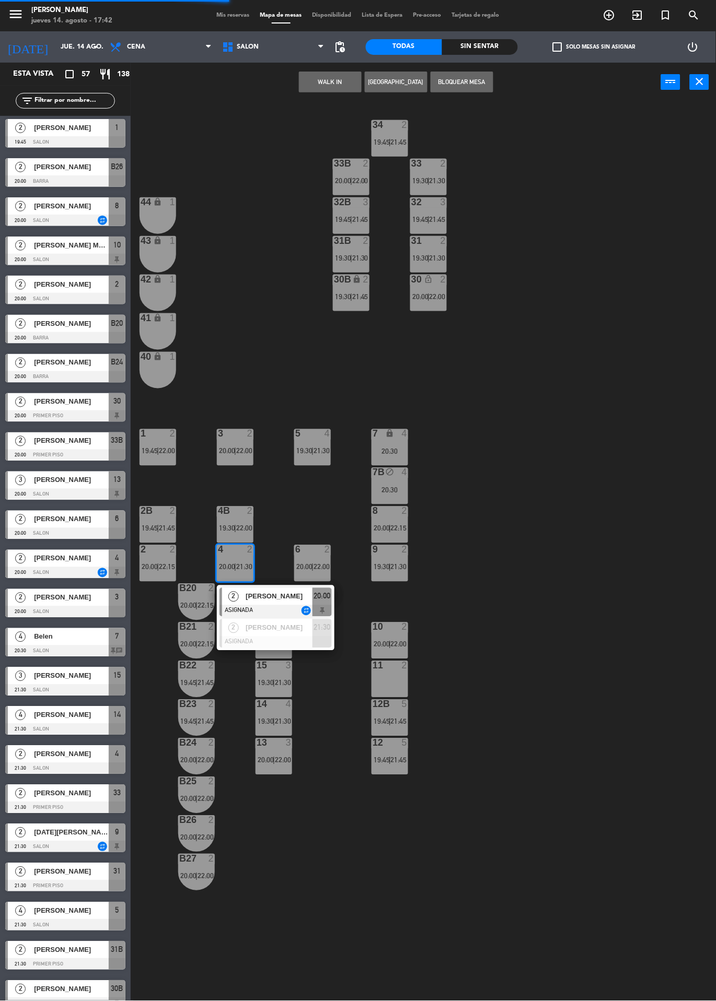
click at [292, 605] on div at bounding box center [275, 610] width 112 height 11
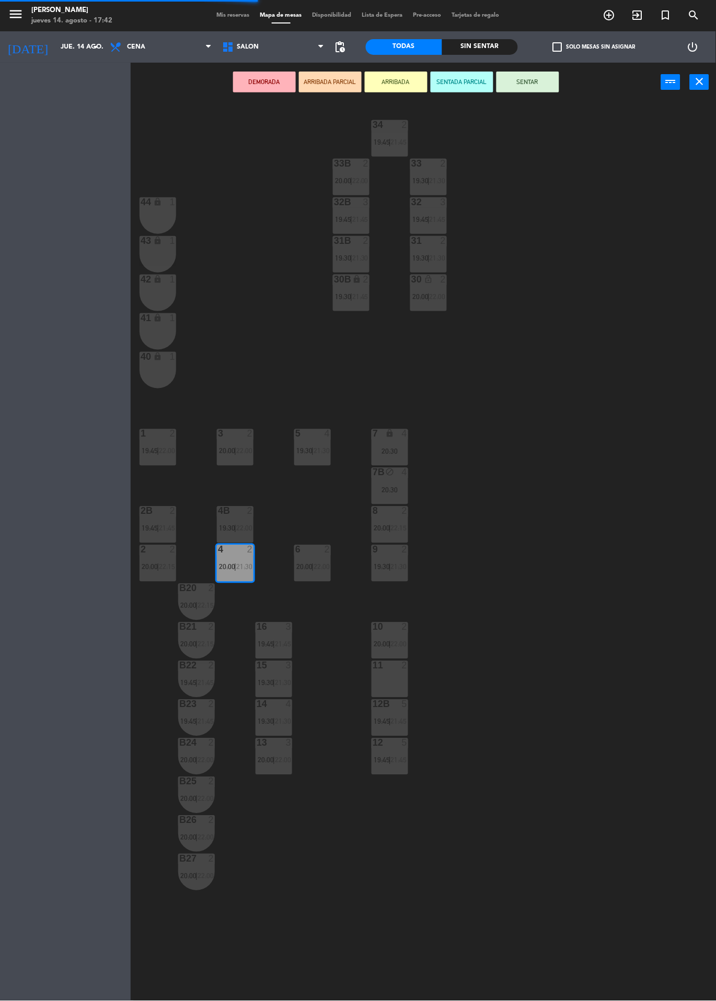
click at [218, 510] on div "4B" at bounding box center [218, 511] width 1 height 9
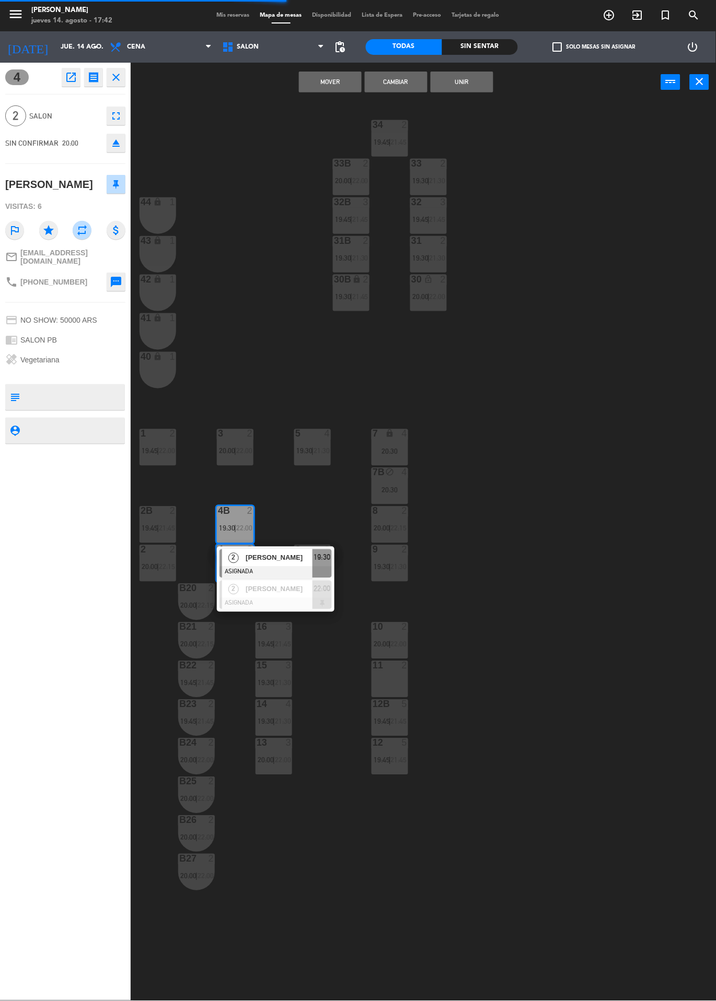
click at [285, 567] on div at bounding box center [275, 572] width 112 height 11
click at [414, 73] on button "Cambiar" at bounding box center [396, 82] width 63 height 21
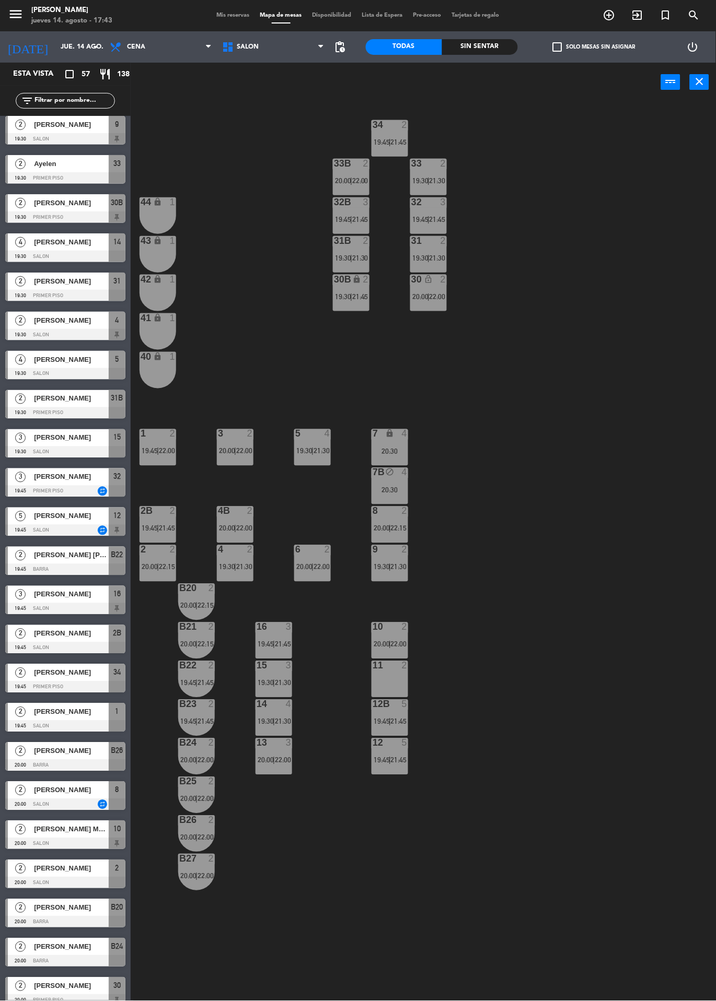
scroll to position [9, 0]
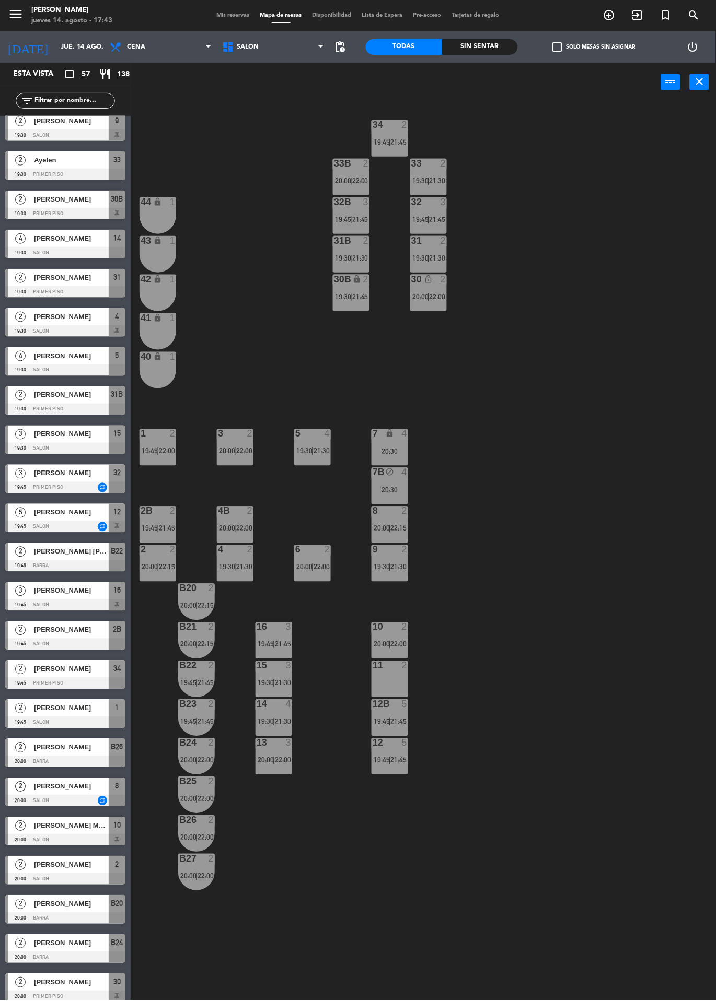
click at [342, 65] on div "power_input close" at bounding box center [396, 83] width 530 height 40
click at [367, 48] on div "Todas" at bounding box center [404, 47] width 76 height 16
click at [340, 48] on span "pending_actions" at bounding box center [339, 47] width 13 height 13
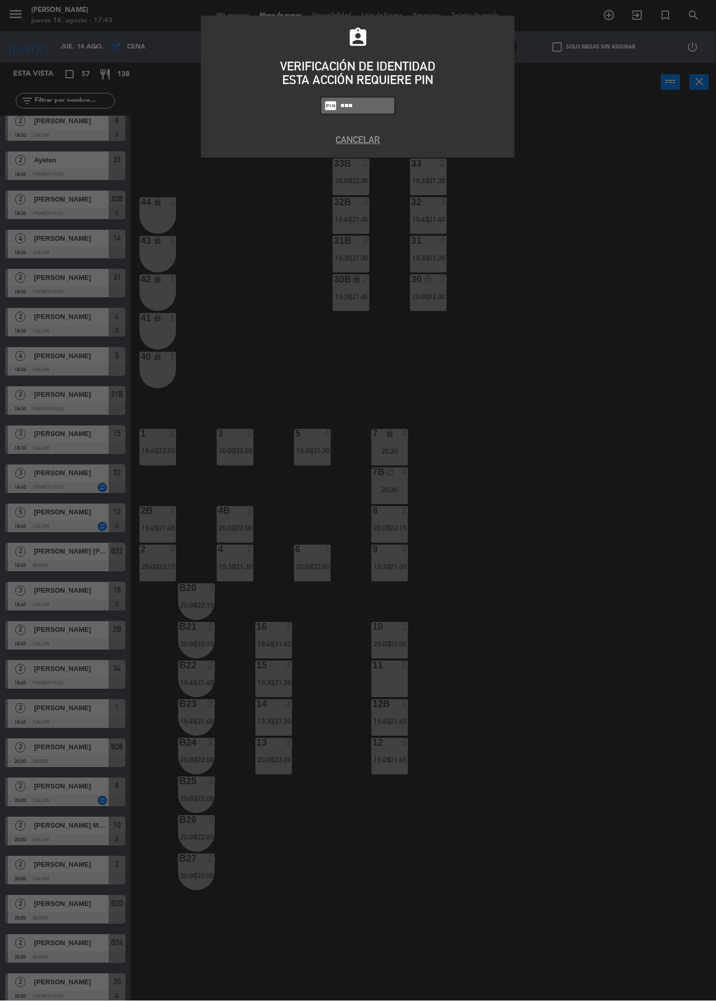
type input "6389"
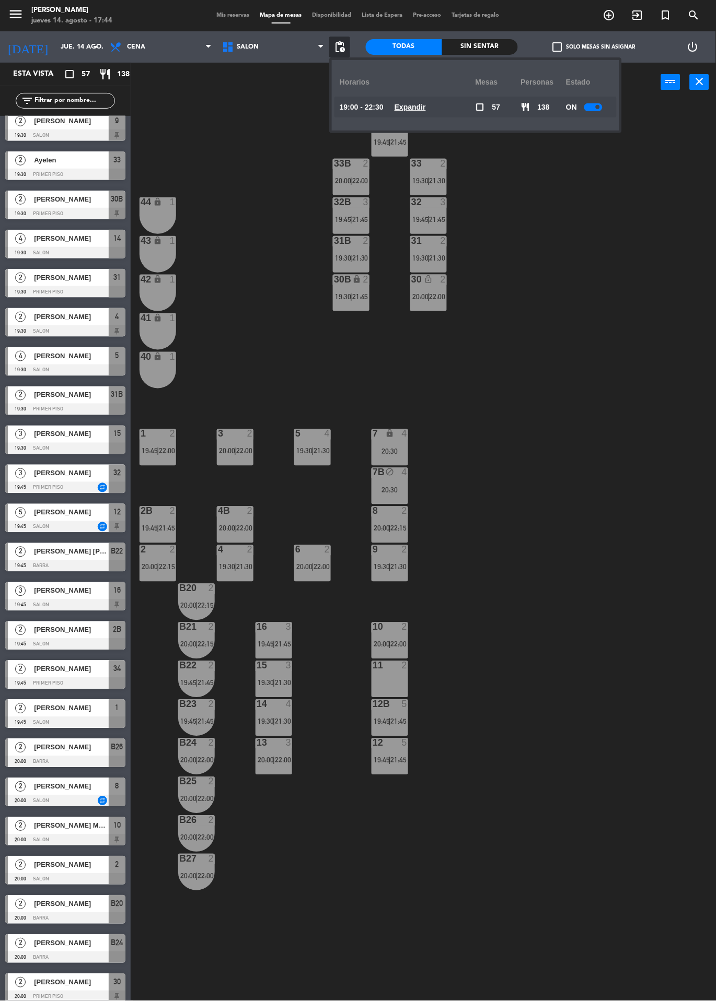
click at [598, 124] on div "Horarios Mesas personas Estado 19:00 - 22:30 Expandir check_box_outline_blank 5…" at bounding box center [475, 95] width 287 height 71
click at [597, 107] on span at bounding box center [597, 107] width 4 height 4
click at [618, 290] on div "34 2 19:45 | 21:45 33B 2 20:00 | 22:00 33 2 19:30 | 21:30 44 lock 1 32B 3 19:45…" at bounding box center [427, 602] width 578 height 1000
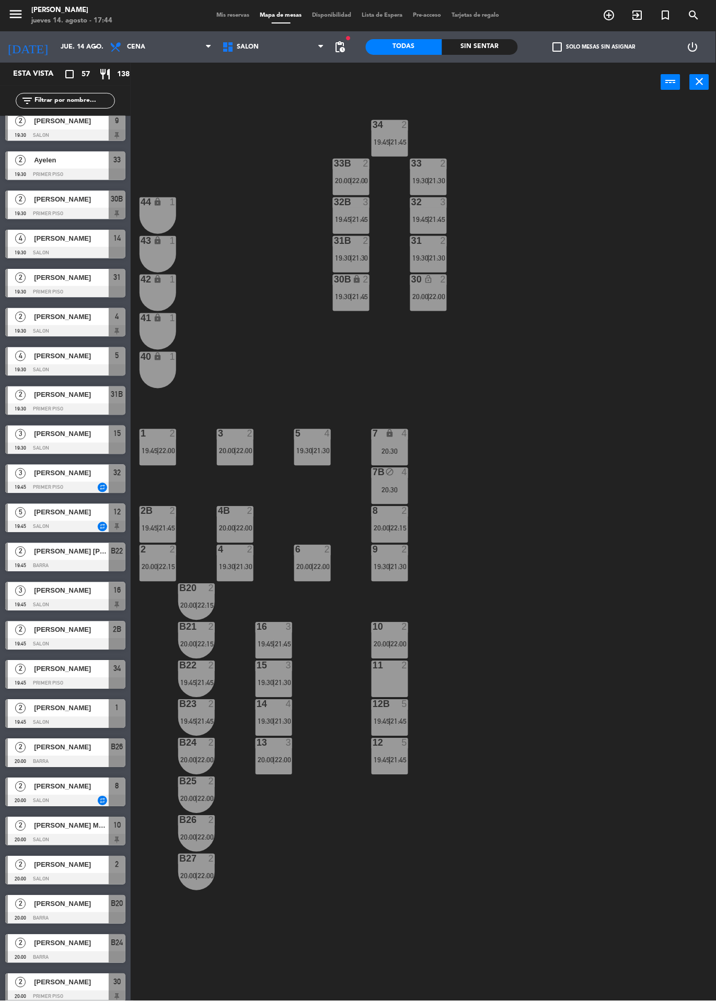
click at [342, 47] on span "pending_actions" at bounding box center [339, 47] width 13 height 13
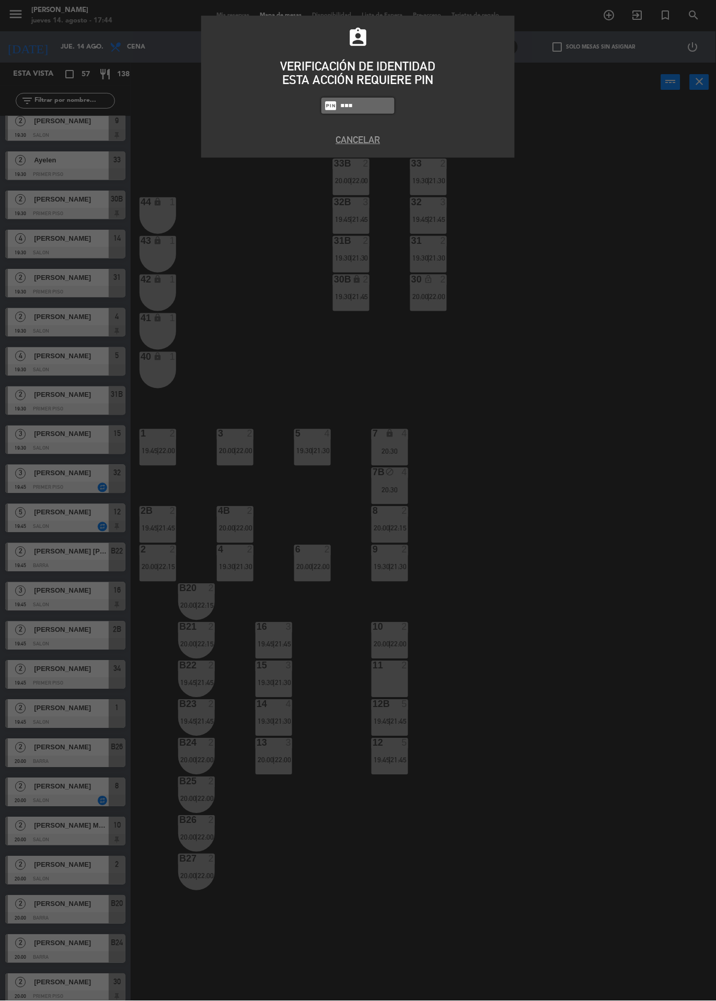
type input "6389"
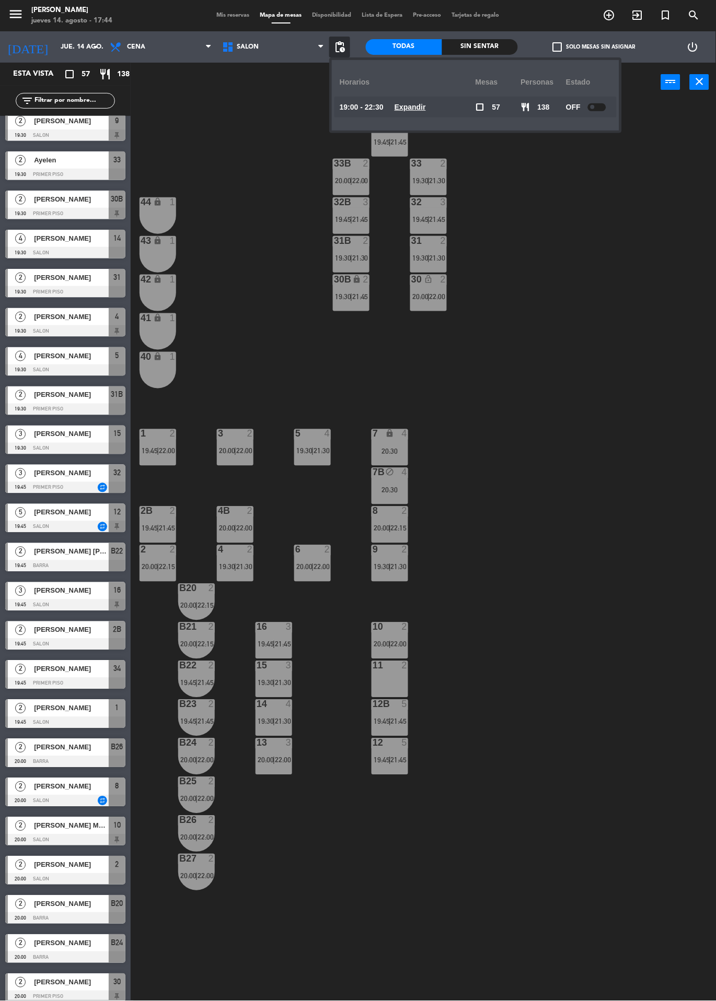
click at [422, 106] on u "Expandir" at bounding box center [409, 107] width 31 height 8
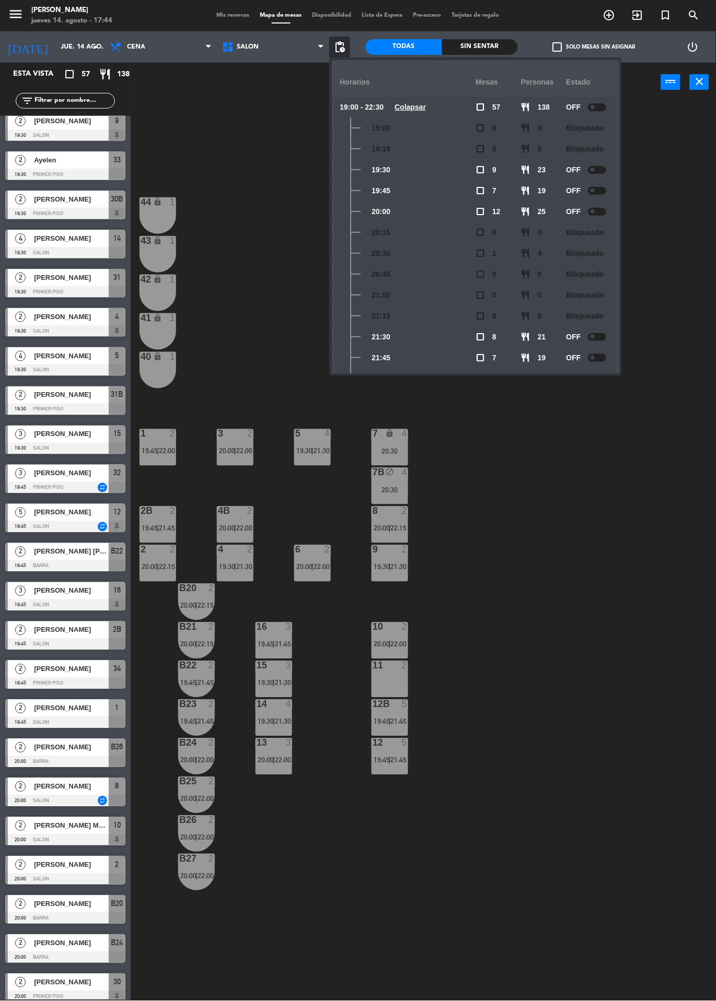
scroll to position [70, 0]
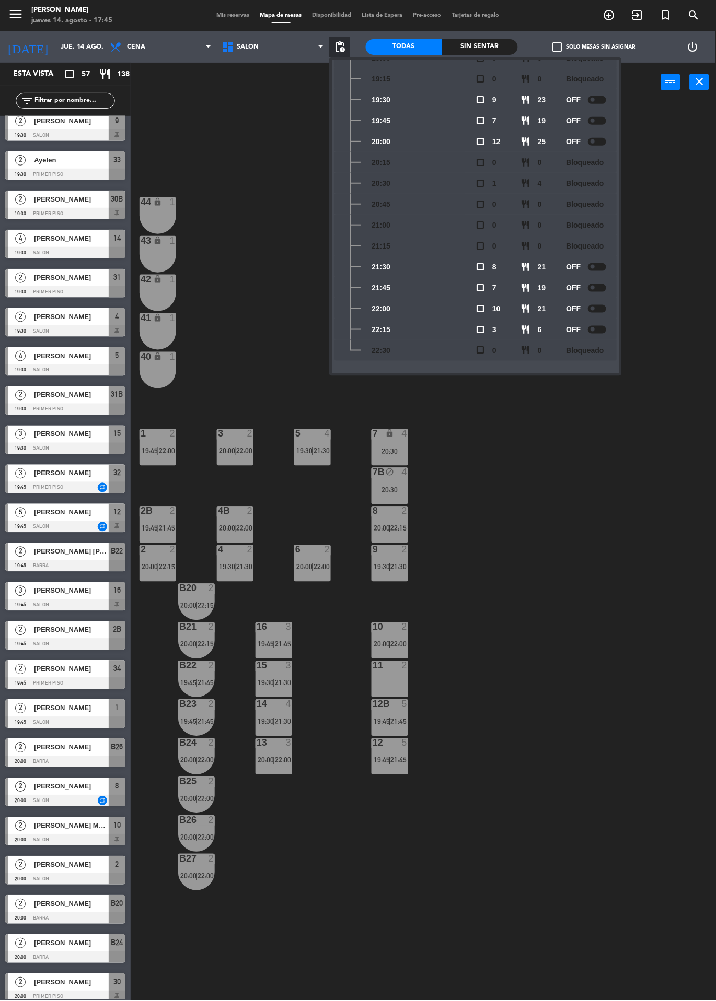
click at [237, 15] on span "Mis reservas" at bounding box center [233, 16] width 43 height 6
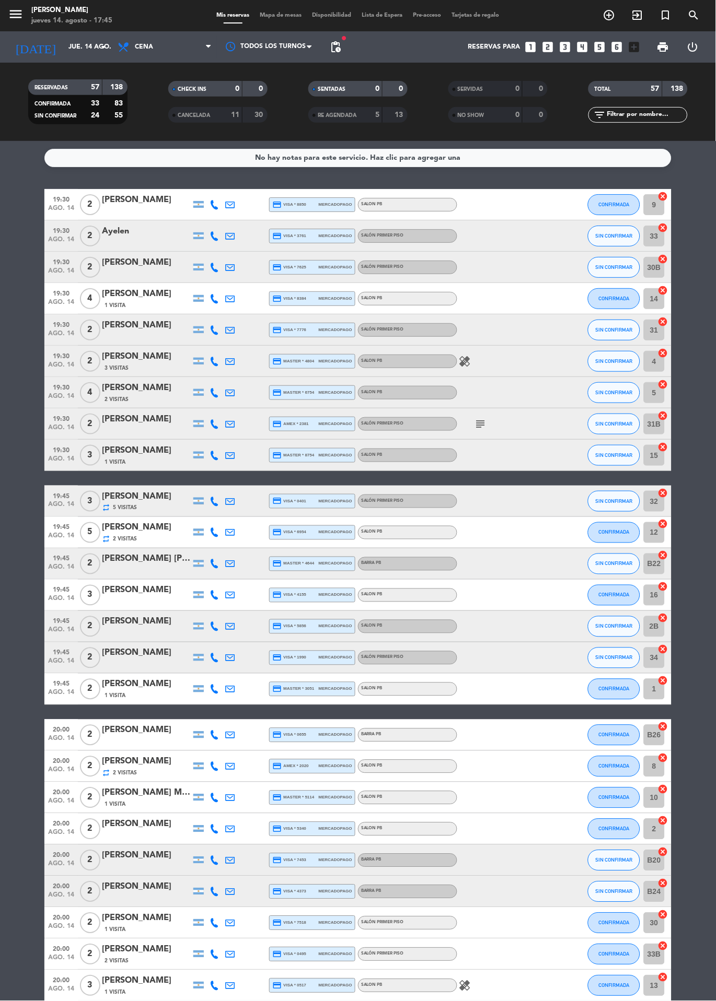
click at [484, 423] on icon "subject" at bounding box center [480, 424] width 13 height 13
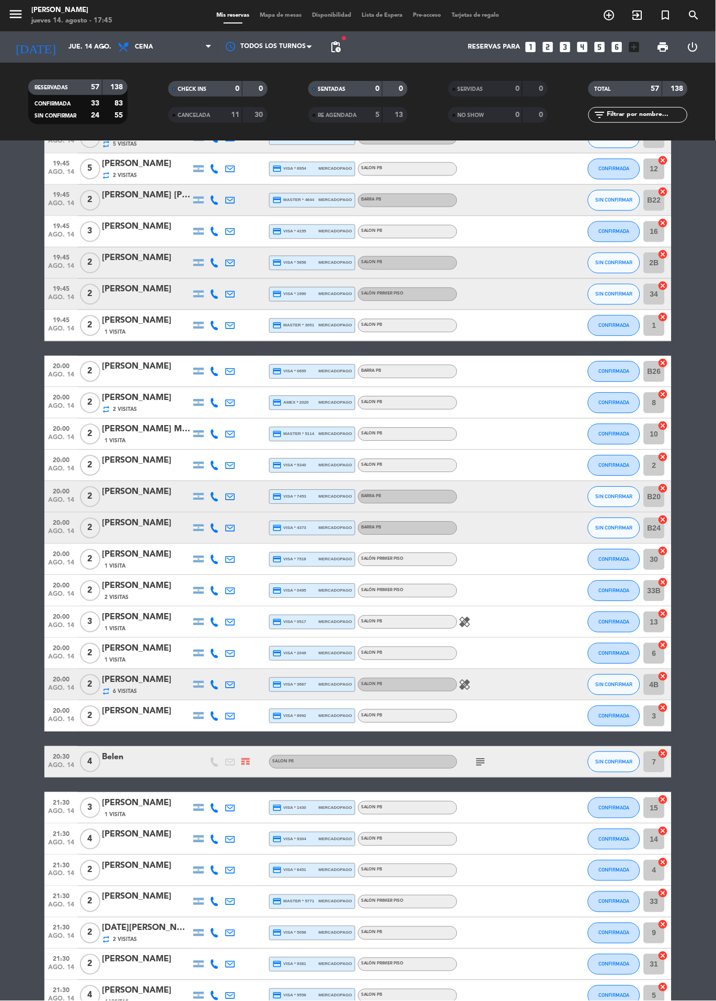
click at [464, 618] on icon "healing" at bounding box center [465, 622] width 13 height 13
click at [450, 680] on div "SALON PB" at bounding box center [407, 686] width 99 height 14
click at [464, 689] on icon "healing" at bounding box center [465, 685] width 13 height 13
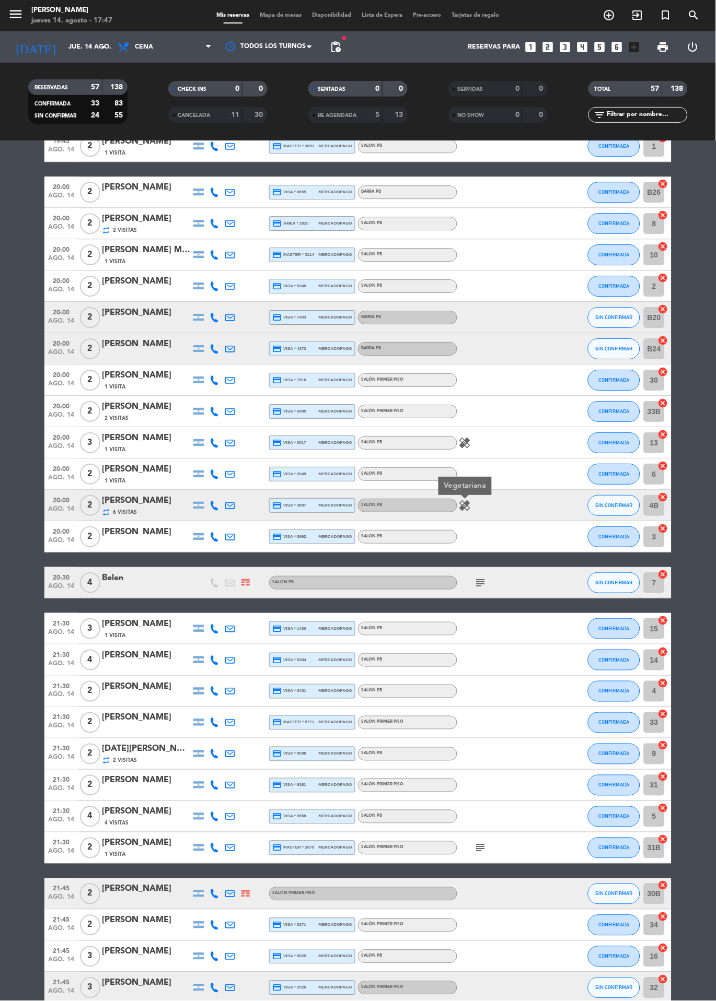
scroll to position [542, 0]
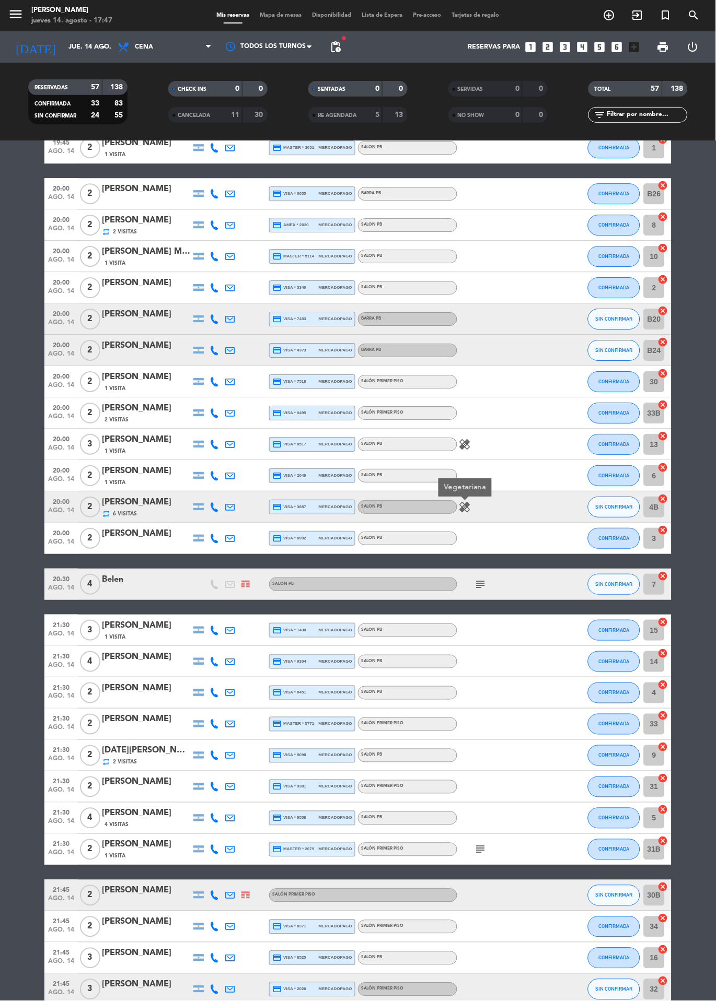
click at [482, 583] on icon "subject" at bounding box center [480, 584] width 13 height 13
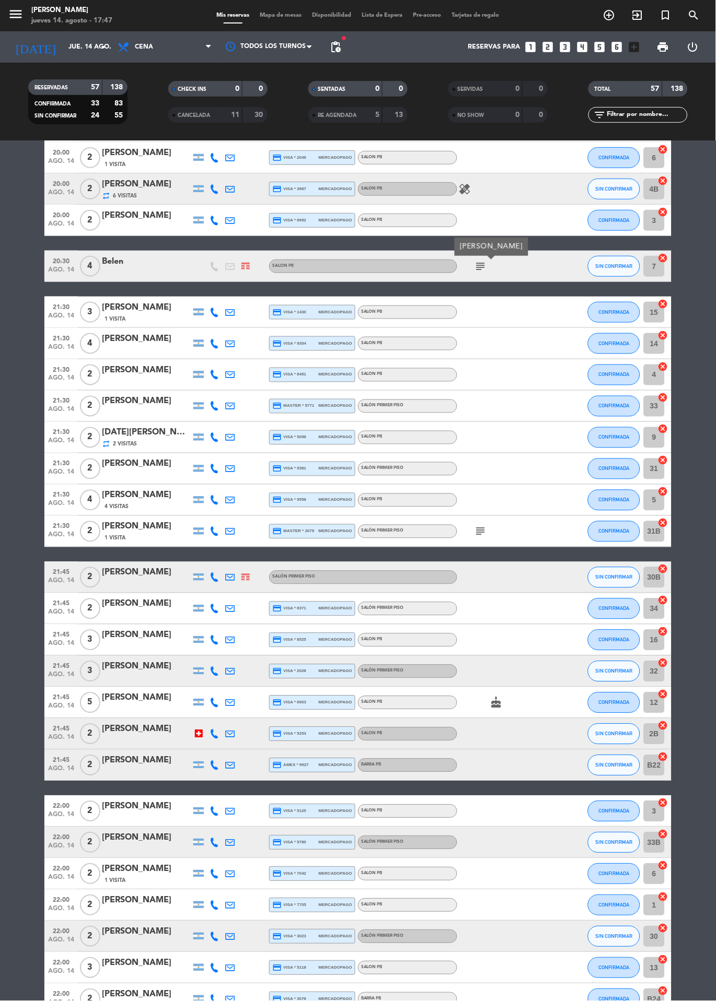
scroll to position [928, 0]
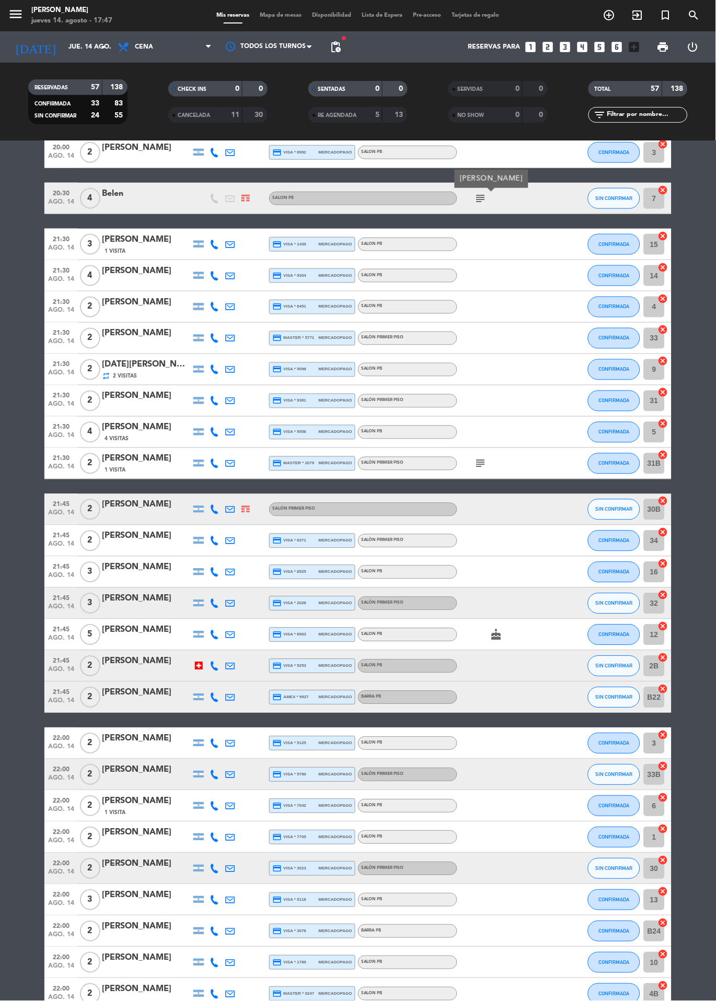
click at [481, 469] on icon "subject" at bounding box center [480, 464] width 13 height 13
